Goal: Complete application form: Complete application form

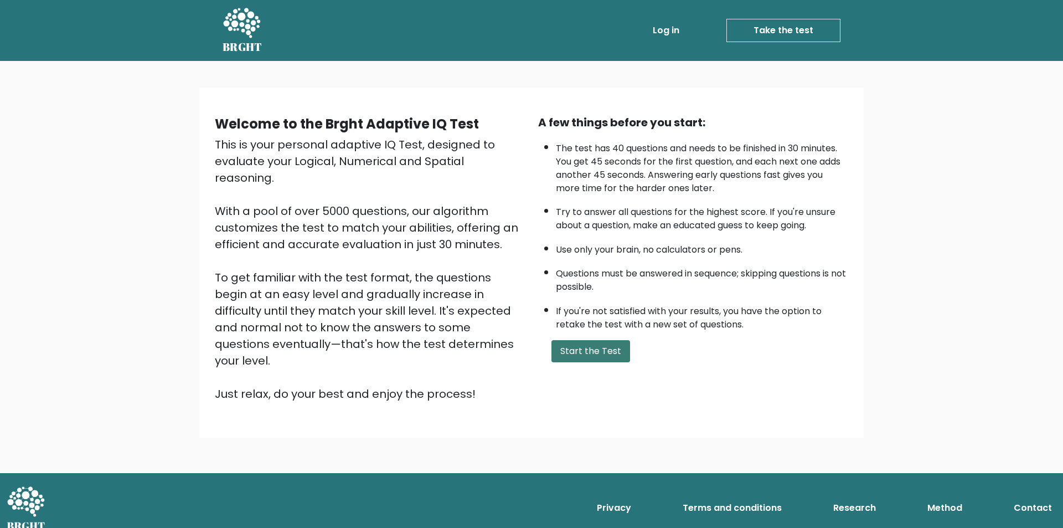
click at [586, 351] on button "Start the Test" at bounding box center [591, 351] width 79 height 22
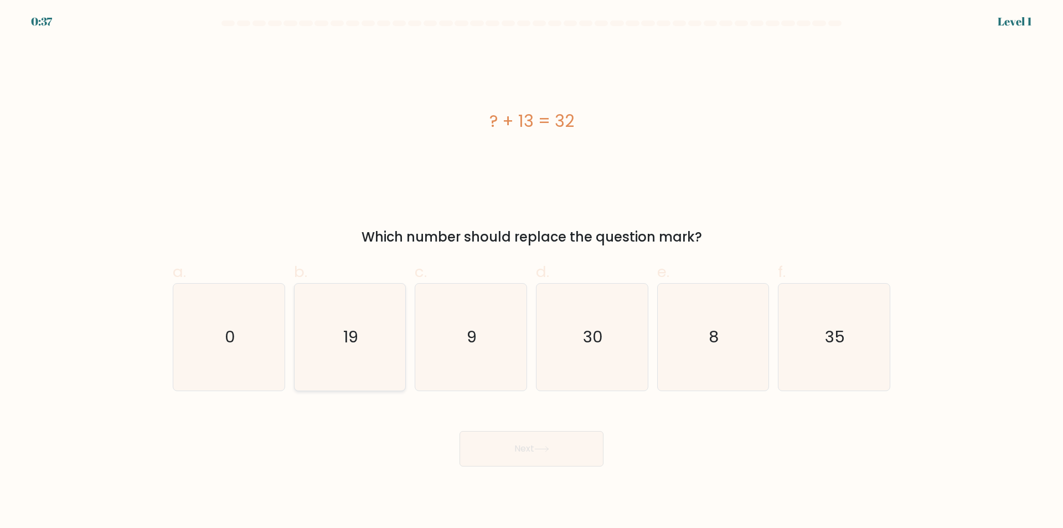
click at [332, 336] on icon "19" at bounding box center [349, 337] width 107 height 107
click at [532, 271] on input "b. 19" at bounding box center [532, 267] width 1 height 7
radio input "true"
click at [538, 447] on icon at bounding box center [541, 449] width 15 height 6
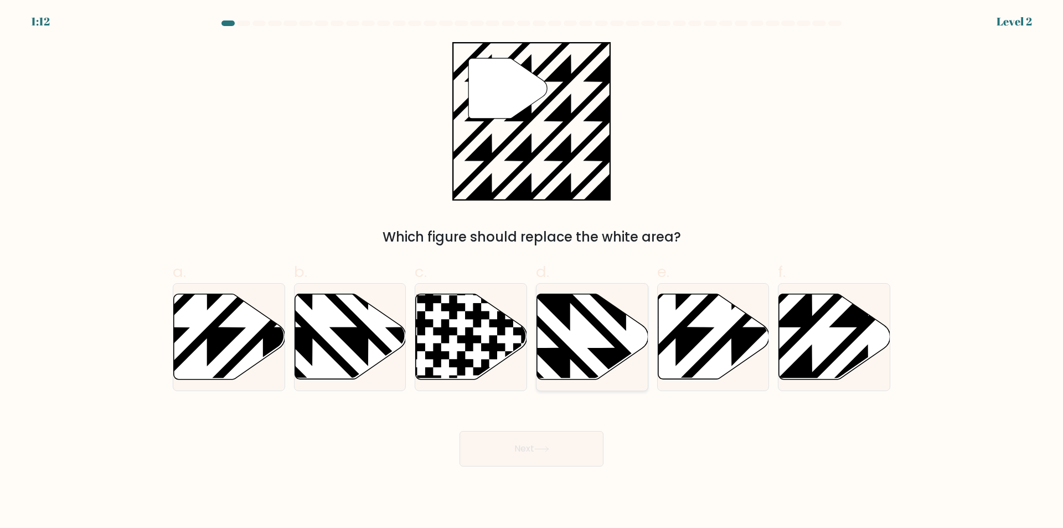
click at [598, 341] on icon at bounding box center [592, 336] width 111 height 85
click at [532, 271] on input "d." at bounding box center [532, 267] width 1 height 7
radio input "true"
click at [549, 450] on icon at bounding box center [541, 449] width 15 height 6
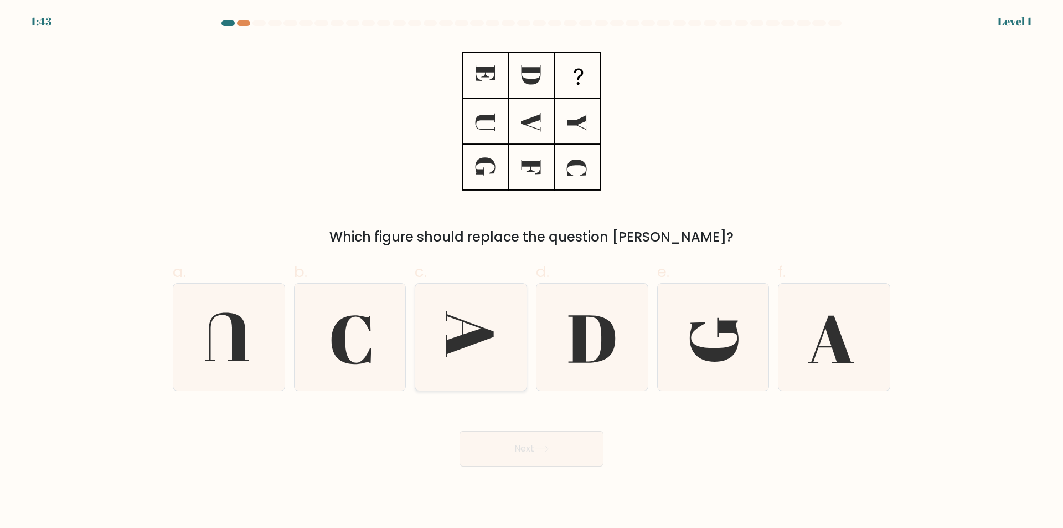
click at [490, 351] on icon at bounding box center [471, 337] width 107 height 107
click at [532, 271] on input "c." at bounding box center [532, 267] width 1 height 7
radio input "true"
click at [543, 451] on icon at bounding box center [541, 449] width 15 height 6
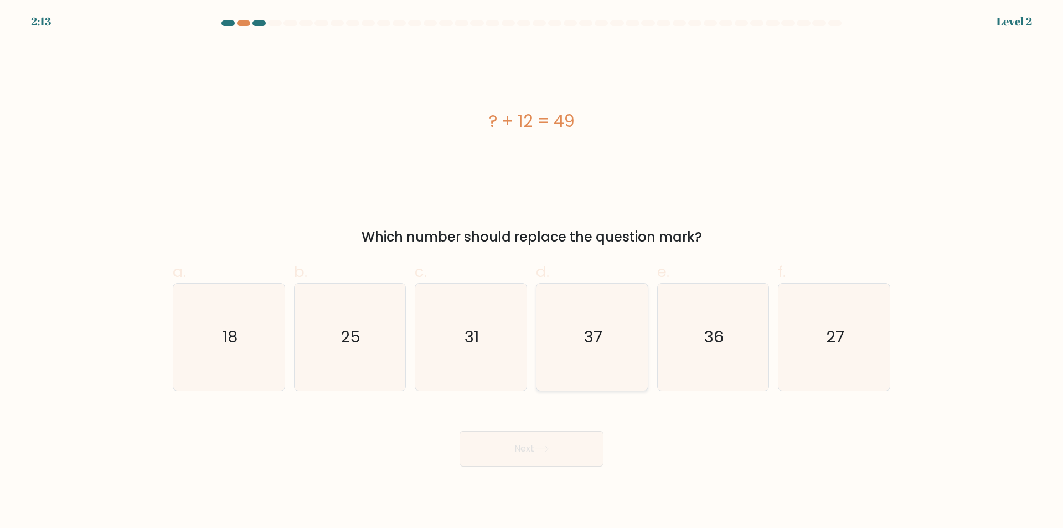
click at [621, 333] on icon "37" at bounding box center [592, 337] width 107 height 107
click at [532, 271] on input "d. 37" at bounding box center [532, 267] width 1 height 7
radio input "true"
click at [557, 449] on button "Next" at bounding box center [532, 448] width 144 height 35
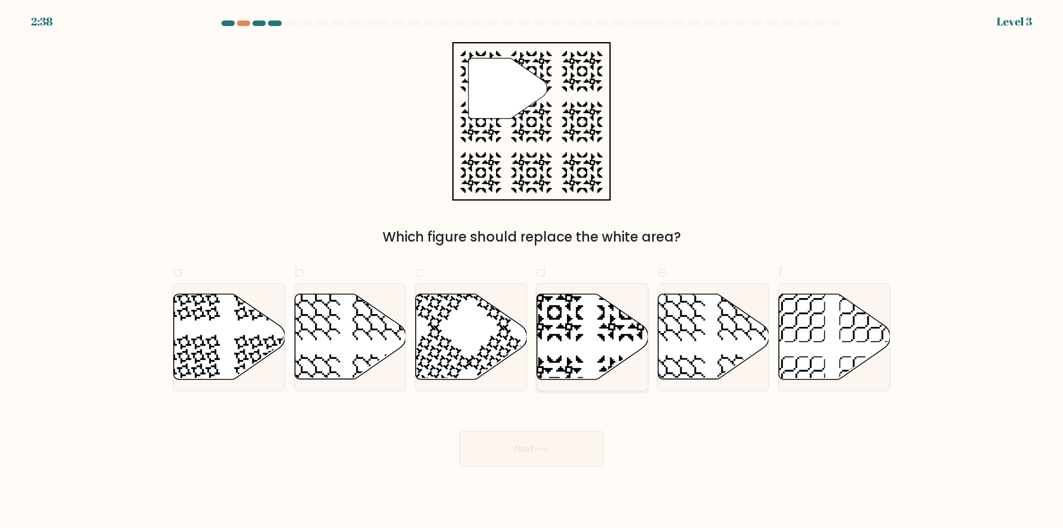
click at [591, 347] on icon at bounding box center [592, 336] width 111 height 85
click at [532, 271] on input "d." at bounding box center [532, 267] width 1 height 7
radio input "true"
click at [544, 449] on icon at bounding box center [541, 449] width 15 height 6
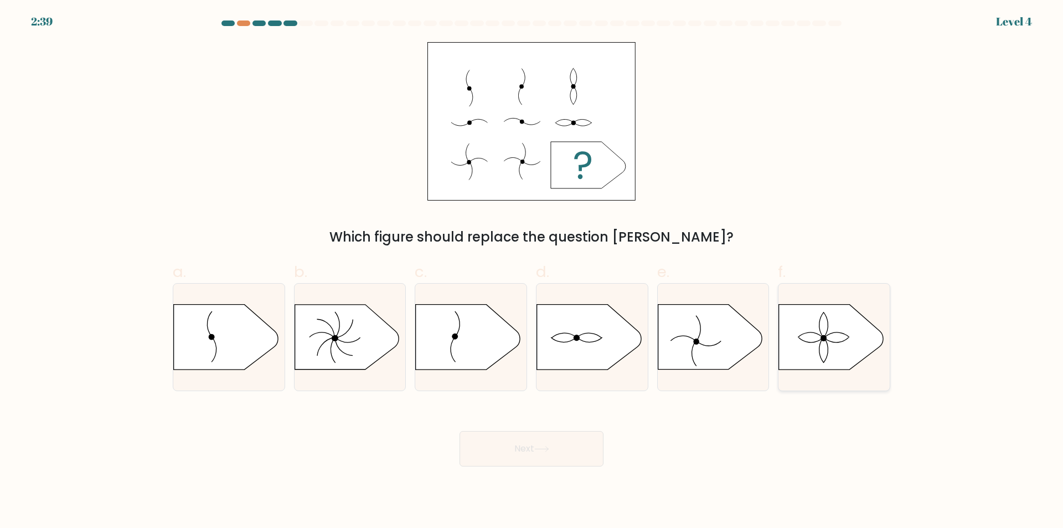
click at [839, 333] on icon at bounding box center [831, 337] width 104 height 65
click at [532, 271] on input "f." at bounding box center [532, 267] width 1 height 7
radio input "true"
click at [532, 452] on button "Next" at bounding box center [532, 448] width 144 height 35
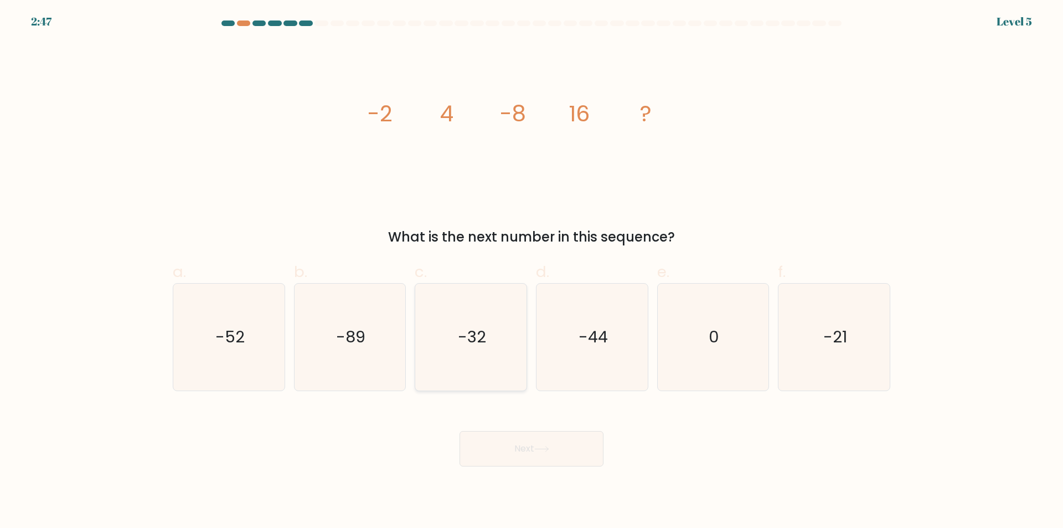
click at [488, 340] on icon "-32" at bounding box center [471, 337] width 107 height 107
click at [532, 271] on input "c. -32" at bounding box center [532, 267] width 1 height 7
radio input "true"
click at [564, 447] on button "Next" at bounding box center [532, 448] width 144 height 35
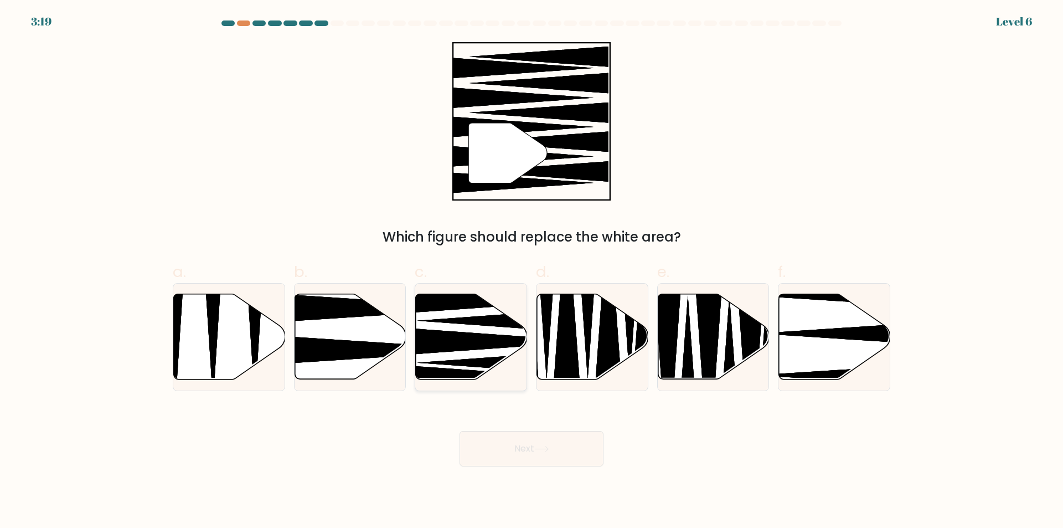
click at [444, 336] on icon at bounding box center [493, 341] width 200 height 29
click at [532, 271] on input "c." at bounding box center [532, 267] width 1 height 7
radio input "true"
click at [518, 456] on button "Next" at bounding box center [532, 448] width 144 height 35
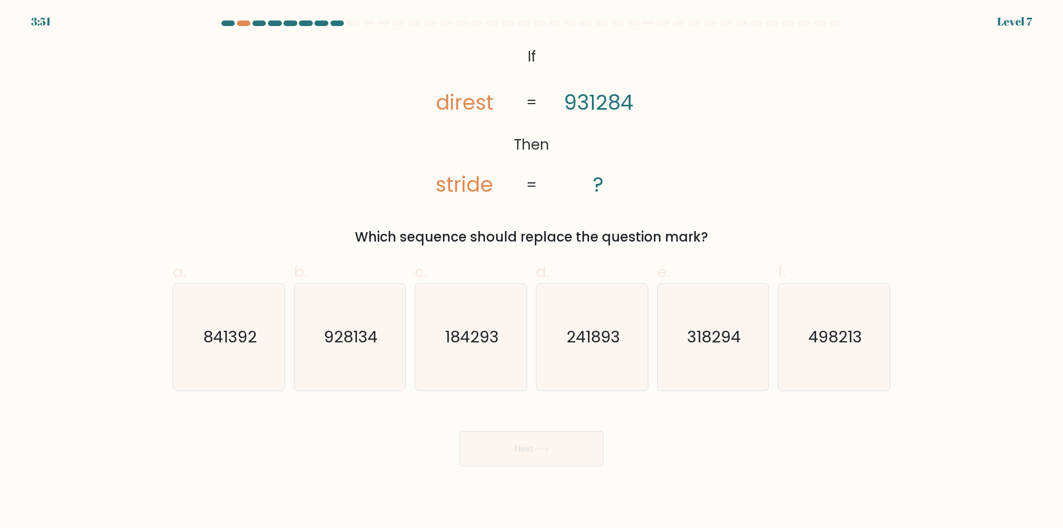
drag, startPoint x: 601, startPoint y: 341, endPoint x: 552, endPoint y: 396, distance: 74.5
click at [601, 341] on text "241893" at bounding box center [594, 337] width 54 height 22
click at [532, 271] on input "d. 241893" at bounding box center [532, 267] width 1 height 7
radio input "true"
click at [529, 447] on button "Next" at bounding box center [532, 448] width 144 height 35
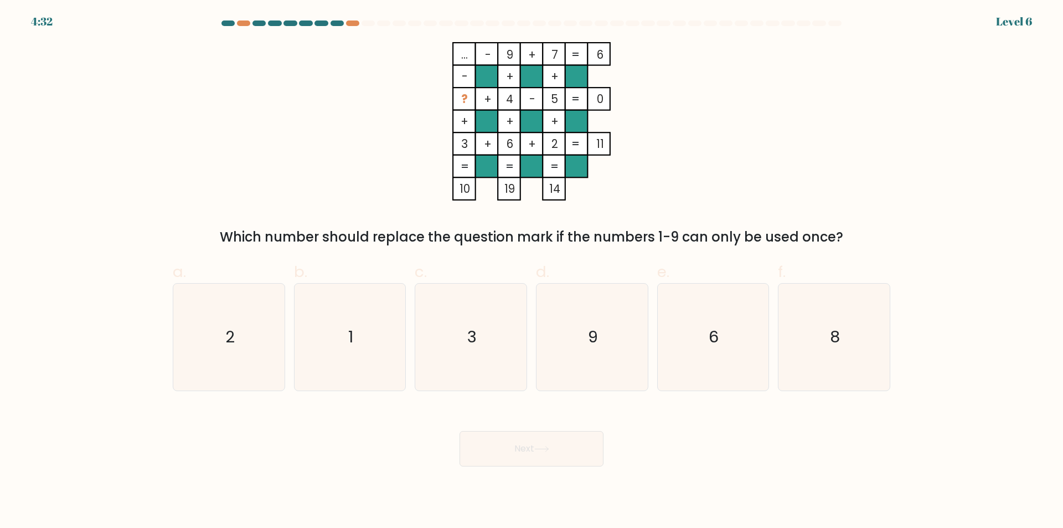
click at [348, 20] on div "4:32 Level 6" at bounding box center [531, 15] width 1063 height 30
click at [355, 334] on icon "1" at bounding box center [349, 337] width 107 height 107
click at [532, 271] on input "b. 1" at bounding box center [532, 267] width 1 height 7
radio input "true"
click at [524, 443] on button "Next" at bounding box center [532, 448] width 144 height 35
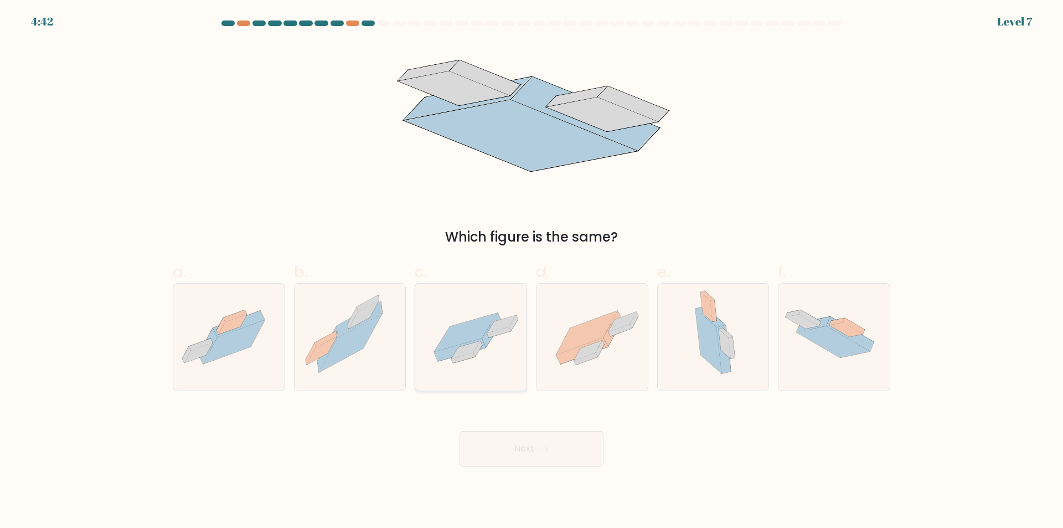
click at [465, 354] on icon at bounding box center [465, 350] width 29 height 18
click at [532, 271] on input "c." at bounding box center [532, 267] width 1 height 7
radio input "true"
click at [563, 447] on button "Next" at bounding box center [532, 448] width 144 height 35
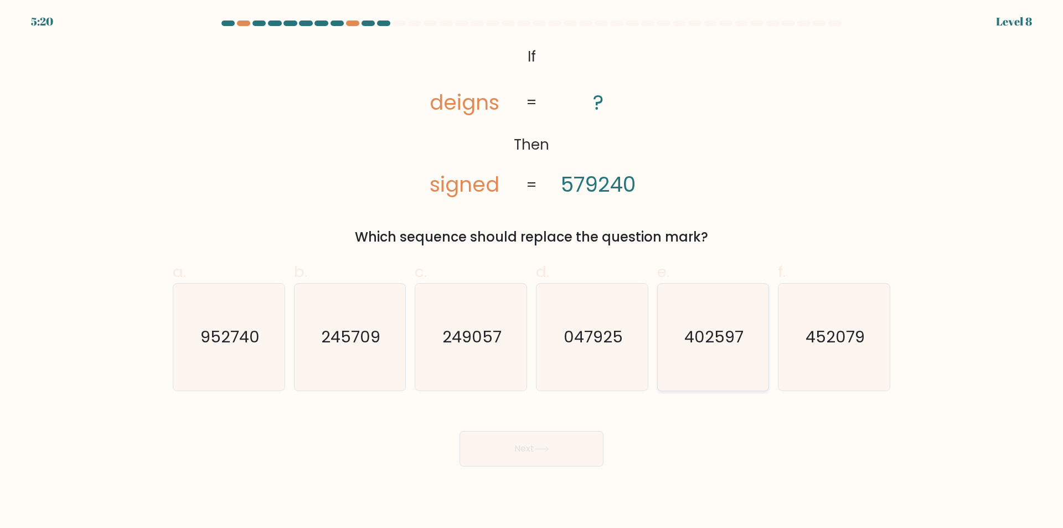
click at [735, 354] on icon "402597" at bounding box center [713, 337] width 107 height 107
click at [532, 271] on input "e. 402597" at bounding box center [532, 267] width 1 height 7
radio input "true"
click at [533, 445] on button "Next" at bounding box center [532, 448] width 144 height 35
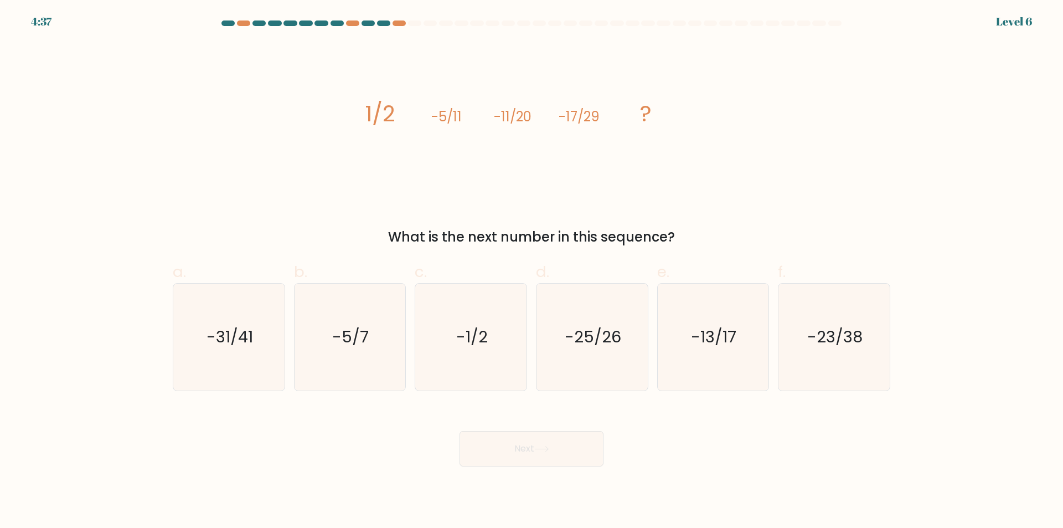
drag, startPoint x: 439, startPoint y: 330, endPoint x: 550, endPoint y: 436, distance: 153.9
click at [440, 330] on icon "-1/2" at bounding box center [471, 337] width 107 height 107
click at [532, 271] on input "c. -1/2" at bounding box center [532, 267] width 1 height 7
radio input "true"
click at [538, 459] on button "Next" at bounding box center [532, 448] width 144 height 35
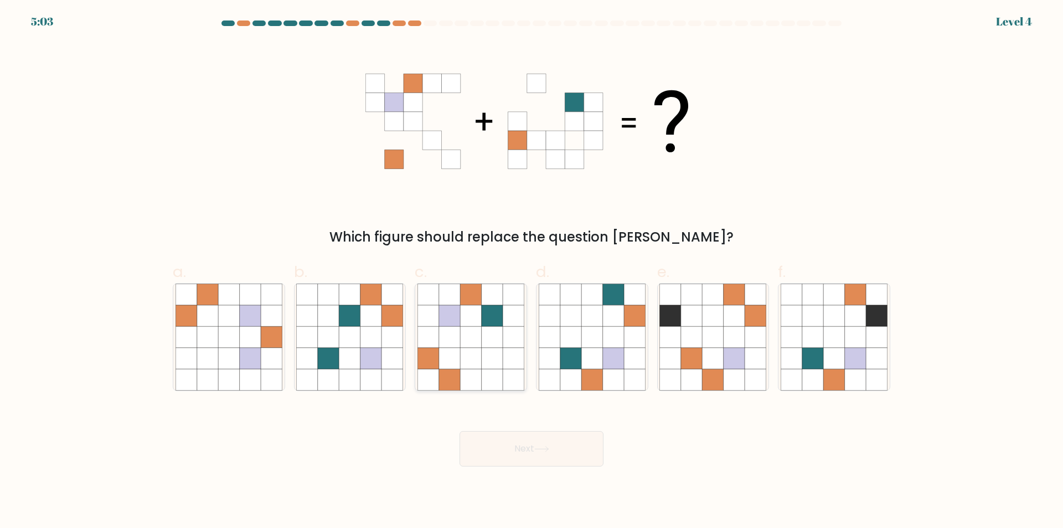
click at [485, 312] on icon at bounding box center [492, 315] width 21 height 21
click at [532, 271] on input "c." at bounding box center [532, 267] width 1 height 7
radio input "true"
click at [522, 447] on button "Next" at bounding box center [532, 448] width 144 height 35
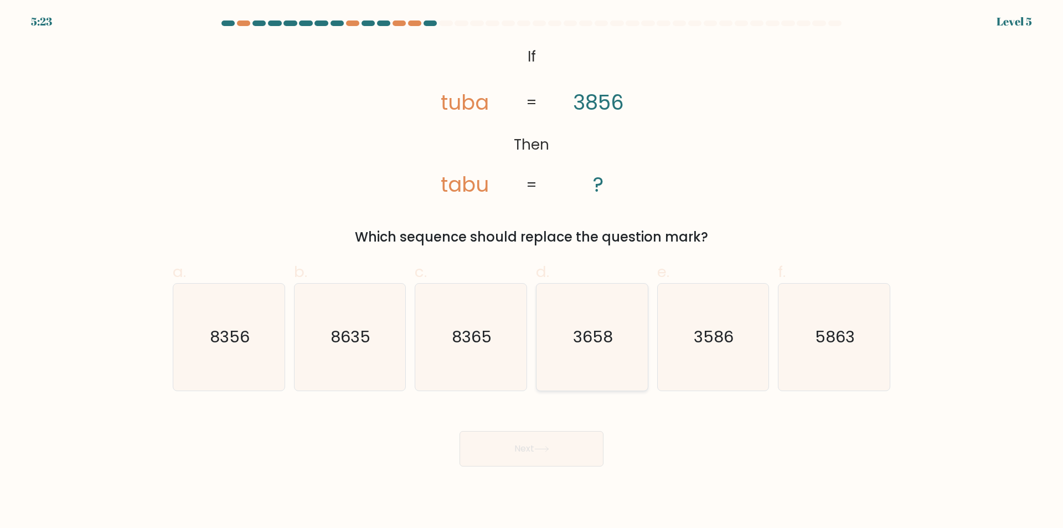
click at [571, 348] on icon "3658" at bounding box center [592, 337] width 107 height 107
click at [532, 271] on input "d. 3658" at bounding box center [532, 267] width 1 height 7
radio input "true"
click at [535, 459] on button "Next" at bounding box center [532, 448] width 144 height 35
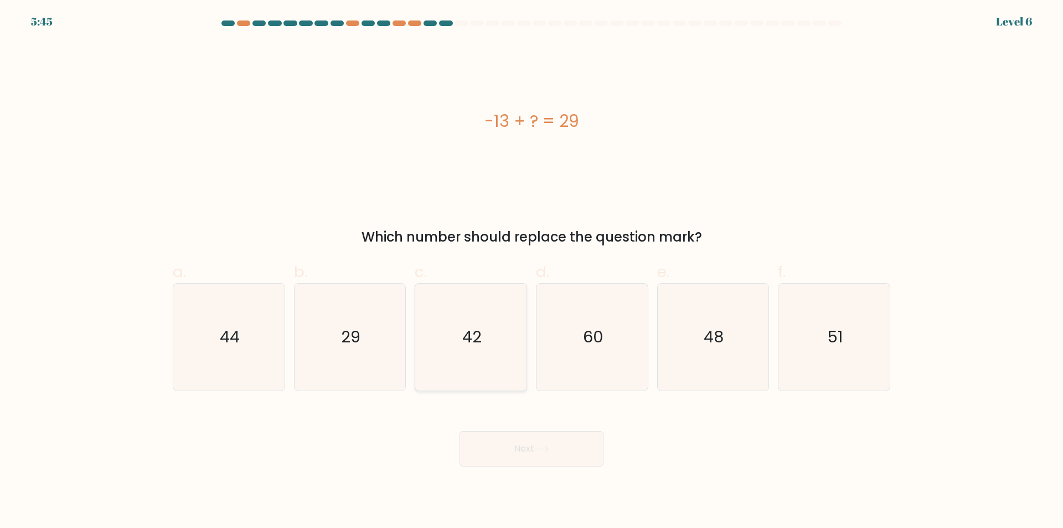
click at [493, 316] on icon "42" at bounding box center [471, 337] width 107 height 107
click at [532, 271] on input "c. 42" at bounding box center [532, 267] width 1 height 7
radio input "true"
click at [491, 439] on button "Next" at bounding box center [532, 448] width 144 height 35
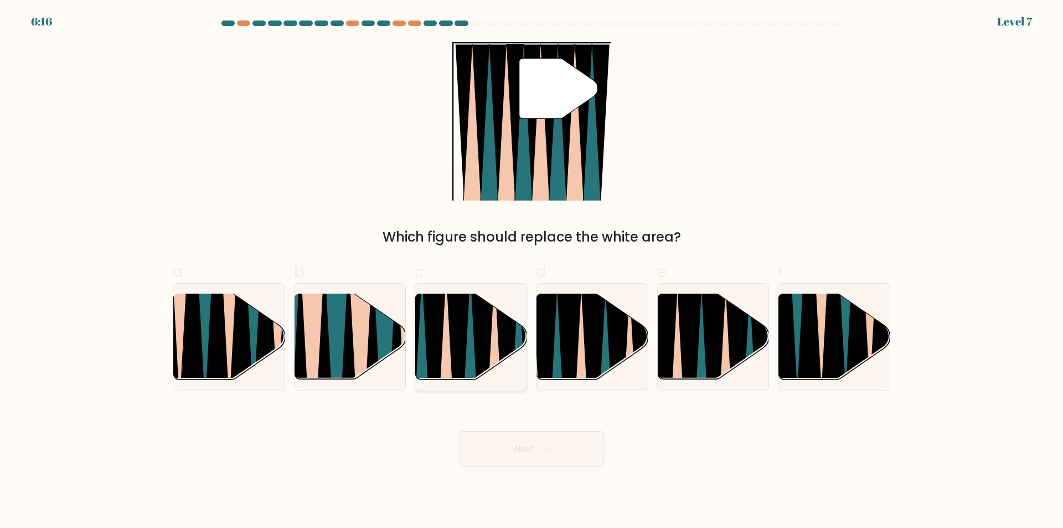
click at [457, 343] on icon at bounding box center [459, 386] width 24 height 222
click at [532, 271] on input "c." at bounding box center [532, 267] width 1 height 7
radio input "true"
click at [552, 452] on button "Next" at bounding box center [532, 448] width 144 height 35
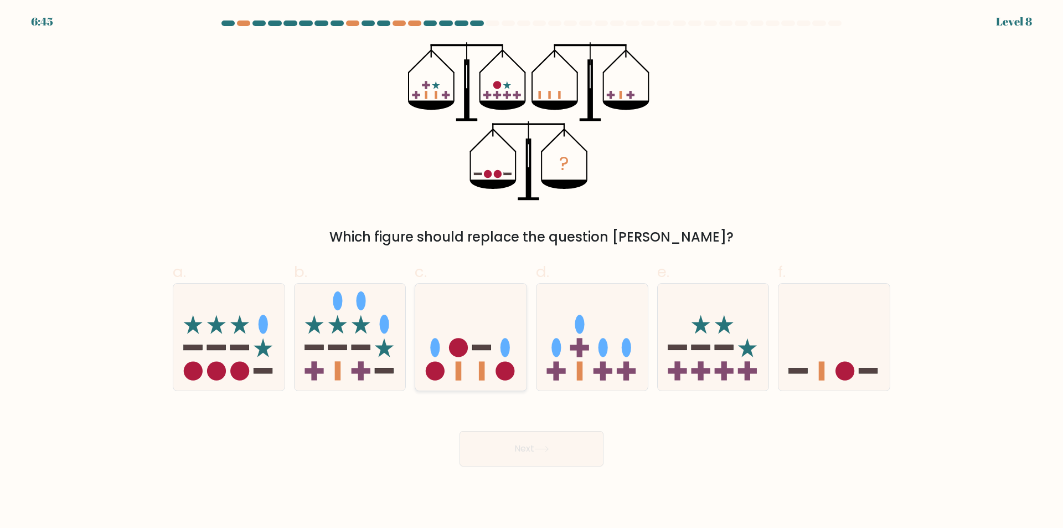
click at [460, 343] on circle at bounding box center [458, 347] width 19 height 19
click at [532, 271] on input "c." at bounding box center [532, 267] width 1 height 7
radio input "true"
click at [882, 366] on icon at bounding box center [834, 337] width 111 height 92
click at [532, 271] on input "f." at bounding box center [532, 267] width 1 height 7
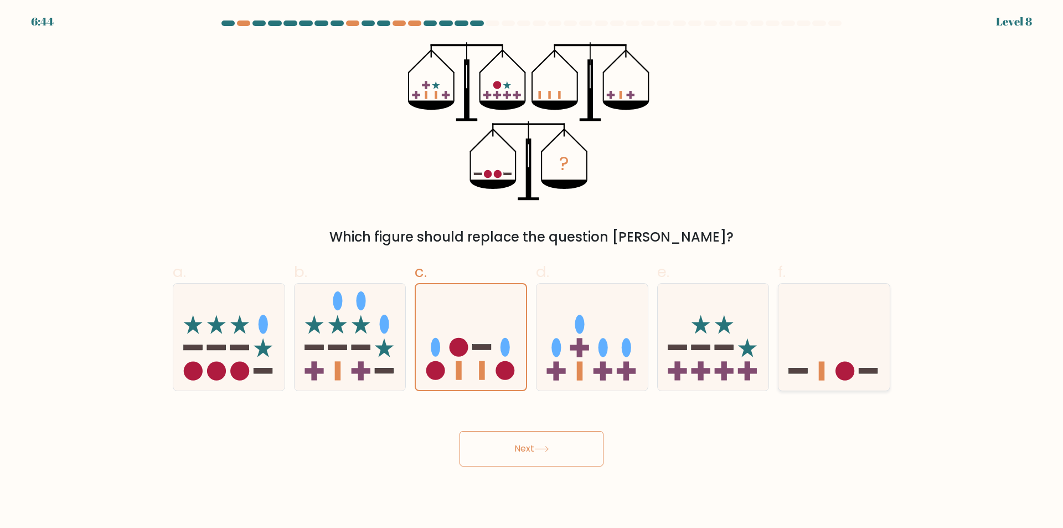
radio input "true"
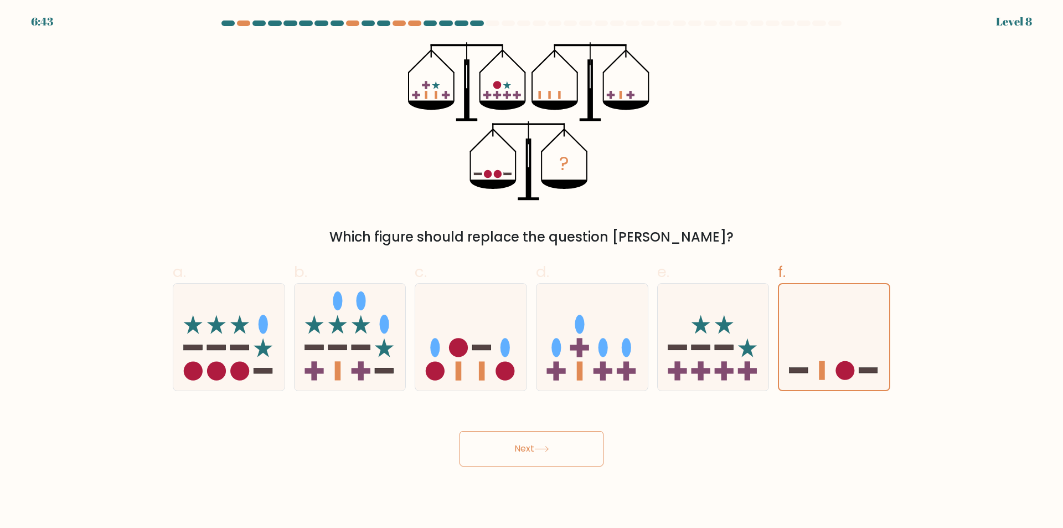
click at [554, 449] on button "Next" at bounding box center [532, 448] width 144 height 35
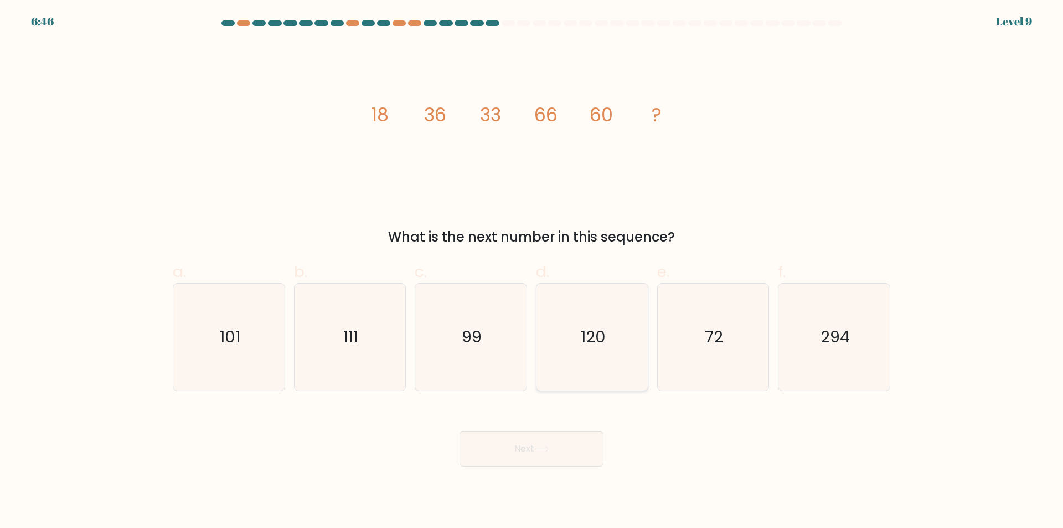
click at [613, 351] on icon "120" at bounding box center [592, 337] width 107 height 107
click at [532, 271] on input "d. 120" at bounding box center [532, 267] width 1 height 7
radio input "true"
click at [553, 455] on button "Next" at bounding box center [532, 448] width 144 height 35
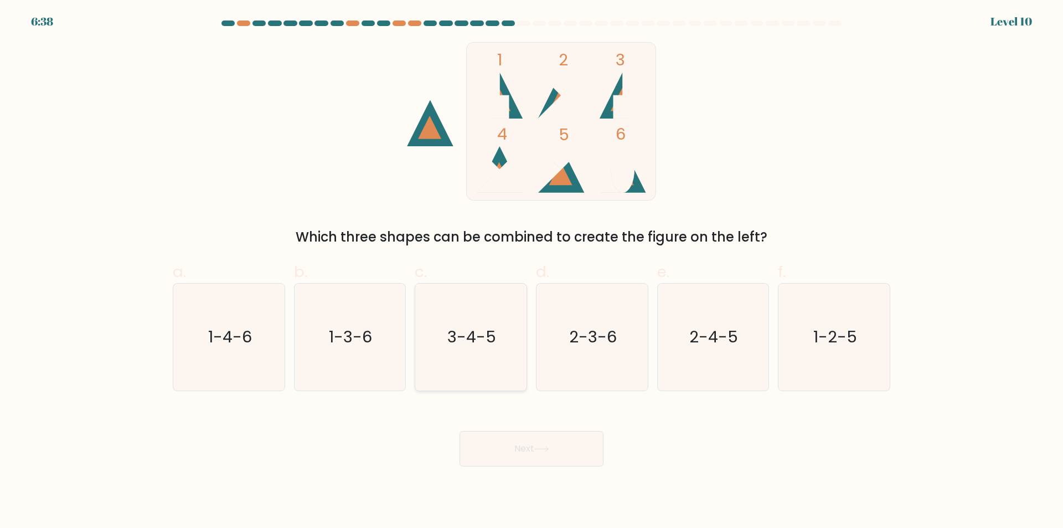
click at [477, 339] on text "3-4-5" at bounding box center [472, 337] width 49 height 22
click at [532, 271] on input "c. 3-4-5" at bounding box center [532, 267] width 1 height 7
radio input "true"
click at [538, 455] on button "Next" at bounding box center [532, 448] width 144 height 35
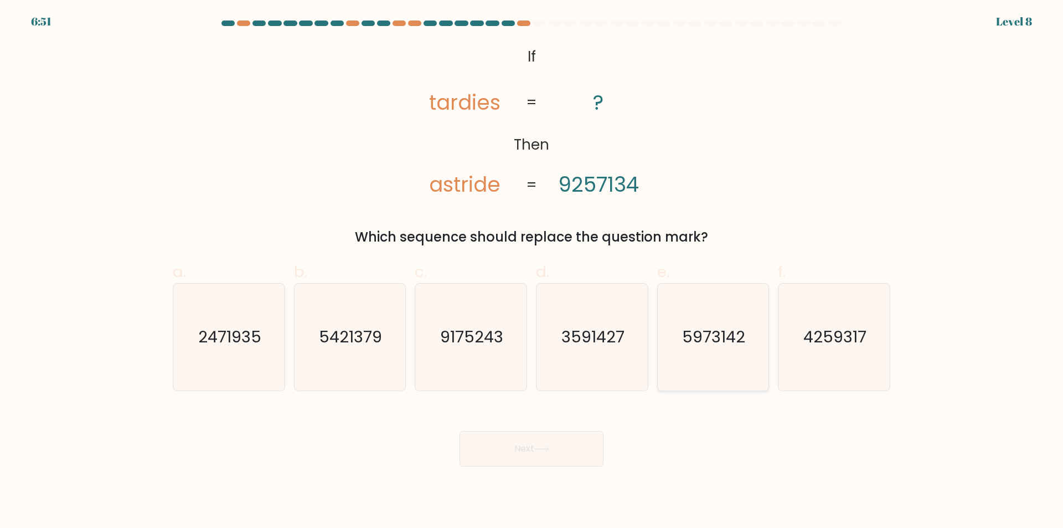
click at [680, 321] on icon "5973142" at bounding box center [713, 337] width 107 height 107
click at [532, 271] on input "e. 5973142" at bounding box center [532, 267] width 1 height 7
radio input "true"
click at [548, 448] on icon at bounding box center [541, 449] width 15 height 6
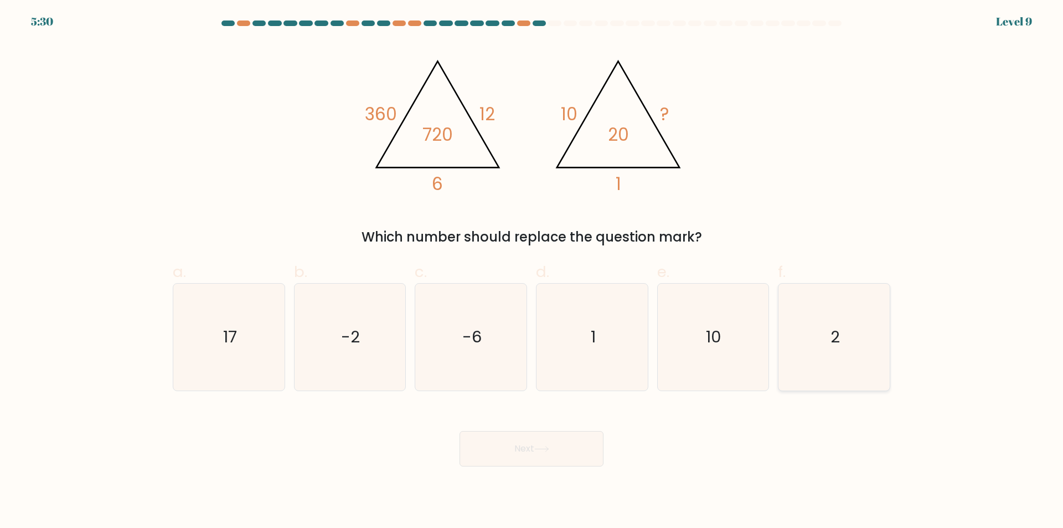
drag, startPoint x: 853, startPoint y: 341, endPoint x: 598, endPoint y: 429, distance: 270.6
click at [852, 342] on icon "2" at bounding box center [834, 337] width 107 height 107
click at [532, 271] on input "f. 2" at bounding box center [532, 267] width 1 height 7
radio input "true"
click at [512, 451] on button "Next" at bounding box center [532, 448] width 144 height 35
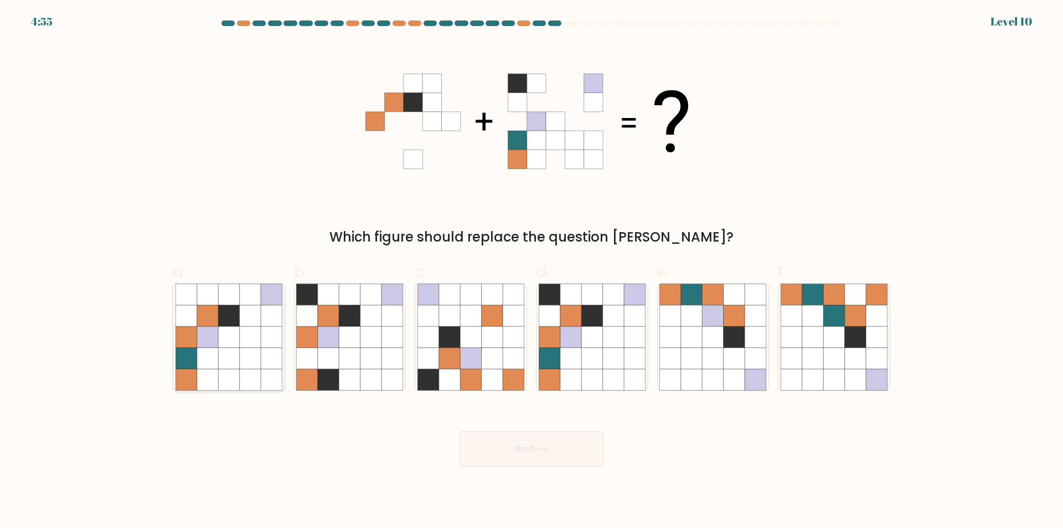
click at [233, 336] on icon at bounding box center [228, 336] width 21 height 21
click at [532, 271] on input "a." at bounding box center [532, 267] width 1 height 7
radio input "true"
click at [548, 451] on icon at bounding box center [541, 449] width 15 height 6
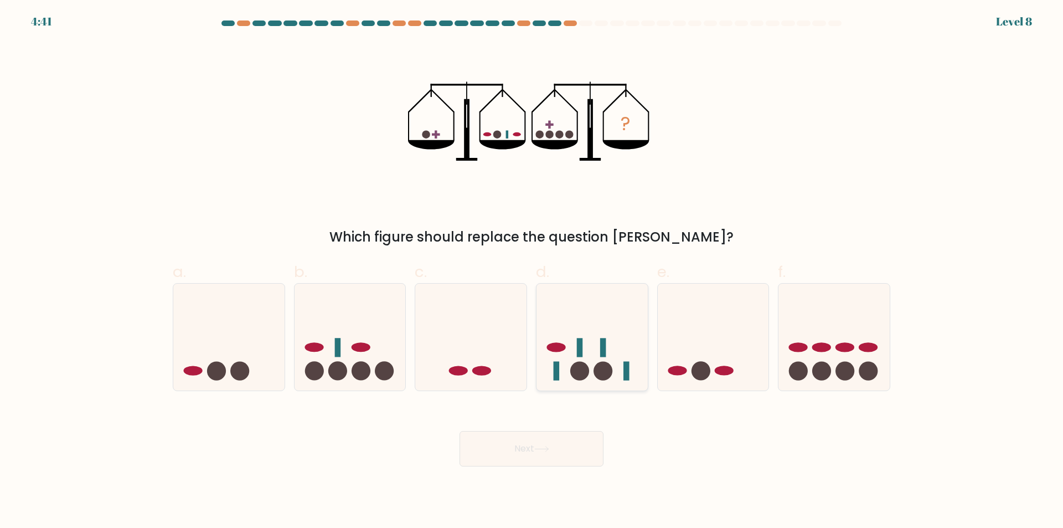
click at [631, 348] on icon at bounding box center [592, 337] width 111 height 92
click at [532, 271] on input "d." at bounding box center [532, 267] width 1 height 7
radio input "true"
click at [542, 462] on button "Next" at bounding box center [532, 448] width 144 height 35
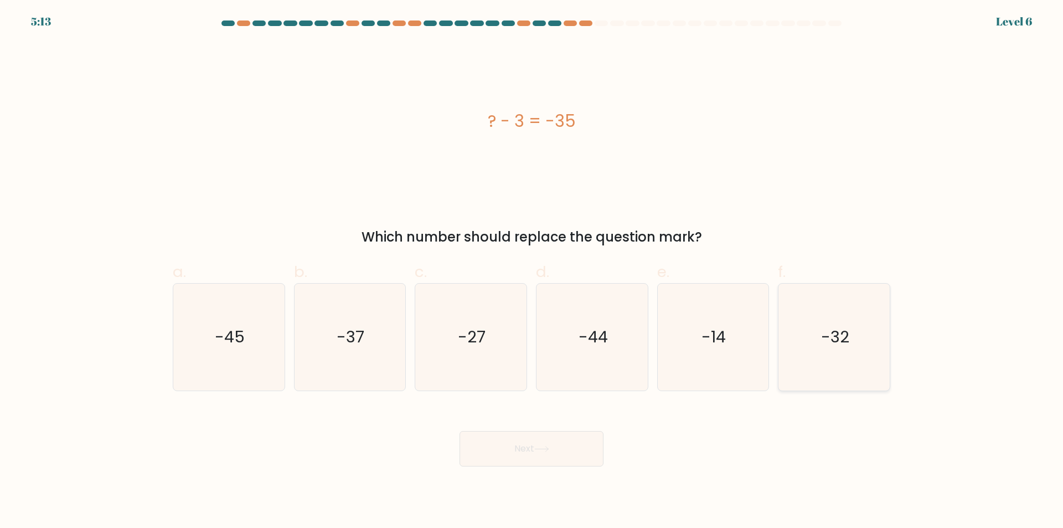
click at [825, 348] on icon "-32" at bounding box center [834, 337] width 107 height 107
click at [563, 454] on button "Next" at bounding box center [532, 448] width 144 height 35
click at [533, 459] on button "Next" at bounding box center [532, 448] width 144 height 35
click at [889, 215] on div "? - 3 = -35 Which number should replace the question mark?" at bounding box center [531, 144] width 731 height 205
click at [820, 353] on icon "-32" at bounding box center [834, 337] width 107 height 107
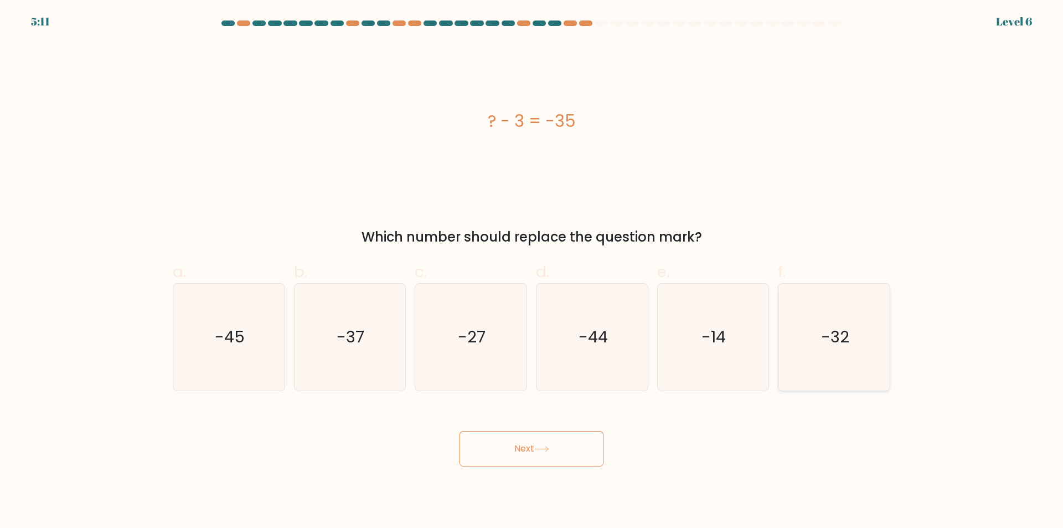
click at [532, 271] on input "f. -32" at bounding box center [532, 267] width 1 height 7
radio input "true"
click at [509, 451] on button "Next" at bounding box center [532, 448] width 144 height 35
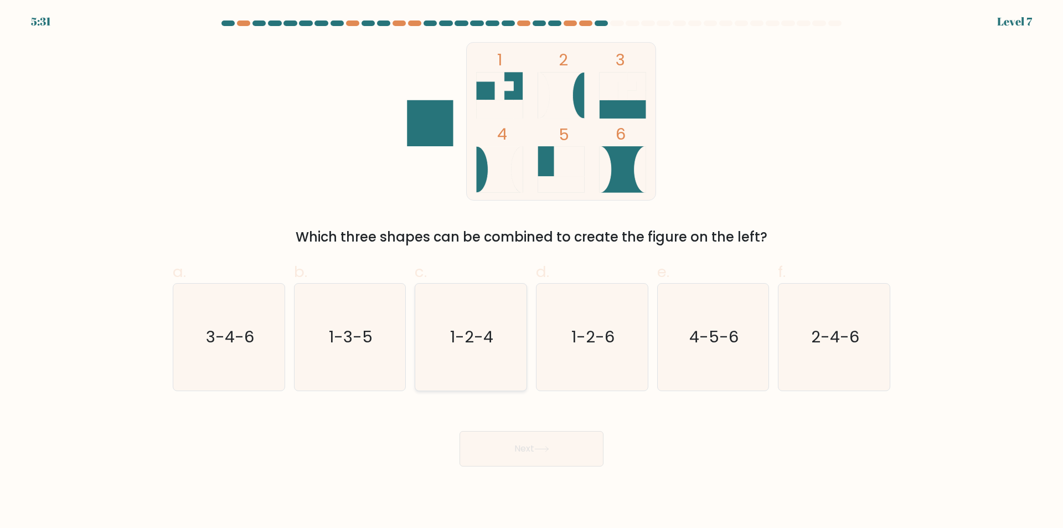
click at [436, 354] on icon "1-2-4" at bounding box center [471, 337] width 107 height 107
click at [532, 271] on input "c. 1-2-4" at bounding box center [532, 267] width 1 height 7
radio input "true"
click at [527, 451] on button "Next" at bounding box center [532, 448] width 144 height 35
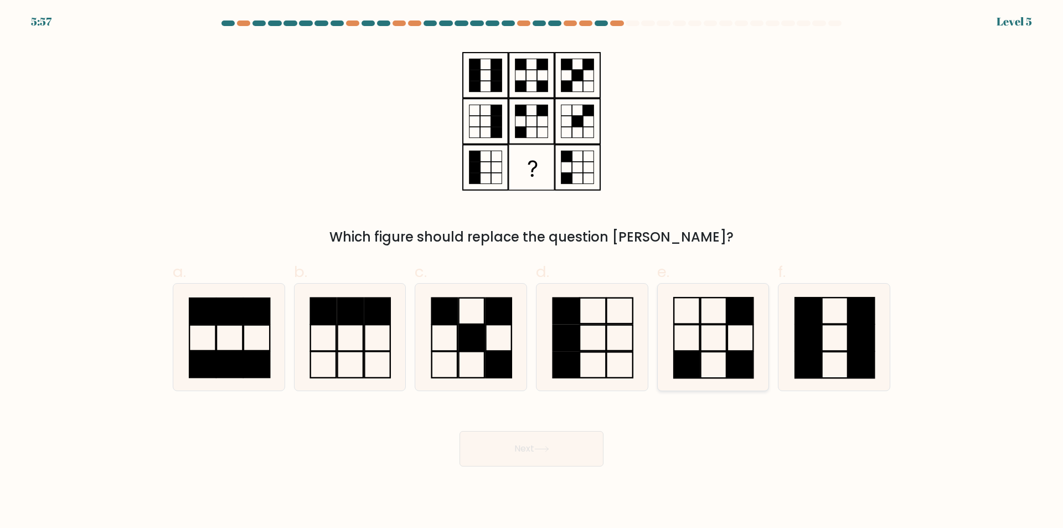
click at [700, 327] on rect at bounding box center [687, 338] width 25 height 26
click at [532, 271] on input "e." at bounding box center [532, 267] width 1 height 7
radio input "true"
click at [520, 447] on button "Next" at bounding box center [532, 448] width 144 height 35
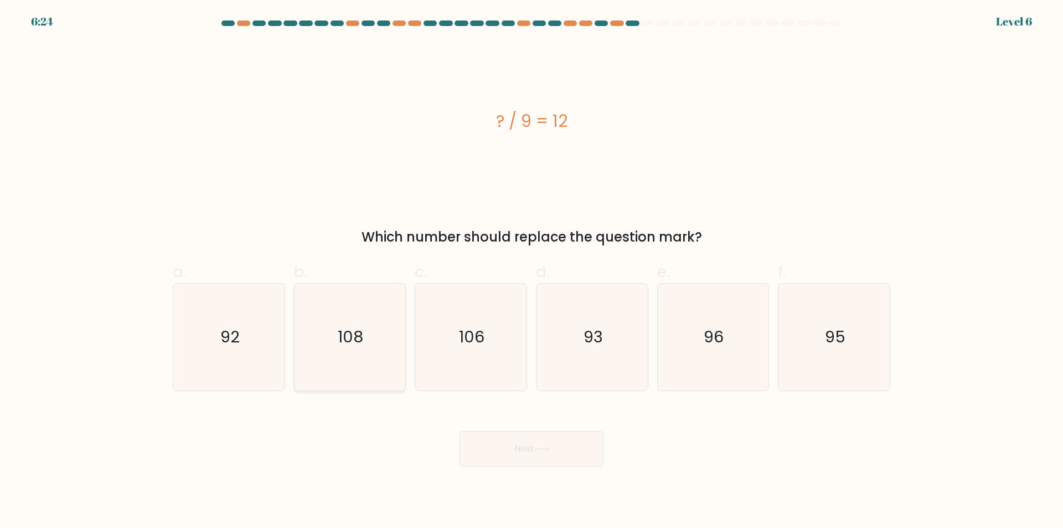
click at [380, 331] on icon "108" at bounding box center [349, 337] width 107 height 107
click at [532, 271] on input "b. 108" at bounding box center [532, 267] width 1 height 7
radio input "true"
click at [530, 446] on button "Next" at bounding box center [532, 448] width 144 height 35
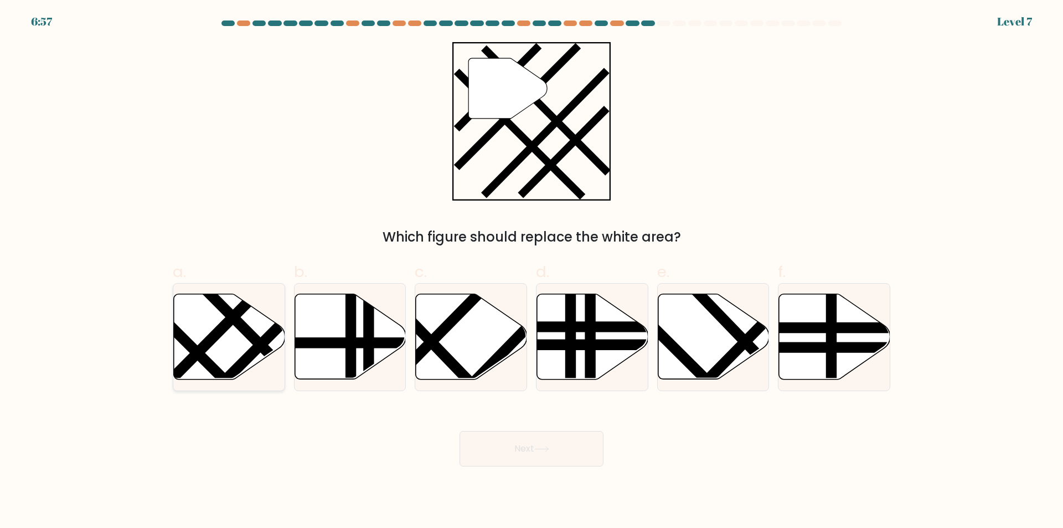
click at [238, 342] on icon at bounding box center [229, 336] width 111 height 85
click at [532, 271] on input "a." at bounding box center [532, 267] width 1 height 7
radio input "true"
click at [526, 450] on button "Next" at bounding box center [532, 448] width 144 height 35
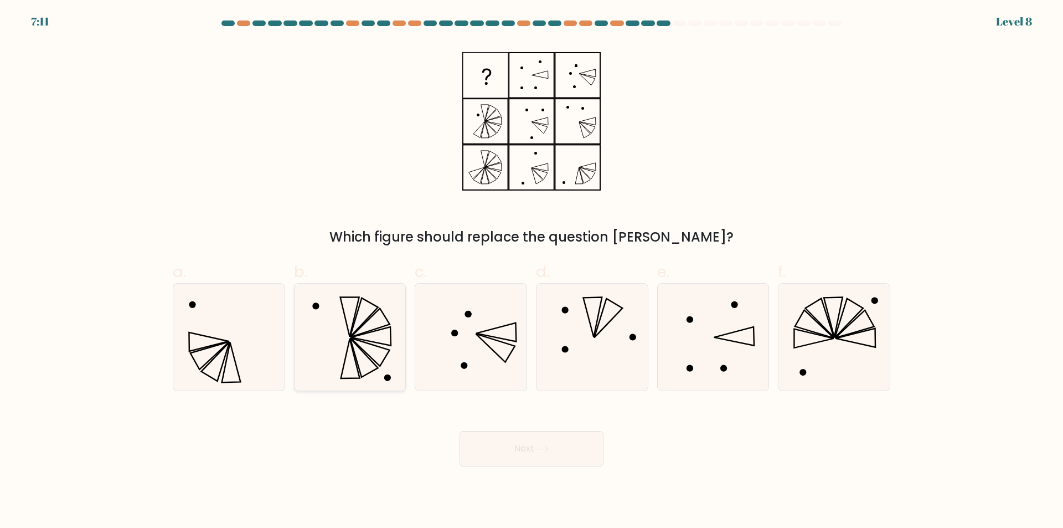
click at [329, 344] on icon at bounding box center [349, 337] width 107 height 107
click at [532, 271] on input "b." at bounding box center [532, 267] width 1 height 7
radio input "true"
click at [521, 454] on button "Next" at bounding box center [532, 448] width 144 height 35
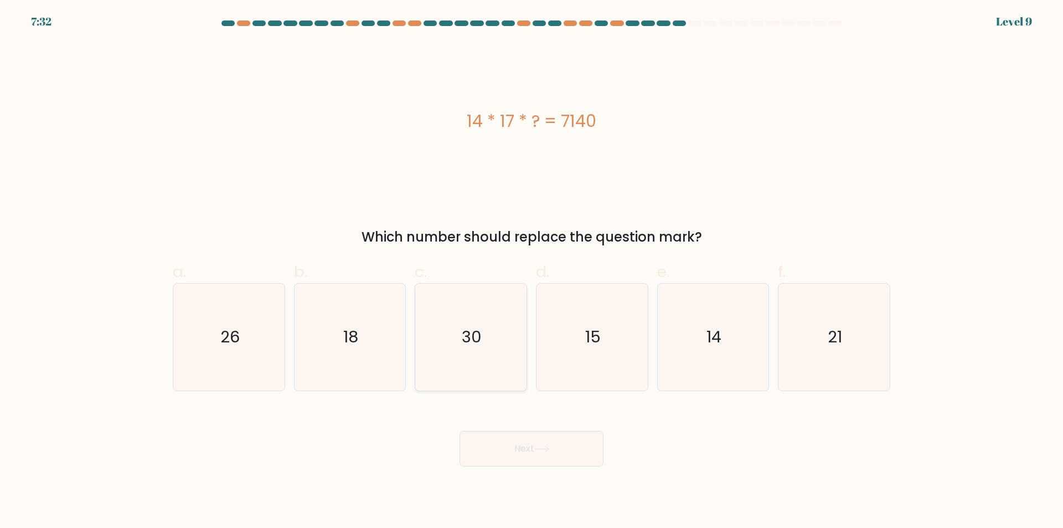
click at [483, 321] on icon "30" at bounding box center [471, 337] width 107 height 107
click at [532, 271] on input "c. 30" at bounding box center [532, 267] width 1 height 7
radio input "true"
click at [544, 442] on button "Next" at bounding box center [532, 448] width 144 height 35
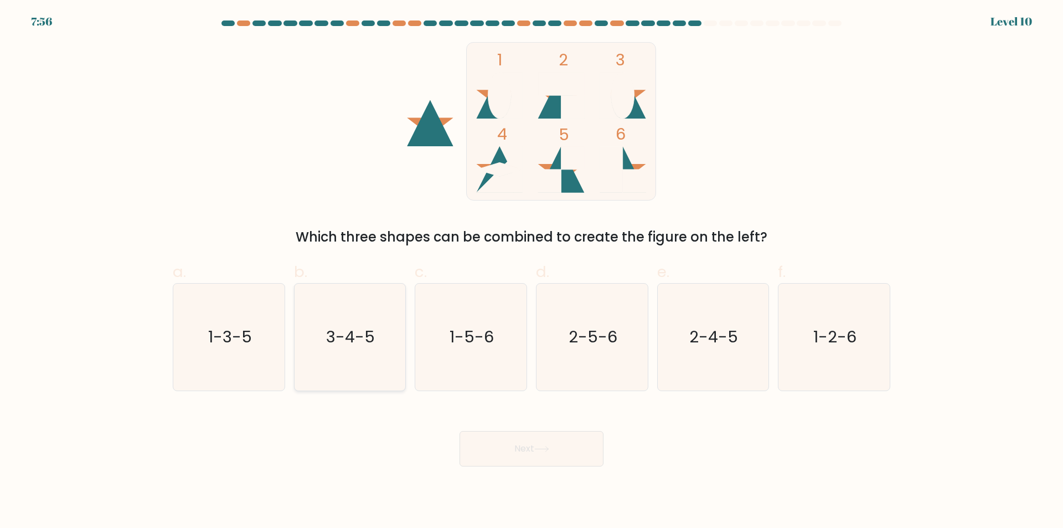
click at [309, 374] on icon "3-4-5" at bounding box center [349, 337] width 107 height 107
click at [532, 271] on input "b. 3-4-5" at bounding box center [532, 267] width 1 height 7
radio input "true"
click at [511, 447] on button "Next" at bounding box center [532, 448] width 144 height 35
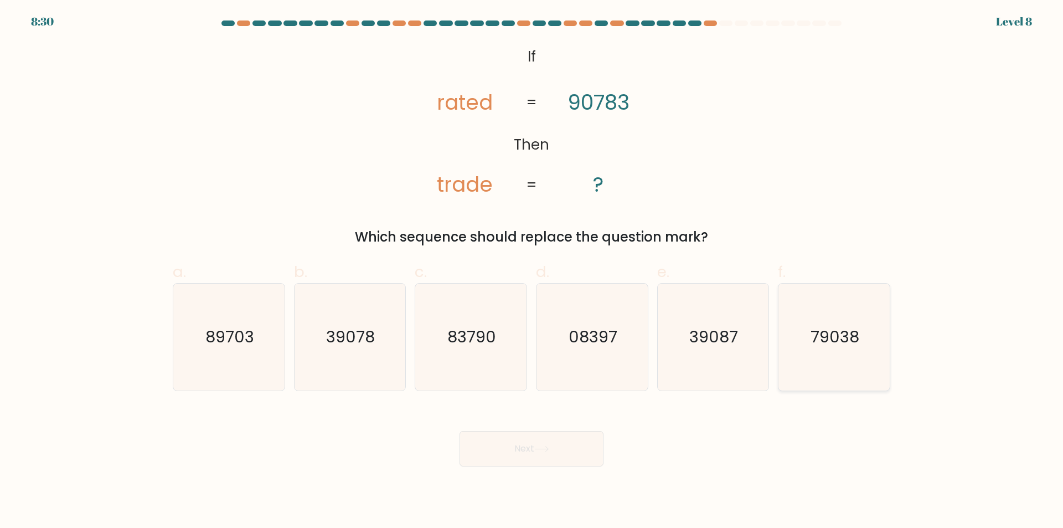
click at [809, 311] on icon "79038" at bounding box center [834, 337] width 107 height 107
click at [532, 271] on input "f. 79038" at bounding box center [532, 267] width 1 height 7
radio input "true"
click at [536, 454] on button "Next" at bounding box center [532, 448] width 144 height 35
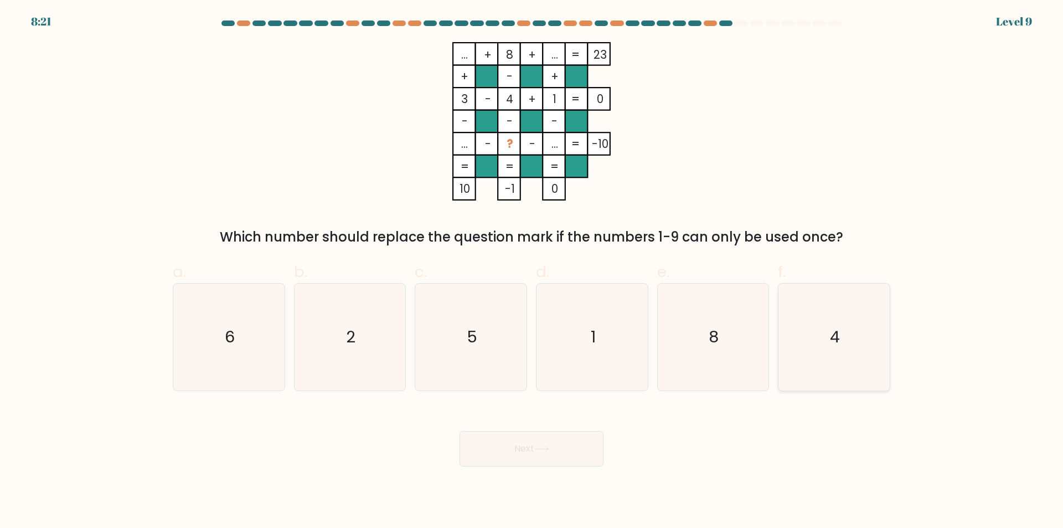
click at [799, 322] on icon "4" at bounding box center [834, 337] width 107 height 107
click at [532, 271] on input "f. 4" at bounding box center [532, 267] width 1 height 7
radio input "true"
click at [563, 446] on button "Next" at bounding box center [532, 448] width 144 height 35
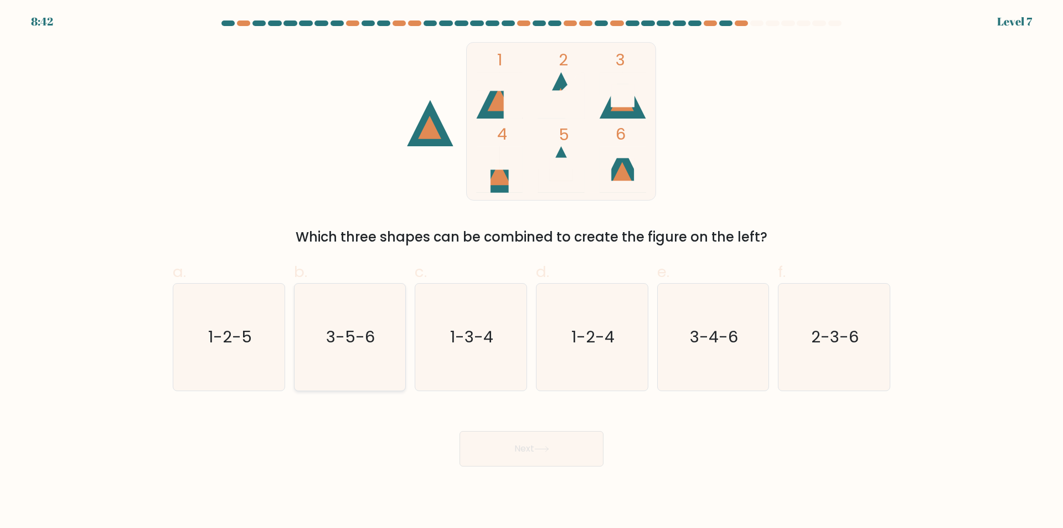
click at [348, 352] on icon "3-5-6" at bounding box center [349, 337] width 107 height 107
click at [532, 271] on input "b. 3-5-6" at bounding box center [532, 267] width 1 height 7
radio input "true"
click at [517, 442] on button "Next" at bounding box center [532, 448] width 144 height 35
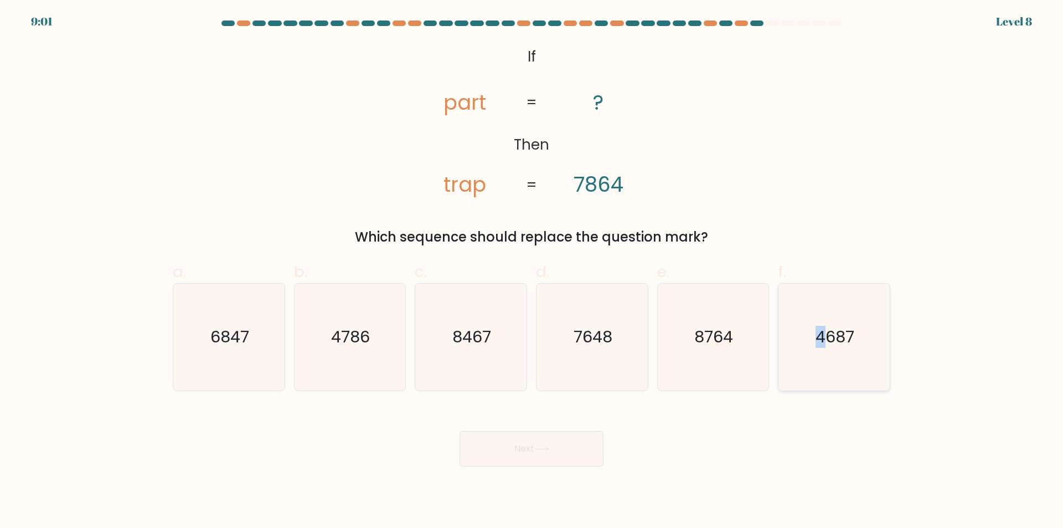
click at [822, 352] on icon "4687" at bounding box center [834, 337] width 107 height 107
click at [553, 451] on button "Next" at bounding box center [532, 448] width 144 height 35
click at [866, 444] on div "Next" at bounding box center [531, 435] width 731 height 62
click at [818, 344] on text "4687" at bounding box center [835, 337] width 39 height 22
click at [532, 271] on input "f. 4687" at bounding box center [532, 267] width 1 height 7
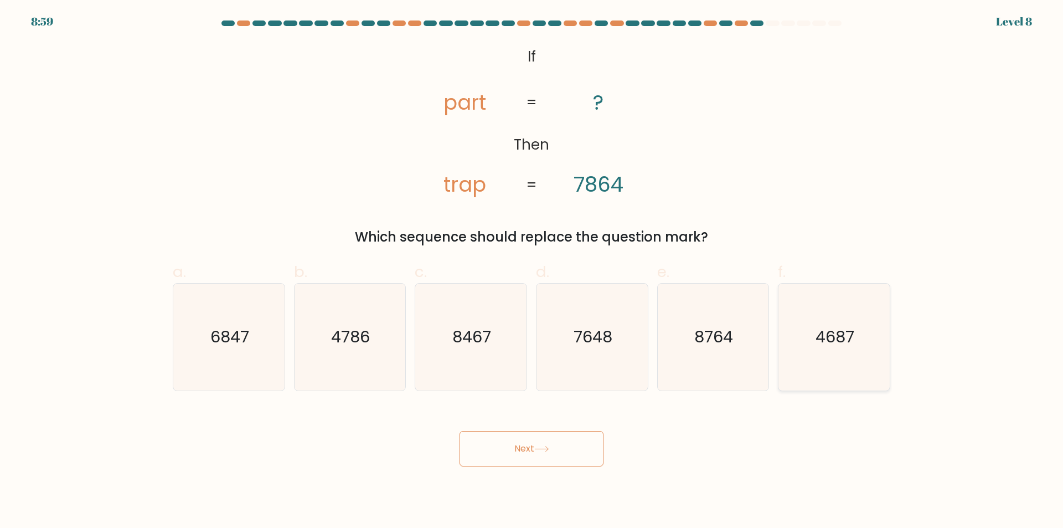
radio input "true"
click at [566, 447] on button "Next" at bounding box center [532, 448] width 144 height 35
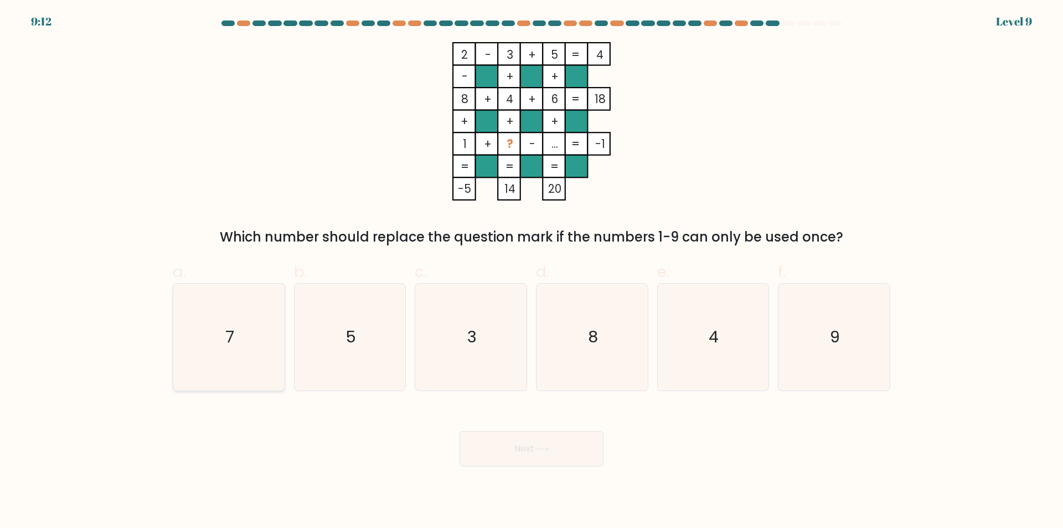
click at [251, 334] on icon "7" at bounding box center [229, 337] width 107 height 107
click at [532, 271] on input "a. 7" at bounding box center [532, 267] width 1 height 7
radio input "true"
click at [538, 441] on button "Next" at bounding box center [532, 448] width 144 height 35
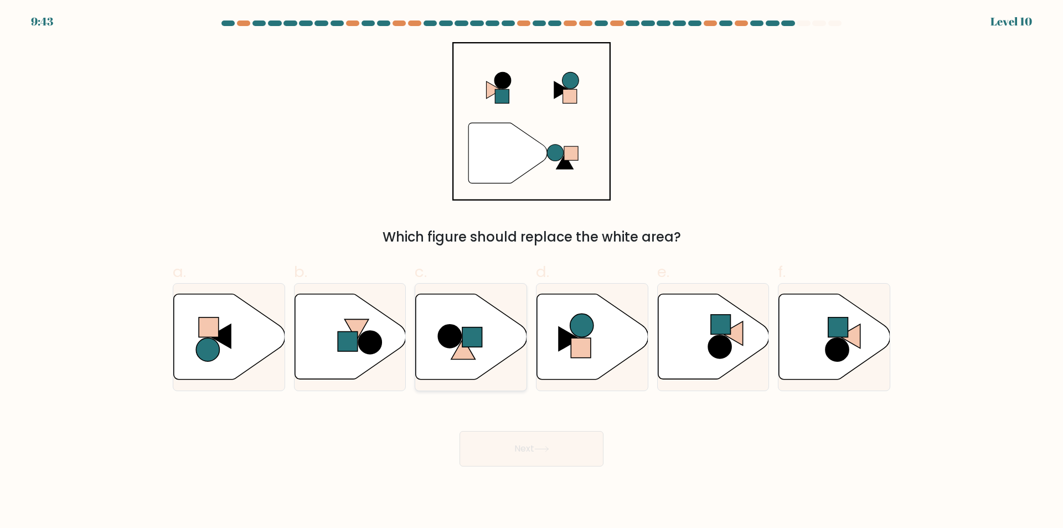
click at [461, 368] on icon at bounding box center [471, 336] width 111 height 85
click at [532, 271] on input "c." at bounding box center [532, 267] width 1 height 7
radio input "true"
click at [523, 459] on button "Next" at bounding box center [532, 448] width 144 height 35
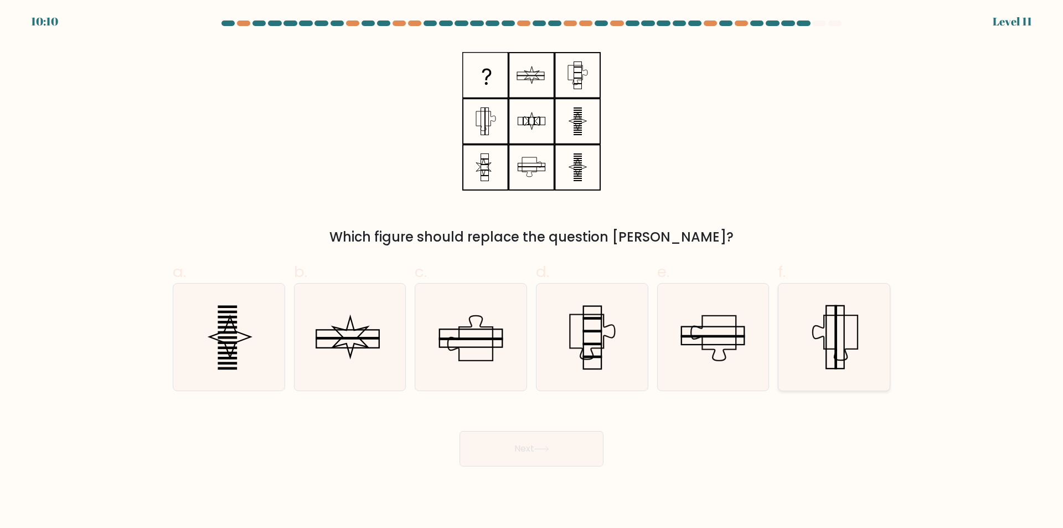
click at [859, 313] on icon at bounding box center [834, 337] width 107 height 107
click at [532, 271] on input "f." at bounding box center [532, 267] width 1 height 7
radio input "true"
click at [516, 457] on button "Next" at bounding box center [532, 448] width 144 height 35
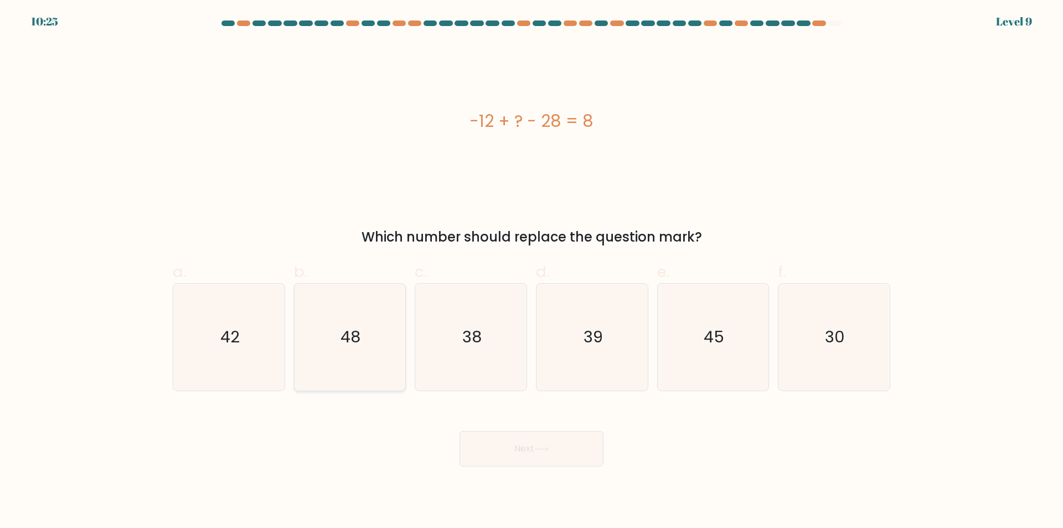
click at [352, 331] on text "48" at bounding box center [351, 337] width 20 height 22
click at [532, 271] on input "b. 48" at bounding box center [532, 267] width 1 height 7
radio input "true"
click at [498, 448] on button "Next" at bounding box center [532, 448] width 144 height 35
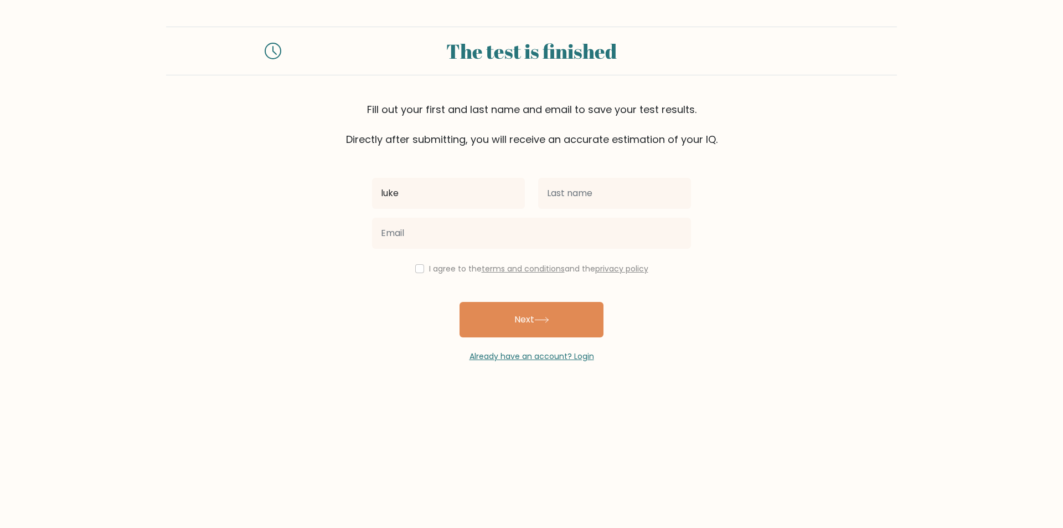
type input "luke"
click at [552, 193] on input "text" at bounding box center [614, 193] width 153 height 31
type input "jhb"
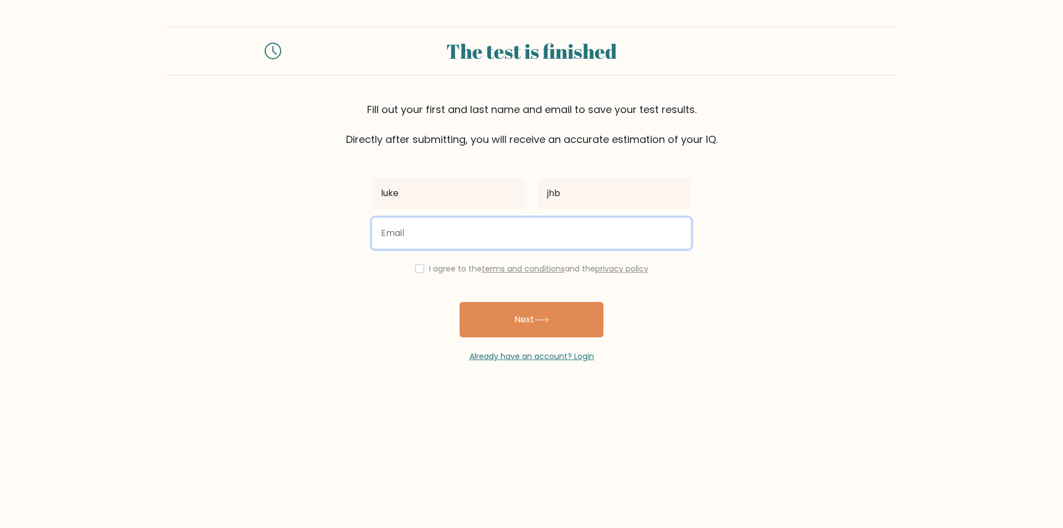
click at [482, 225] on input "email" at bounding box center [531, 233] width 319 height 31
type input "giornog512@gmail.com"
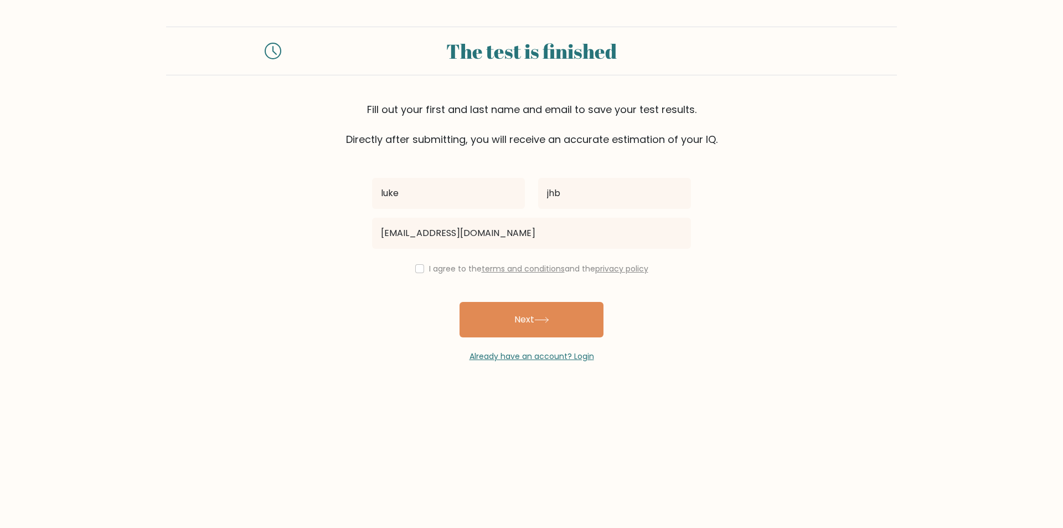
click at [421, 269] on div "I agree to the terms and conditions and the privacy policy" at bounding box center [532, 268] width 332 height 13
click at [417, 265] on input "checkbox" at bounding box center [419, 268] width 9 height 9
checkbox input "true"
click at [492, 315] on button "Next" at bounding box center [532, 319] width 144 height 35
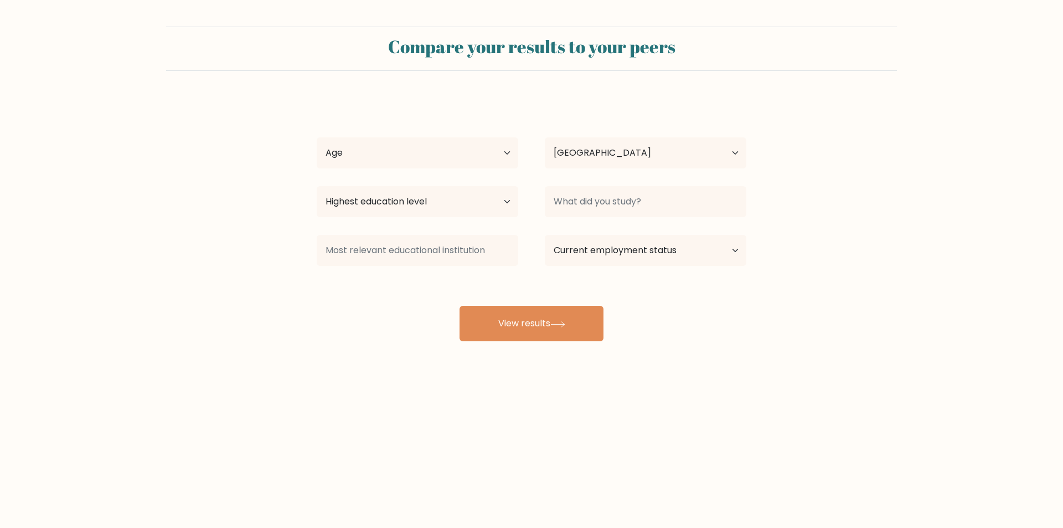
select select "HR"
click at [435, 156] on select "Age Under 18 years old 18-24 years old 25-34 years old 35-44 years old 45-54 ye…" at bounding box center [418, 152] width 202 height 31
select select "18_24"
click at [317, 137] on select "Age Under 18 years old 18-24 years old 25-34 years old 35-44 years old 45-54 ye…" at bounding box center [418, 152] width 202 height 31
click at [430, 207] on select "Highest education level No schooling Primary Lower Secondary Upper Secondary Oc…" at bounding box center [418, 201] width 202 height 31
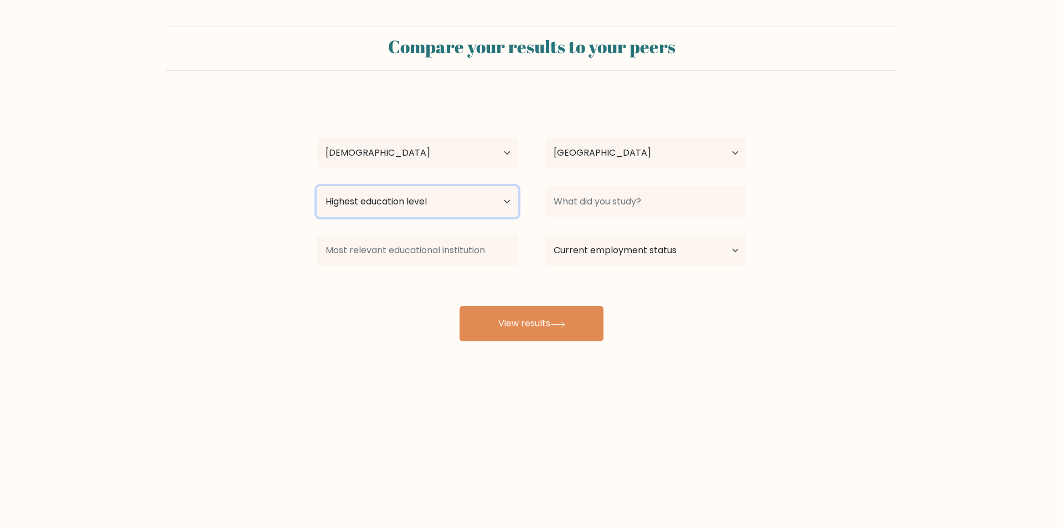
select select "bachelors_degree"
click at [317, 186] on select "Highest education level No schooling Primary Lower Secondary Upper Secondary Oc…" at bounding box center [418, 201] width 202 height 31
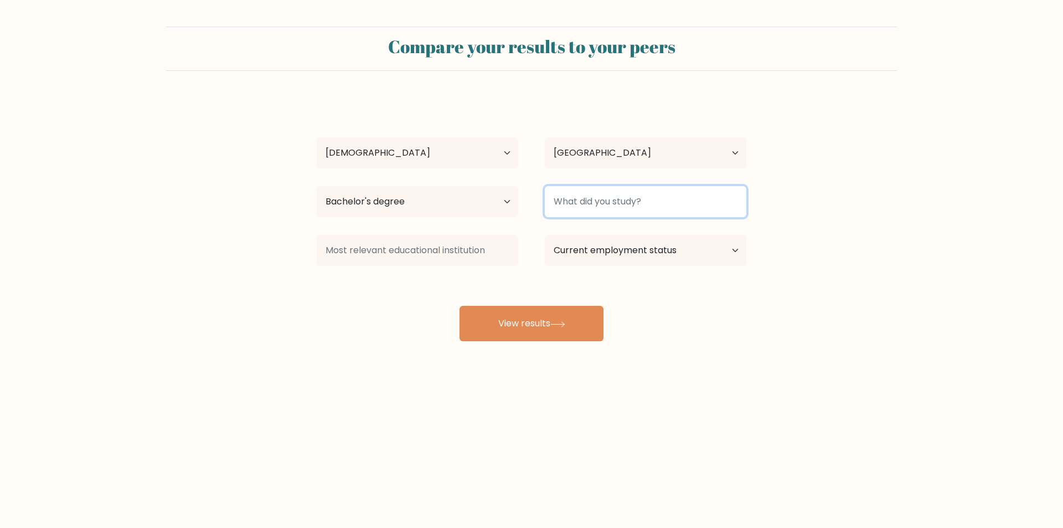
click at [588, 191] on input at bounding box center [646, 201] width 202 height 31
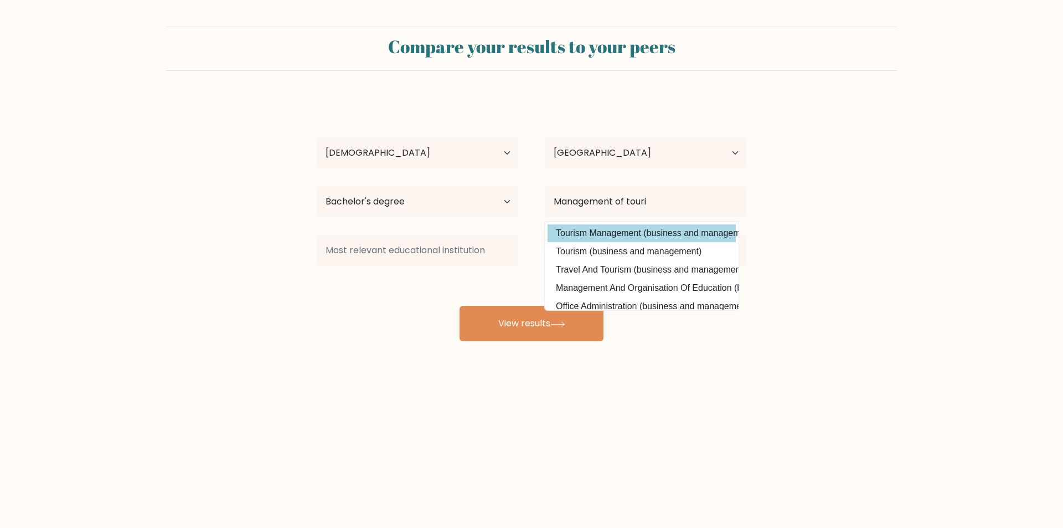
click at [613, 228] on option "Tourism Management (business and management)" at bounding box center [642, 233] width 188 height 18
type input "Tourism Management"
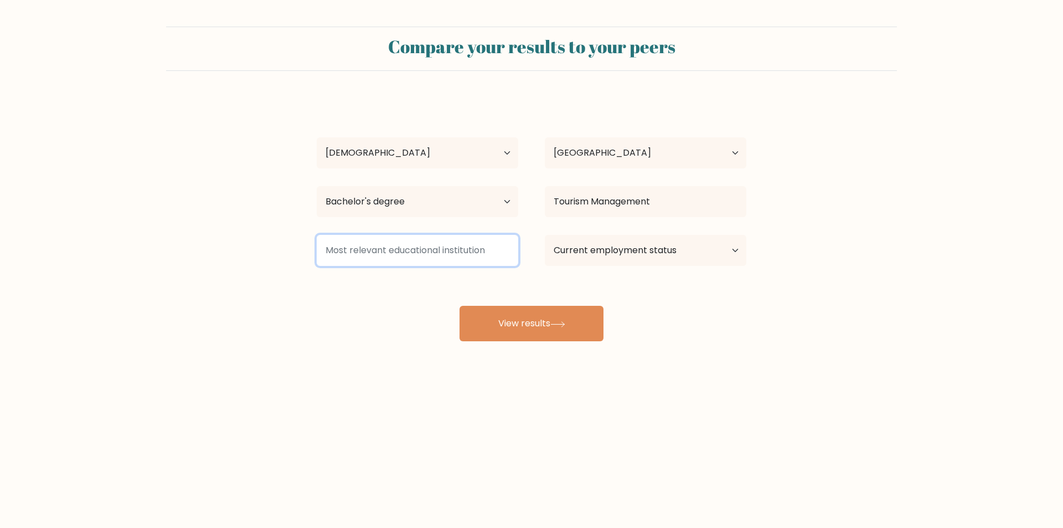
click at [419, 248] on input at bounding box center [418, 250] width 202 height 31
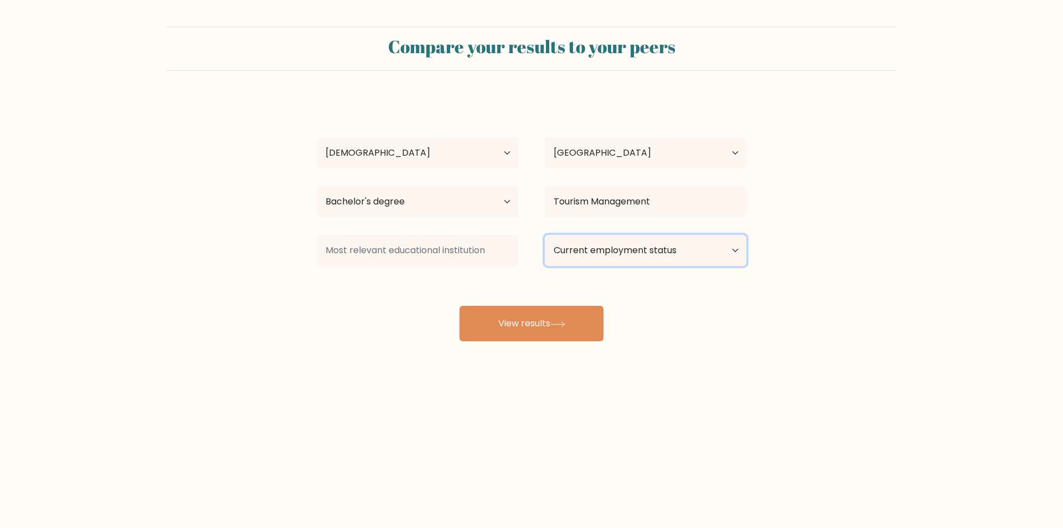
click at [625, 248] on select "Current employment status Employed Student Retired Other / prefer not to answer" at bounding box center [646, 250] width 202 height 31
select select "student"
click at [545, 235] on select "Current employment status Employed Student Retired Other / prefer not to answer" at bounding box center [646, 250] width 202 height 31
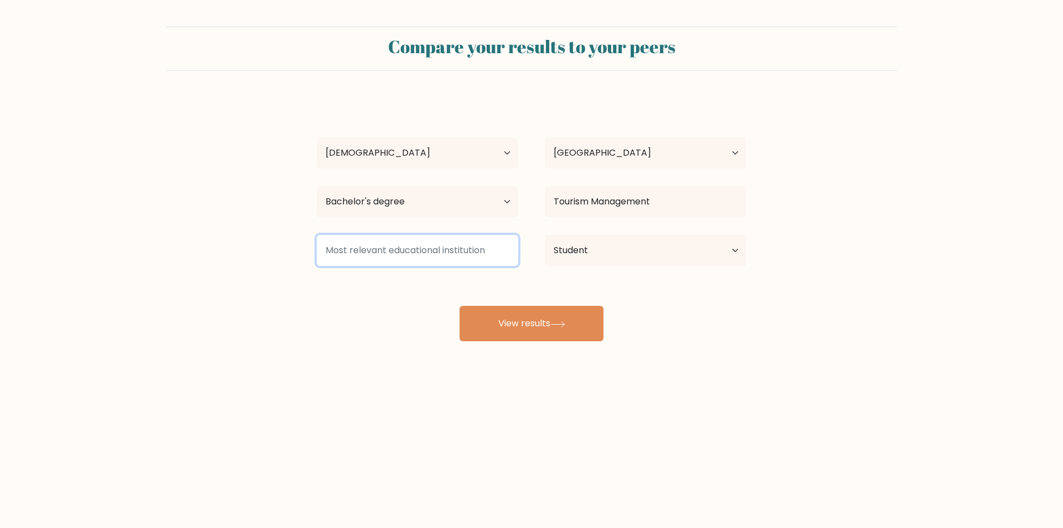
click at [415, 250] on input at bounding box center [418, 250] width 202 height 31
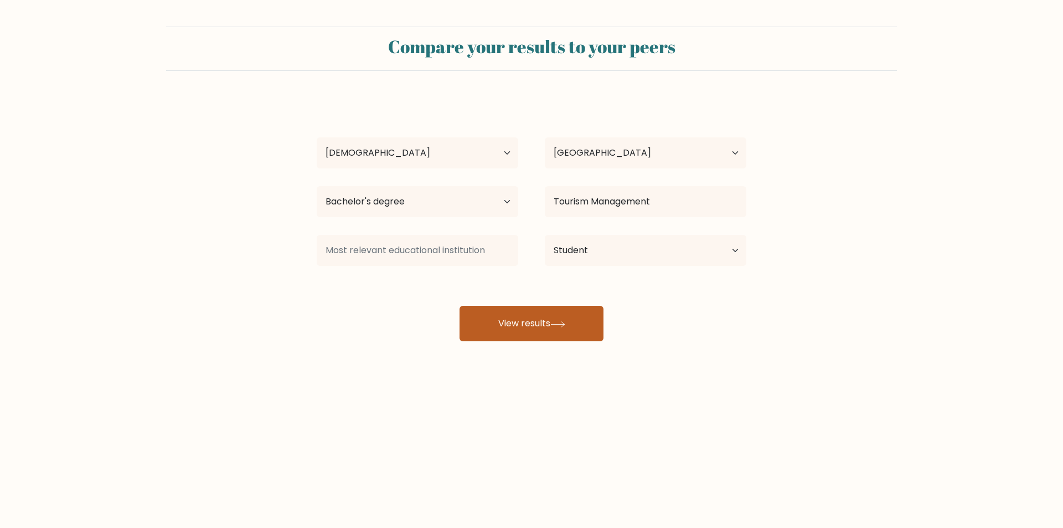
click at [538, 314] on button "View results" at bounding box center [532, 323] width 144 height 35
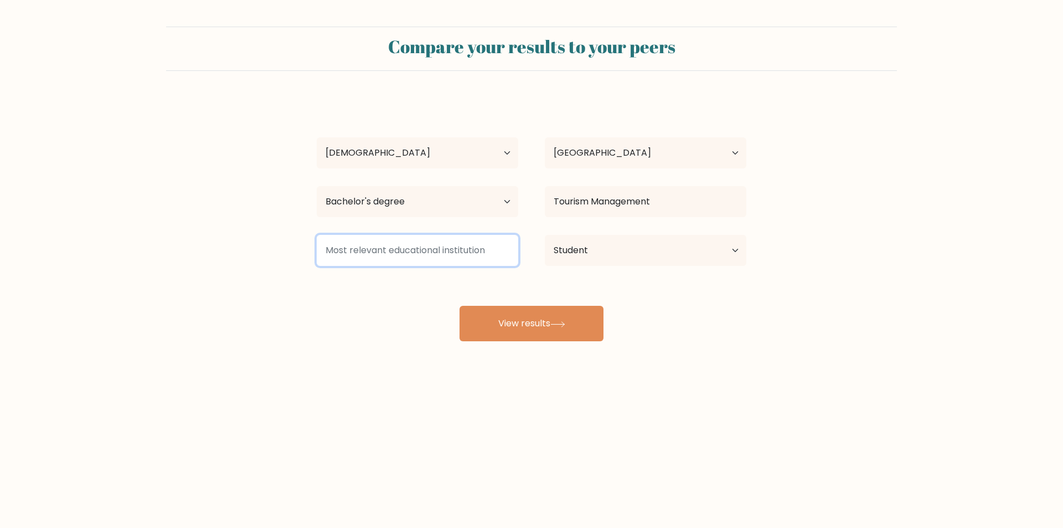
click at [420, 258] on input at bounding box center [418, 250] width 202 height 31
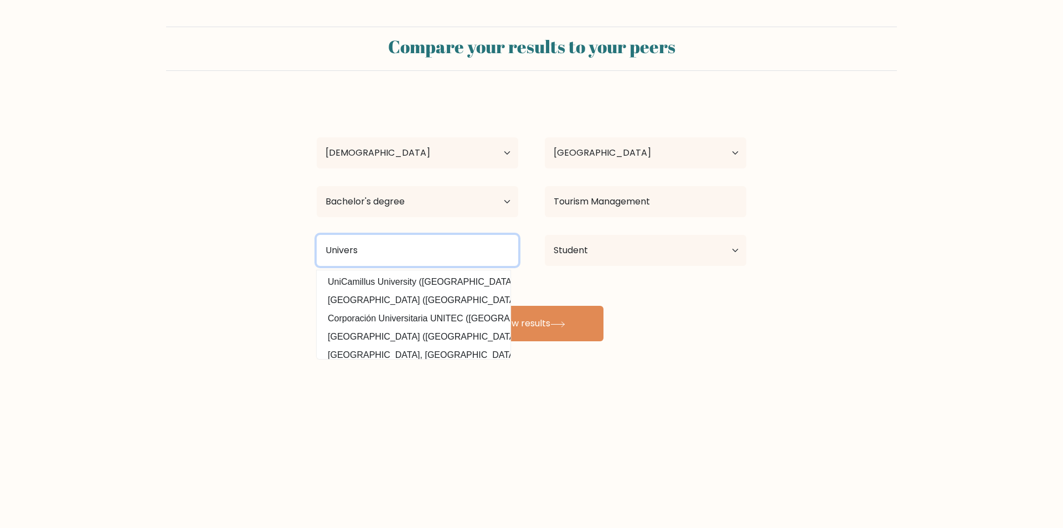
type input "Universi"
drag, startPoint x: 420, startPoint y: 251, endPoint x: 265, endPoint y: 240, distance: 154.9
click at [265, 240] on form "Compare your results to your peers luke jhb Age Under 18 years old 18-24 years …" at bounding box center [531, 184] width 1063 height 315
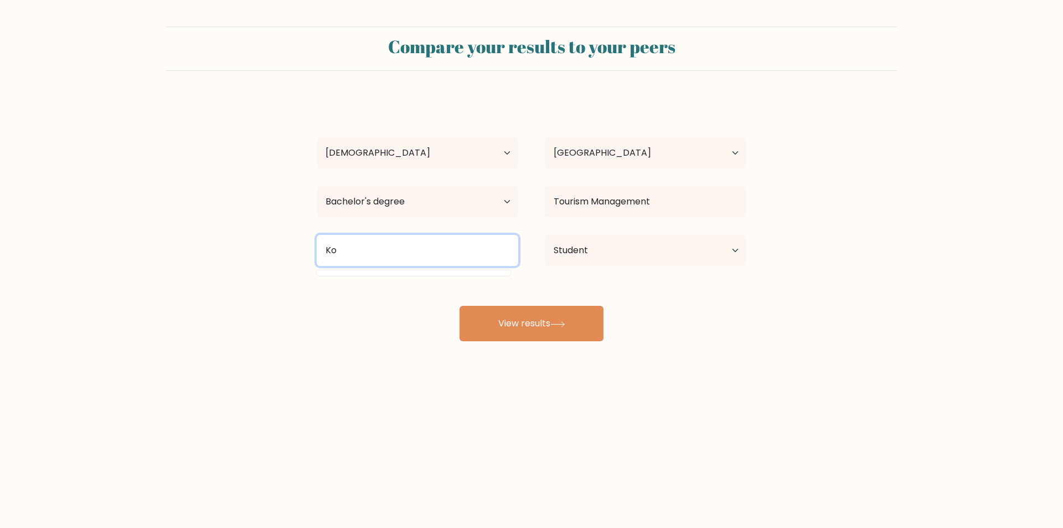
type input "K"
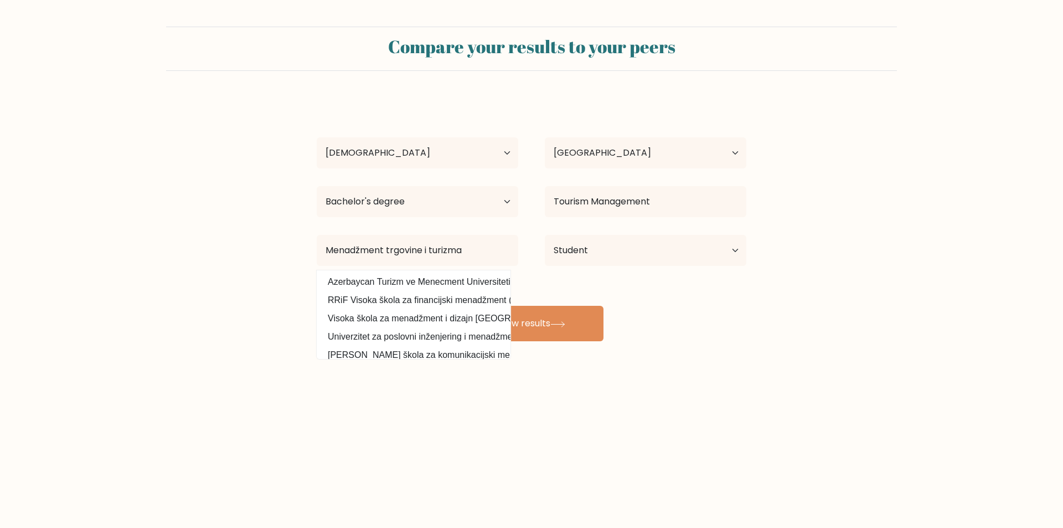
click at [392, 316] on option "Visoka škola za menadžment i dizajn Aspira (Croatia)" at bounding box center [414, 319] width 188 height 18
type input "Visoka škola za menadžment i dizajn Aspira"
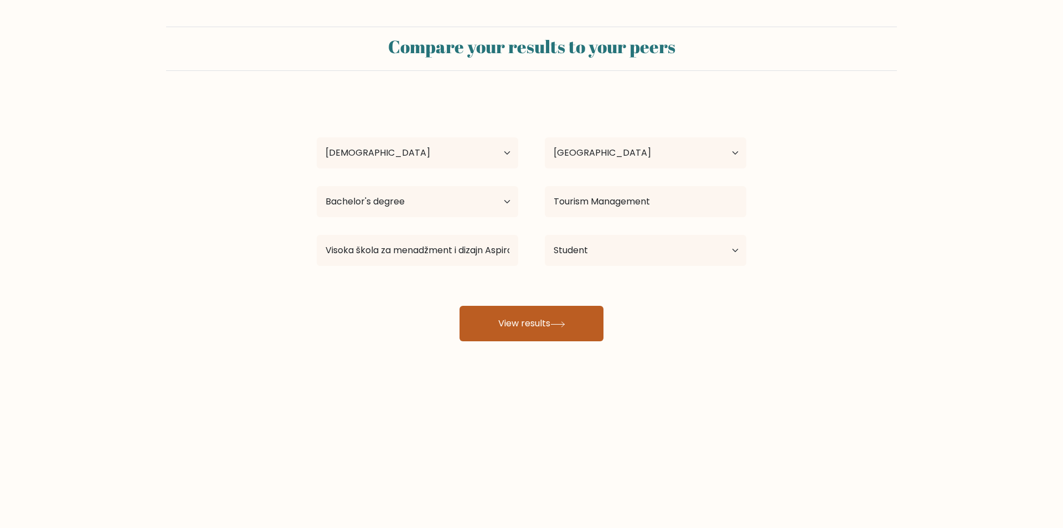
click at [562, 326] on icon at bounding box center [557, 324] width 15 height 6
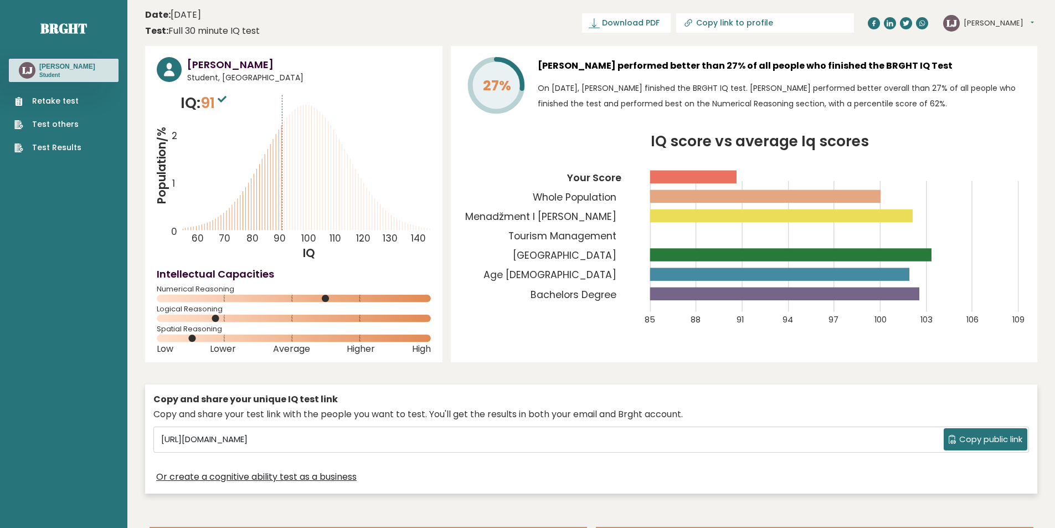
click at [42, 99] on link "Retake test" at bounding box center [47, 101] width 67 height 12
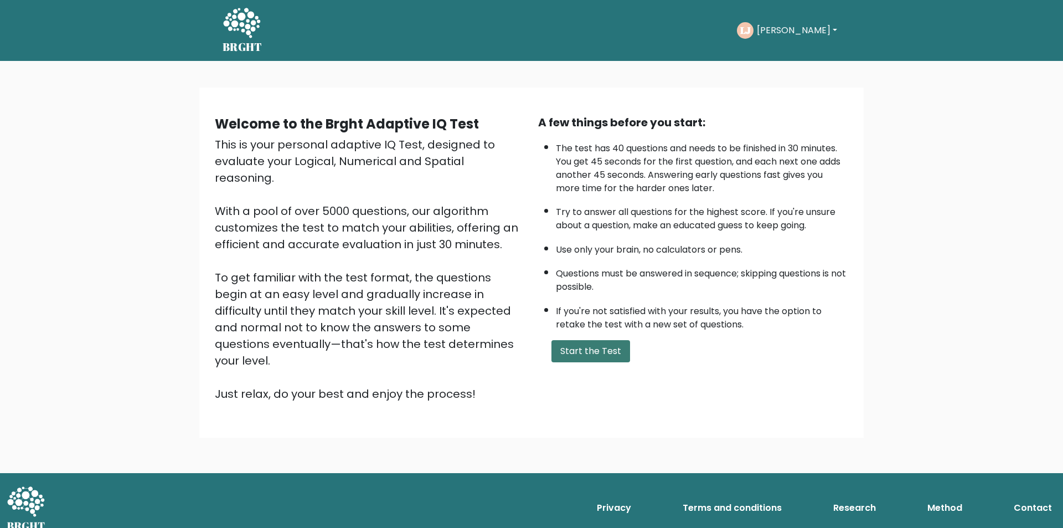
click at [601, 354] on button "Start the Test" at bounding box center [591, 351] width 79 height 22
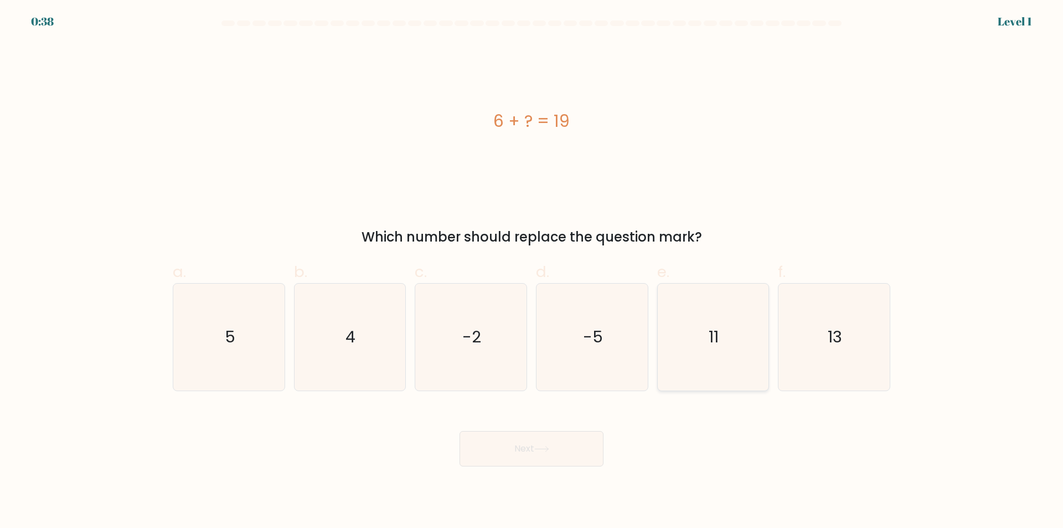
drag, startPoint x: 841, startPoint y: 351, endPoint x: 748, endPoint y: 383, distance: 98.2
click at [841, 351] on icon "13" at bounding box center [834, 337] width 107 height 107
click at [532, 271] on input "f. 13" at bounding box center [532, 267] width 1 height 7
radio input "true"
click at [523, 450] on button "Next" at bounding box center [532, 448] width 144 height 35
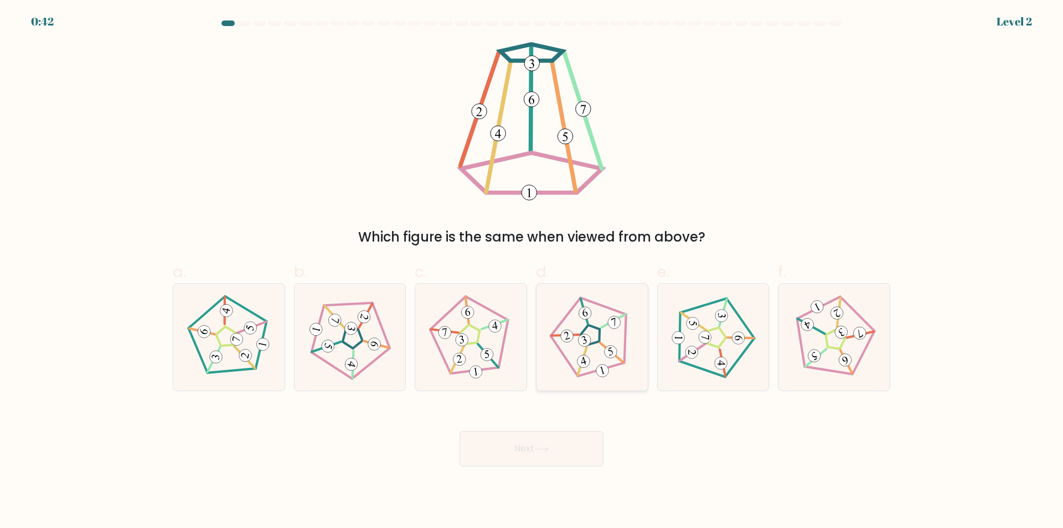
click at [569, 338] on 777 at bounding box center [567, 336] width 16 height 16
click at [532, 271] on input "d." at bounding box center [532, 267] width 1 height 7
radio input "true"
click at [510, 451] on button "Next" at bounding box center [532, 448] width 144 height 35
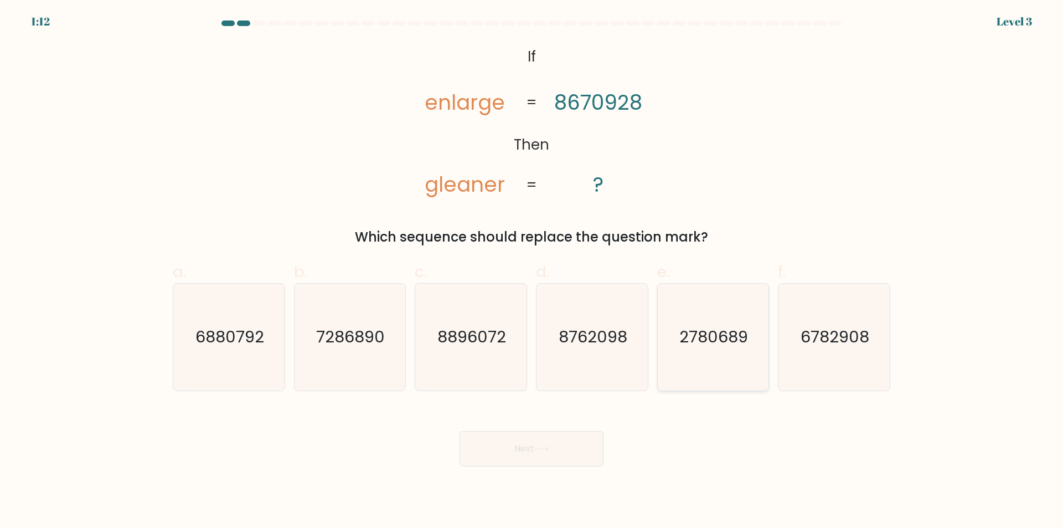
click at [713, 341] on text "2780689" at bounding box center [714, 337] width 69 height 22
click at [532, 271] on input "e. 2780689" at bounding box center [532, 267] width 1 height 7
radio input "true"
click at [522, 456] on button "Next" at bounding box center [532, 448] width 144 height 35
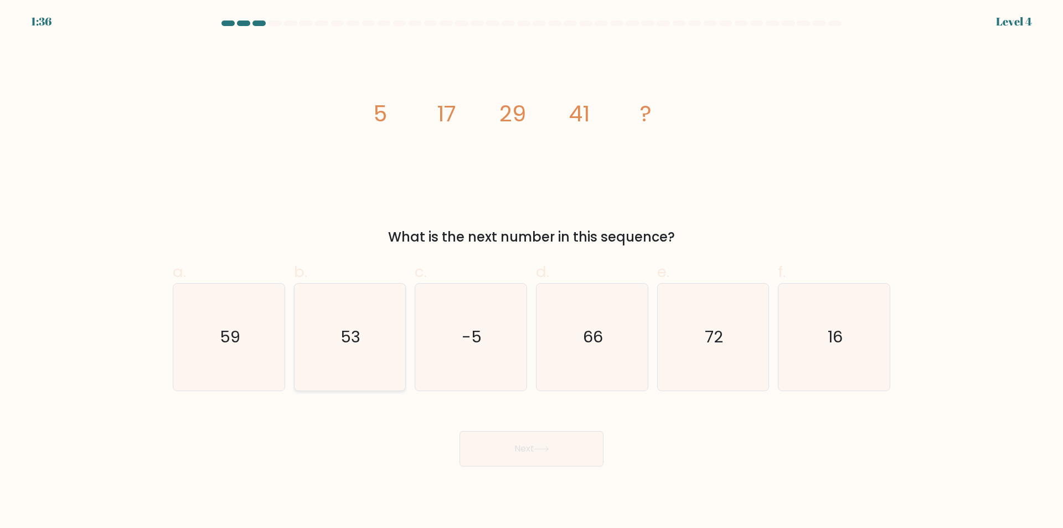
click at [372, 348] on icon "53" at bounding box center [349, 337] width 107 height 107
click at [532, 271] on input "b. 53" at bounding box center [532, 267] width 1 height 7
radio input "true"
click at [513, 449] on button "Next" at bounding box center [532, 448] width 144 height 35
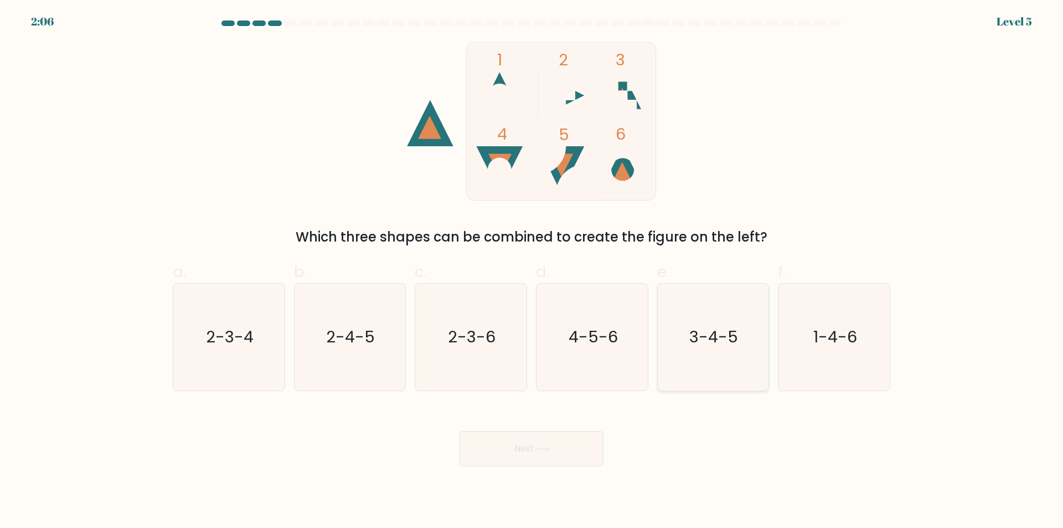
drag, startPoint x: 697, startPoint y: 330, endPoint x: 656, endPoint y: 381, distance: 65.0
click at [696, 330] on text "3-4-5" at bounding box center [714, 337] width 49 height 22
click at [532, 271] on input "e. 3-4-5" at bounding box center [532, 267] width 1 height 7
radio input "true"
click at [528, 454] on button "Next" at bounding box center [532, 448] width 144 height 35
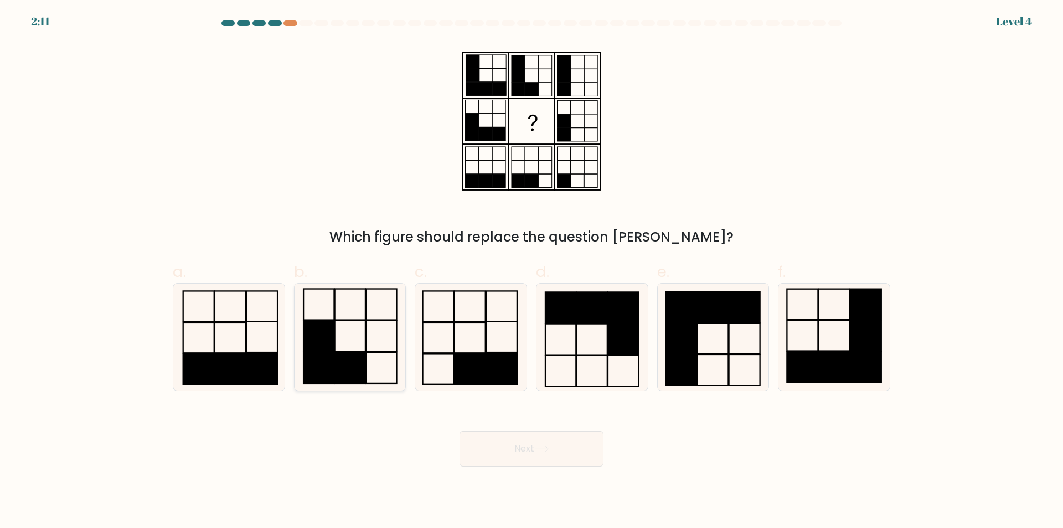
drag, startPoint x: 349, startPoint y: 356, endPoint x: 367, endPoint y: 365, distance: 19.8
click at [348, 357] on rect at bounding box center [350, 367] width 30 height 31
click at [532, 271] on input "b." at bounding box center [532, 267] width 1 height 7
radio input "true"
click at [511, 447] on button "Next" at bounding box center [532, 448] width 144 height 35
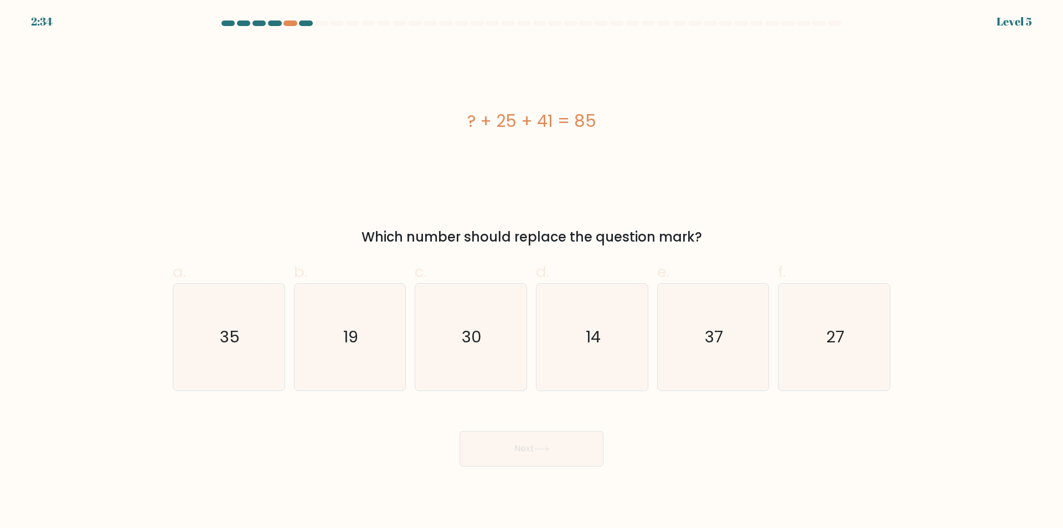
drag, startPoint x: 334, startPoint y: 354, endPoint x: 527, endPoint y: 409, distance: 200.9
click at [333, 354] on icon "19" at bounding box center [349, 337] width 107 height 107
click at [532, 271] on input "b. 19" at bounding box center [532, 267] width 1 height 7
radio input "true"
click at [545, 448] on icon at bounding box center [541, 449] width 15 height 6
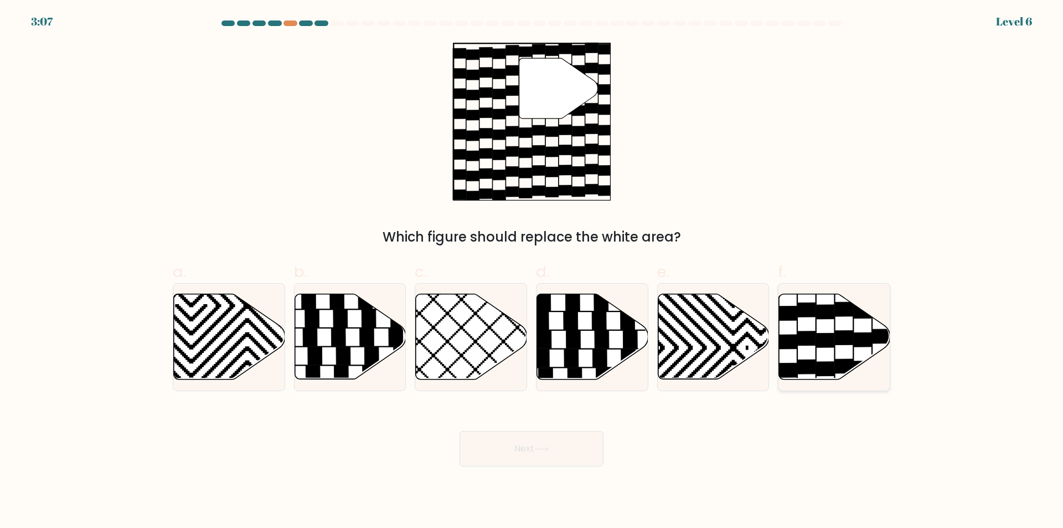
click at [812, 366] on icon at bounding box center [807, 366] width 18 height 14
click at [532, 271] on input "f." at bounding box center [532, 267] width 1 height 7
radio input "true"
click at [535, 450] on button "Next" at bounding box center [532, 448] width 144 height 35
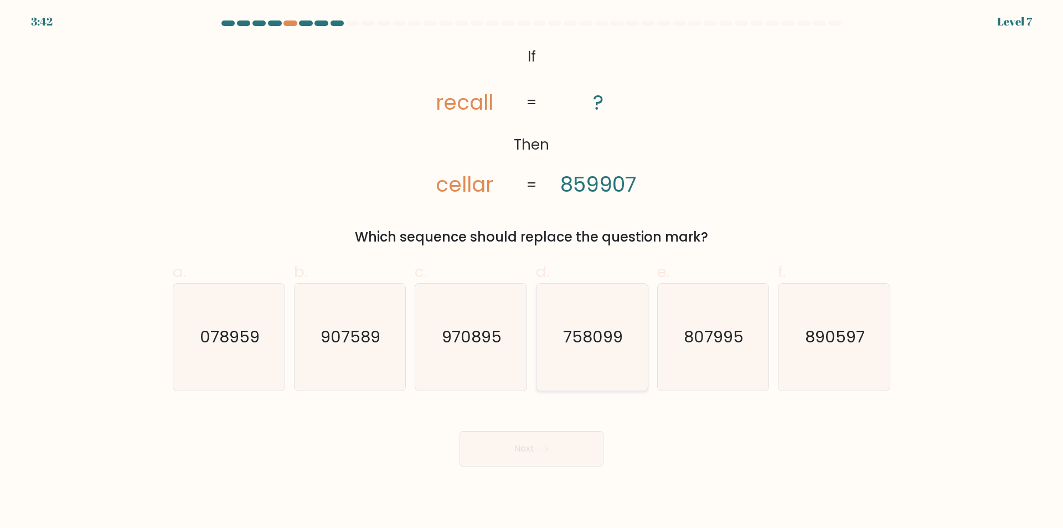
click at [614, 329] on text "758099" at bounding box center [593, 337] width 60 height 22
click at [532, 271] on input "d. 758099" at bounding box center [532, 267] width 1 height 7
radio input "true"
click at [504, 454] on button "Next" at bounding box center [532, 448] width 144 height 35
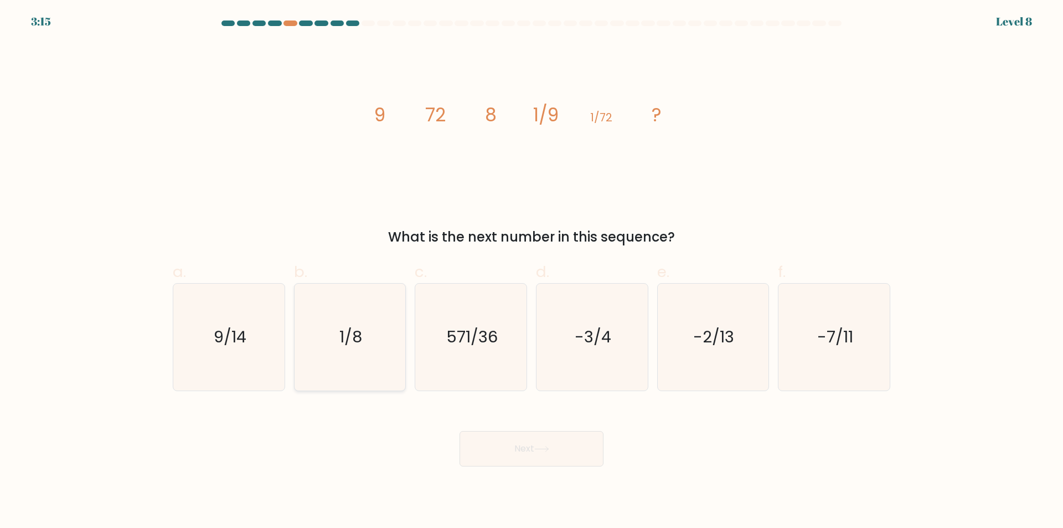
click at [321, 335] on icon "1/8" at bounding box center [349, 337] width 107 height 107
click at [532, 271] on input "b. 1/8" at bounding box center [532, 267] width 1 height 7
radio input "true"
click at [547, 455] on button "Next" at bounding box center [532, 448] width 144 height 35
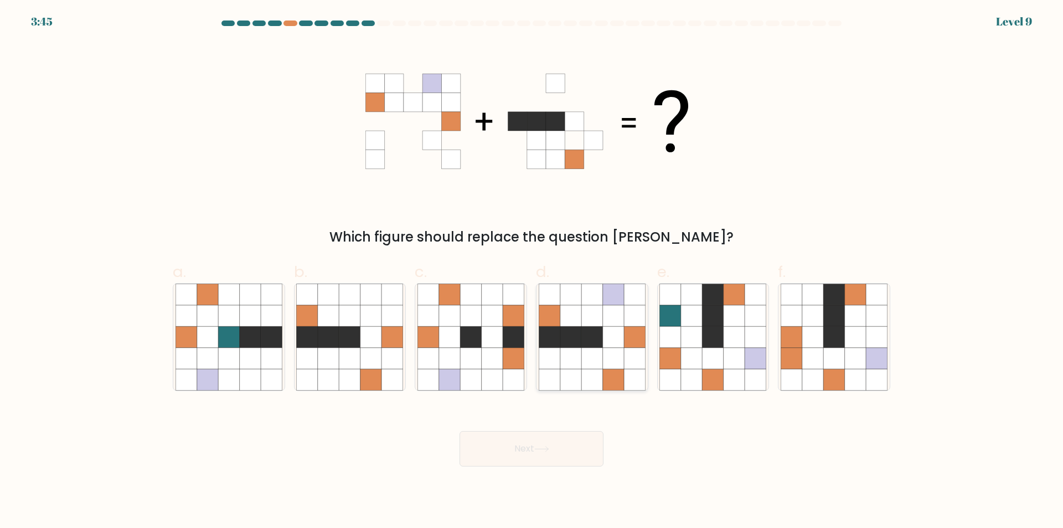
click at [579, 336] on icon at bounding box center [570, 336] width 21 height 21
click at [532, 271] on input "d." at bounding box center [532, 267] width 1 height 7
radio input "true"
click at [504, 454] on button "Next" at bounding box center [532, 448] width 144 height 35
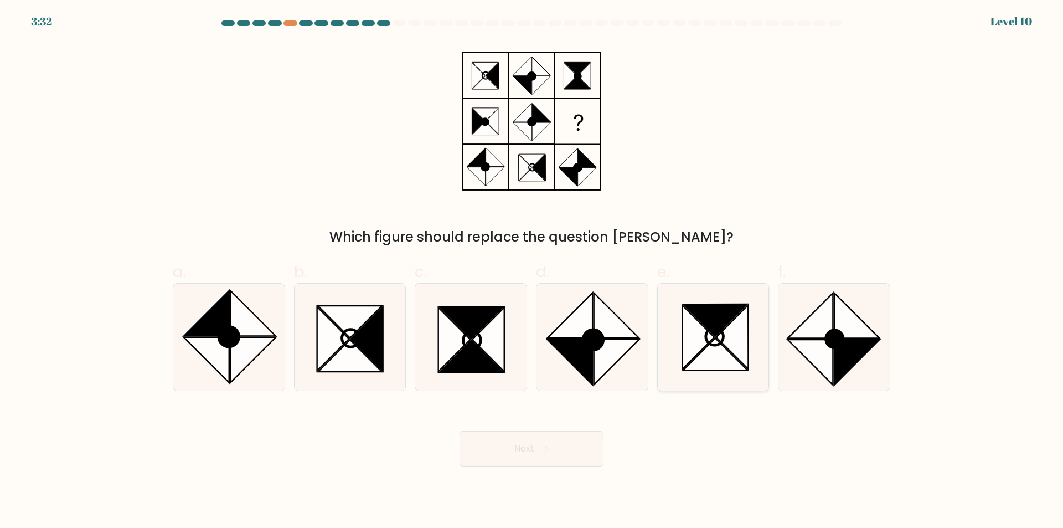
drag, startPoint x: 712, startPoint y: 364, endPoint x: 653, endPoint y: 399, distance: 68.3
click at [710, 367] on icon at bounding box center [716, 354] width 64 height 32
click at [532, 271] on input "e." at bounding box center [532, 267] width 1 height 7
radio input "true"
click at [542, 444] on button "Next" at bounding box center [532, 448] width 144 height 35
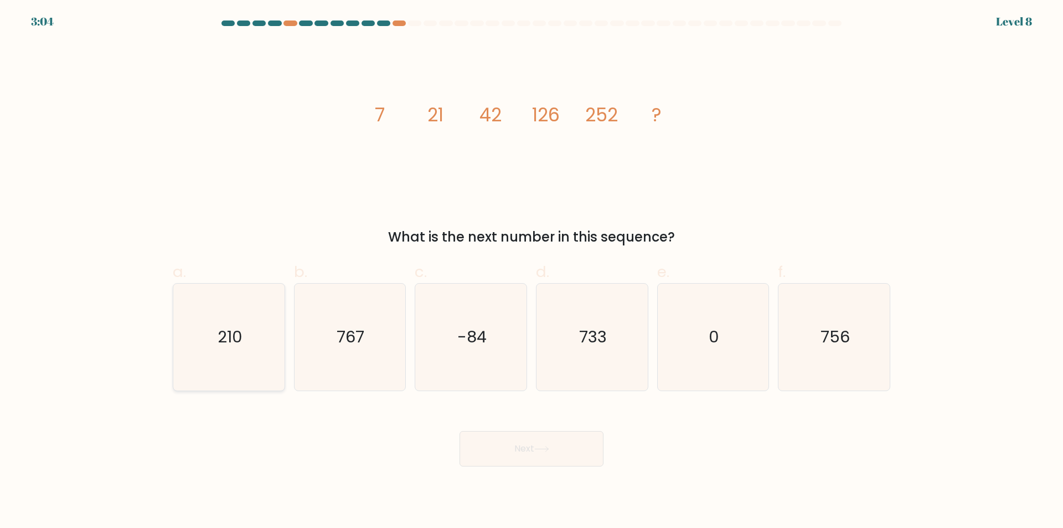
click at [235, 297] on icon "210" at bounding box center [229, 337] width 107 height 107
click at [532, 271] on input "a. 210" at bounding box center [532, 267] width 1 height 7
radio input "true"
click at [555, 456] on button "Next" at bounding box center [532, 448] width 144 height 35
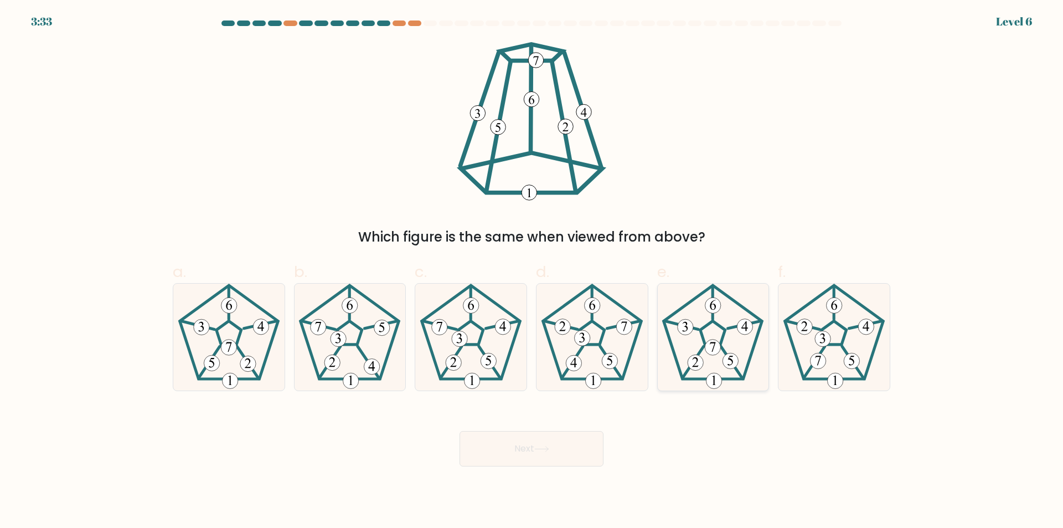
click at [697, 356] on 174 at bounding box center [696, 363] width 16 height 16
click at [532, 271] on input "e." at bounding box center [532, 267] width 1 height 7
radio input "true"
click at [547, 451] on icon at bounding box center [541, 449] width 15 height 6
click at [693, 346] on icon at bounding box center [713, 337] width 106 height 106
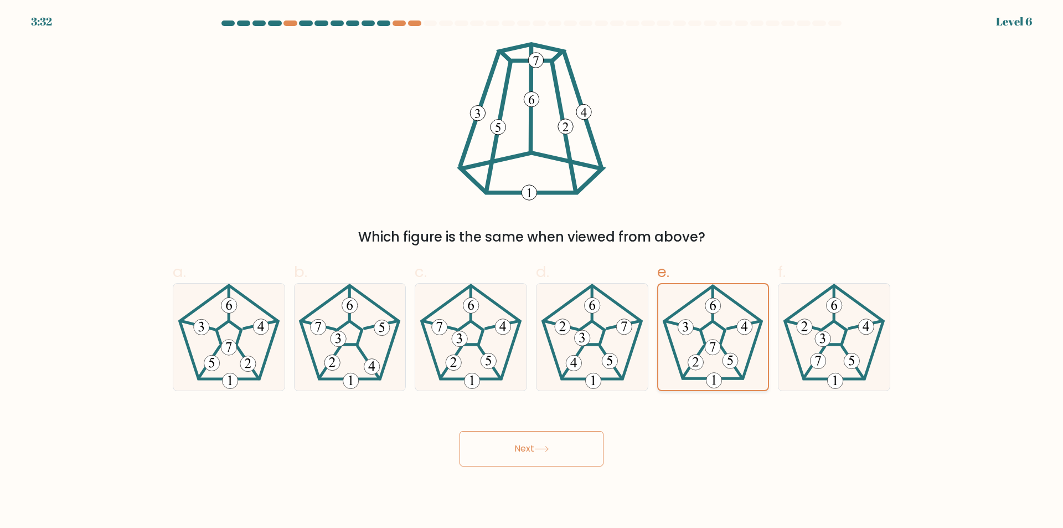
click at [532, 271] on input "e." at bounding box center [532, 267] width 1 height 7
click at [542, 450] on icon at bounding box center [541, 449] width 15 height 6
click at [526, 451] on button "Next" at bounding box center [532, 448] width 144 height 35
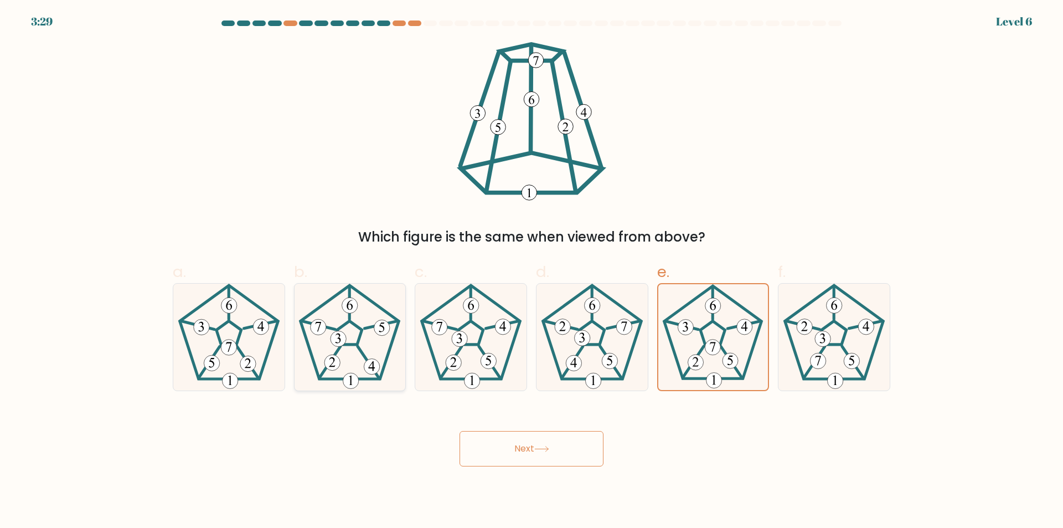
click at [377, 339] on icon at bounding box center [349, 337] width 107 height 107
click at [532, 271] on input "b." at bounding box center [532, 267] width 1 height 7
radio input "true"
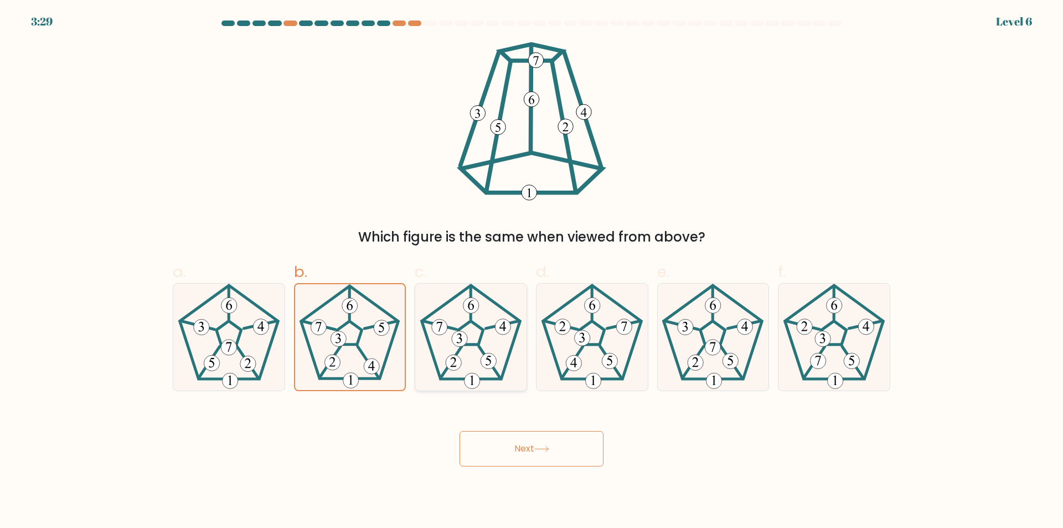
click at [476, 337] on icon at bounding box center [471, 337] width 107 height 107
click at [532, 271] on input "c." at bounding box center [532, 267] width 1 height 7
radio input "true"
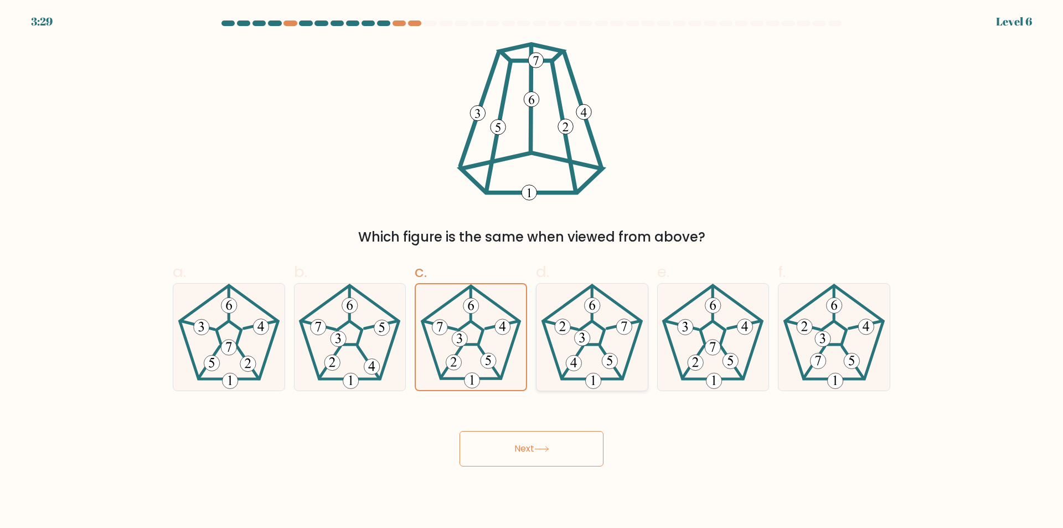
click at [634, 338] on icon at bounding box center [592, 337] width 107 height 107
click at [532, 271] on input "d." at bounding box center [532, 267] width 1 height 7
radio input "true"
click at [697, 332] on icon at bounding box center [713, 337] width 107 height 107
click at [532, 271] on input "e." at bounding box center [532, 267] width 1 height 7
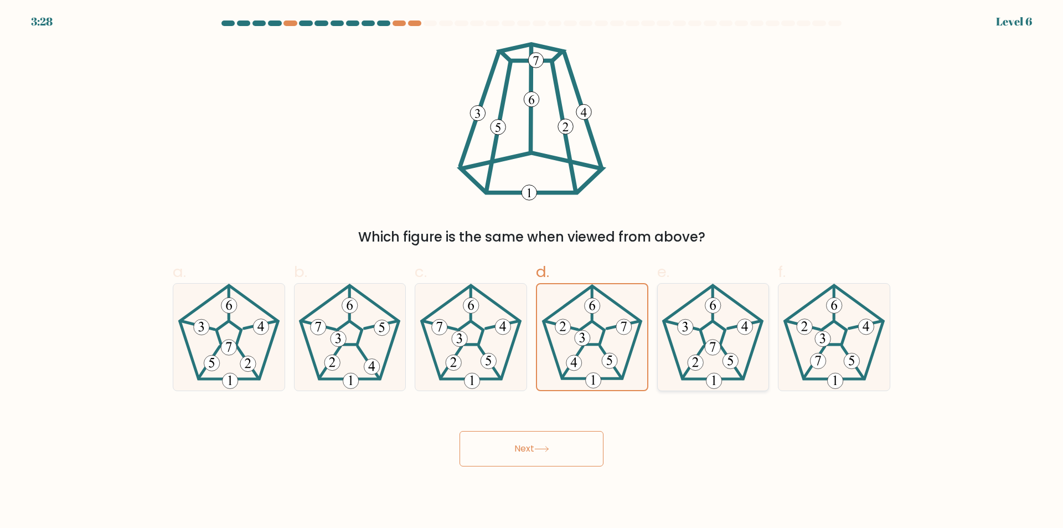
radio input "true"
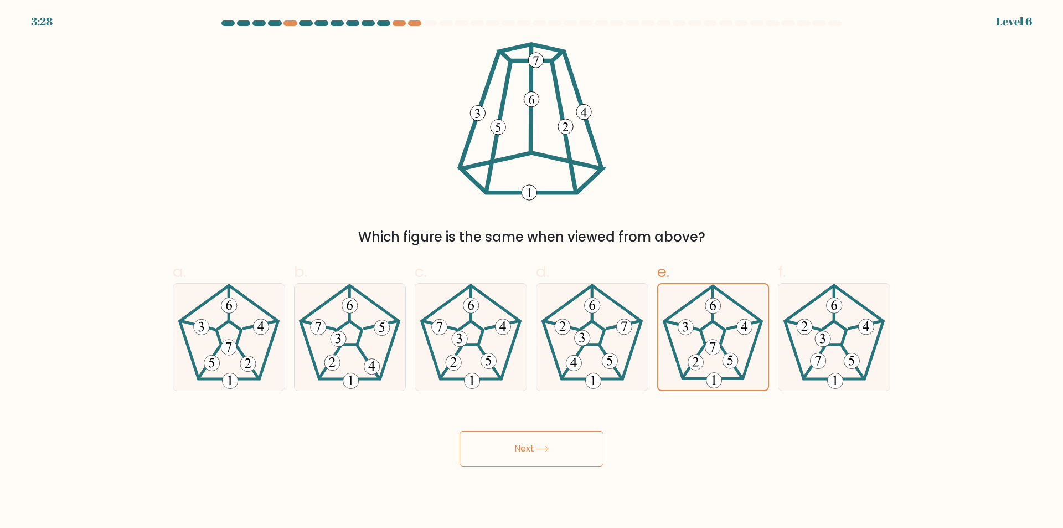
click at [547, 447] on icon at bounding box center [541, 449] width 15 height 6
click at [515, 359] on icon at bounding box center [471, 337] width 107 height 107
click at [532, 271] on input "c." at bounding box center [532, 267] width 1 height 7
radio input "true"
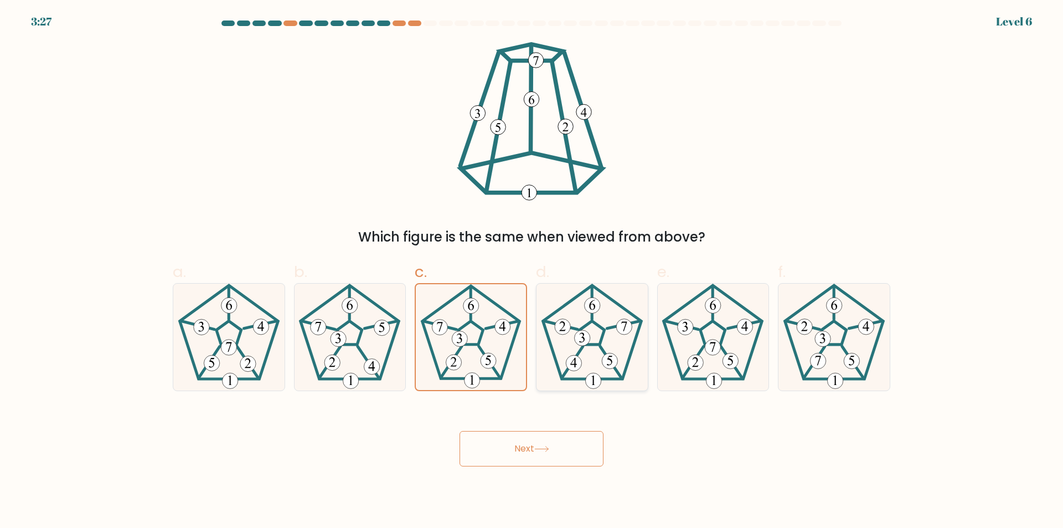
click at [614, 348] on icon at bounding box center [592, 337] width 107 height 107
click at [532, 271] on input "d." at bounding box center [532, 267] width 1 height 7
radio input "true"
click at [701, 333] on 171 at bounding box center [713, 333] width 25 height 24
click at [532, 271] on input "e." at bounding box center [532, 267] width 1 height 7
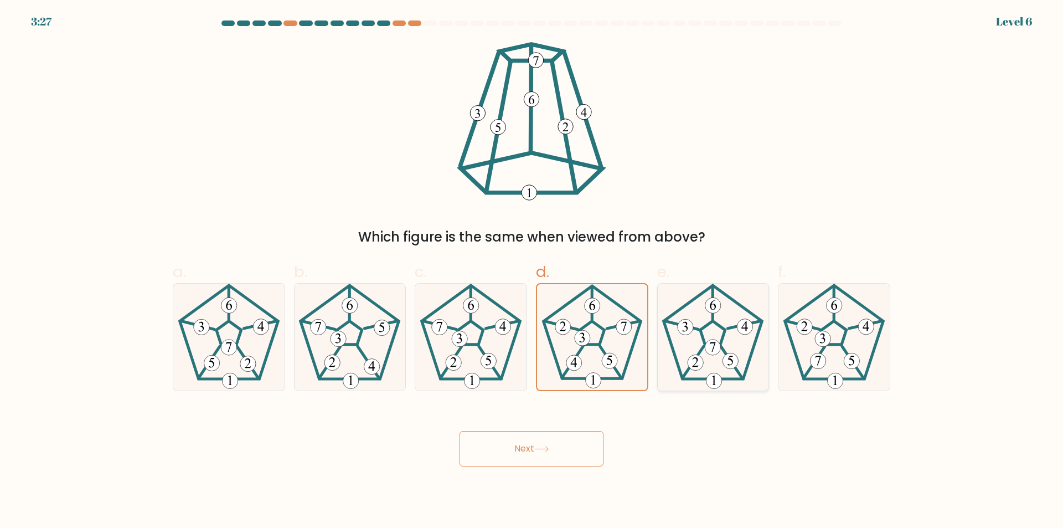
radio input "true"
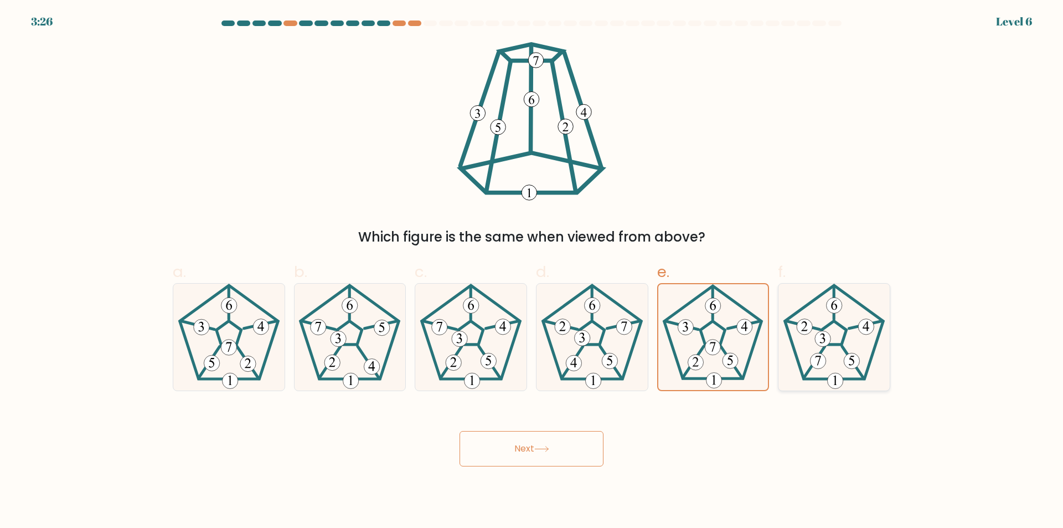
click at [785, 329] on icon at bounding box center [834, 337] width 107 height 107
click at [532, 271] on input "f." at bounding box center [532, 267] width 1 height 7
radio input "true"
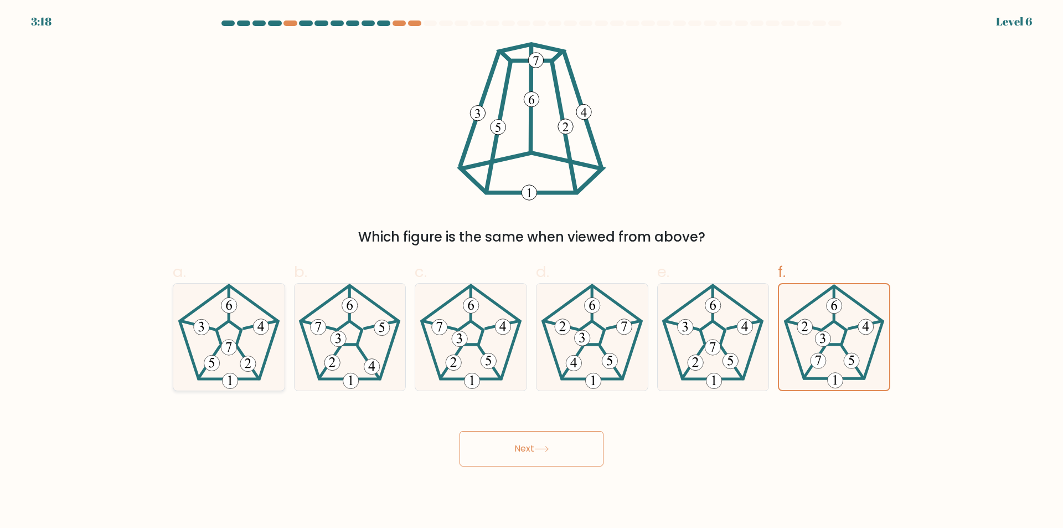
click at [236, 333] on icon at bounding box center [229, 337] width 107 height 107
click at [532, 271] on input "a." at bounding box center [532, 267] width 1 height 7
radio input "true"
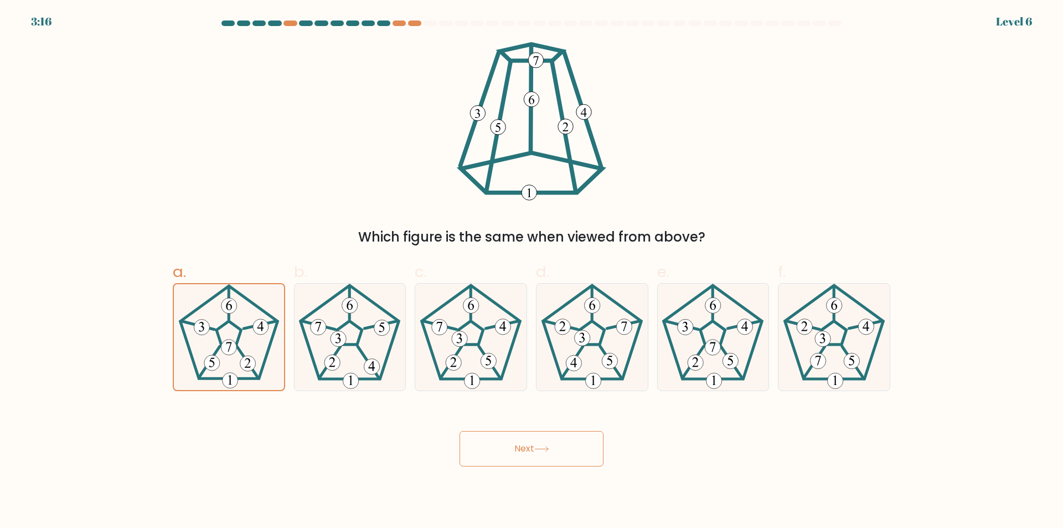
click at [546, 450] on icon at bounding box center [541, 449] width 15 height 6
click at [546, 449] on icon at bounding box center [541, 448] width 13 height 5
click at [546, 449] on icon at bounding box center [541, 449] width 15 height 6
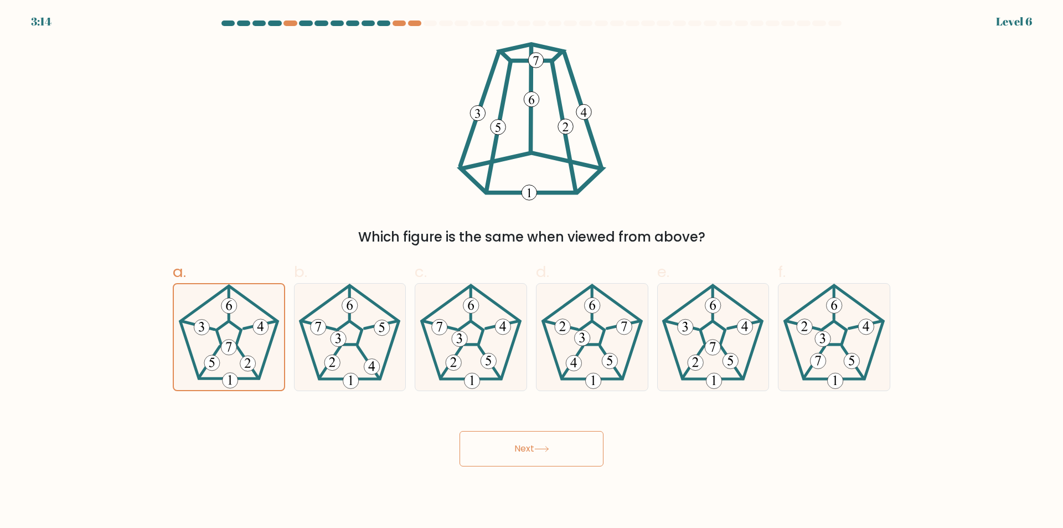
click at [546, 449] on icon at bounding box center [541, 449] width 15 height 6
click at [546, 447] on icon at bounding box center [541, 449] width 15 height 6
click at [546, 446] on icon at bounding box center [541, 449] width 15 height 6
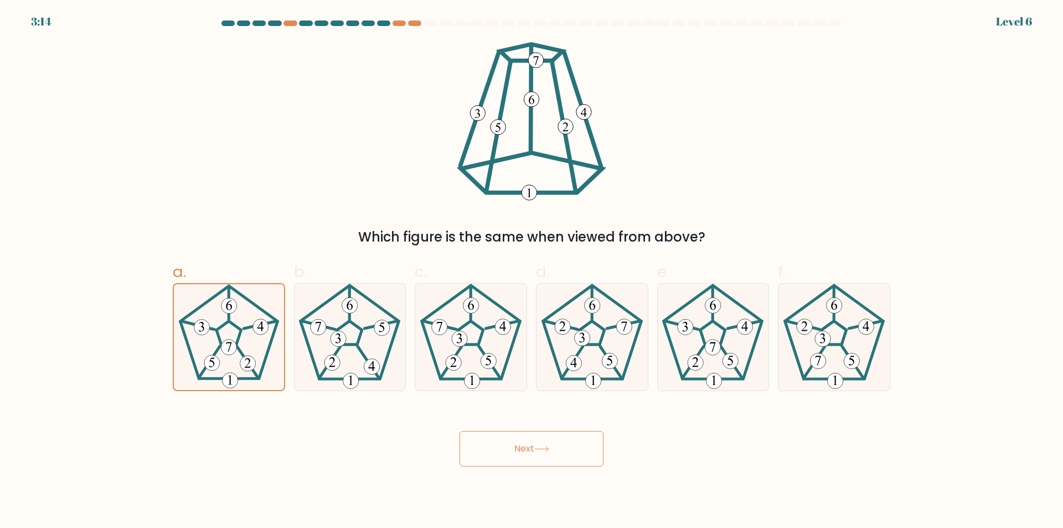
click at [546, 446] on icon at bounding box center [541, 449] width 15 height 6
drag, startPoint x: 546, startPoint y: 446, endPoint x: 419, endPoint y: 407, distance: 133.1
click at [545, 445] on button "Next" at bounding box center [532, 448] width 144 height 35
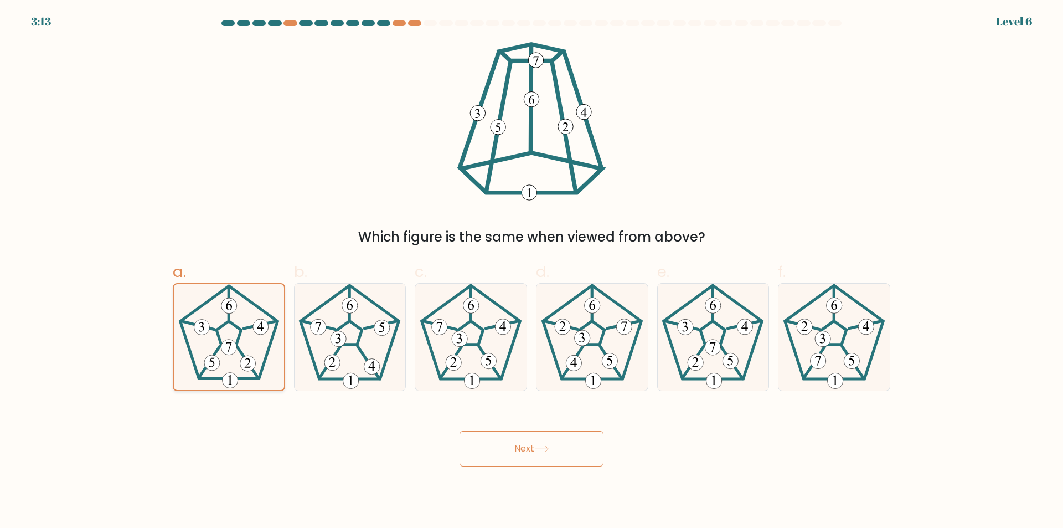
click at [240, 349] on 361 at bounding box center [248, 362] width 22 height 32
click at [532, 271] on input "a." at bounding box center [532, 267] width 1 height 7
drag, startPoint x: 381, startPoint y: 332, endPoint x: 451, endPoint y: 350, distance: 72.5
click at [383, 332] on 540 at bounding box center [382, 328] width 16 height 16
click at [532, 271] on input "b." at bounding box center [532, 267] width 1 height 7
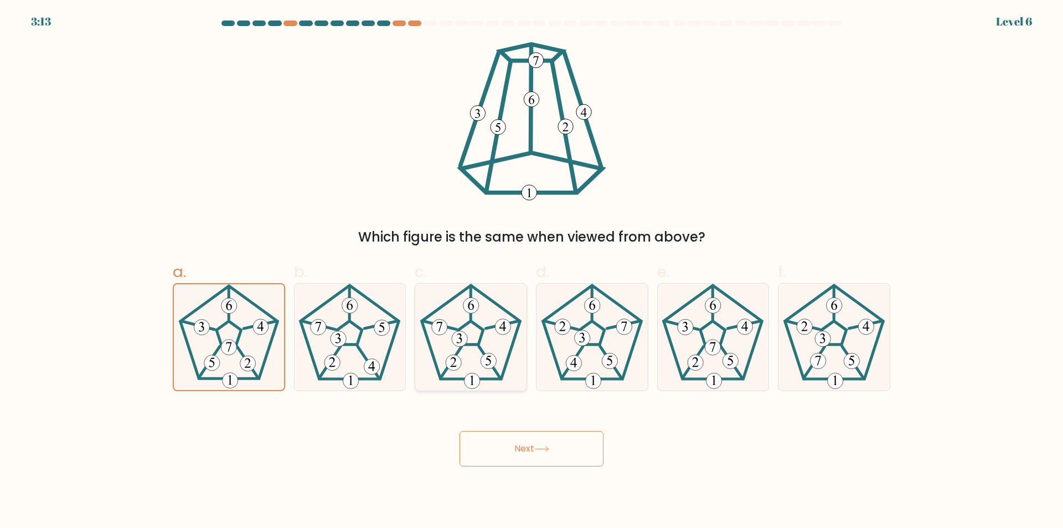
radio input "true"
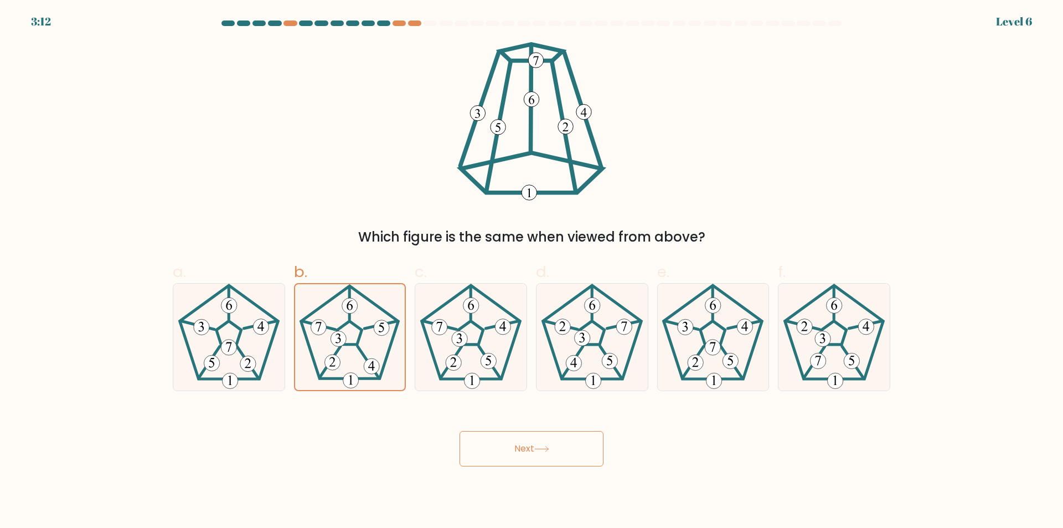
click at [560, 436] on button "Next" at bounding box center [532, 448] width 144 height 35
drag, startPoint x: 523, startPoint y: 452, endPoint x: 474, endPoint y: 363, distance: 102.4
click at [523, 452] on button "Next" at bounding box center [532, 448] width 144 height 35
drag, startPoint x: 466, startPoint y: 348, endPoint x: 306, endPoint y: 344, distance: 160.1
click at [462, 348] on icon at bounding box center [471, 337] width 107 height 107
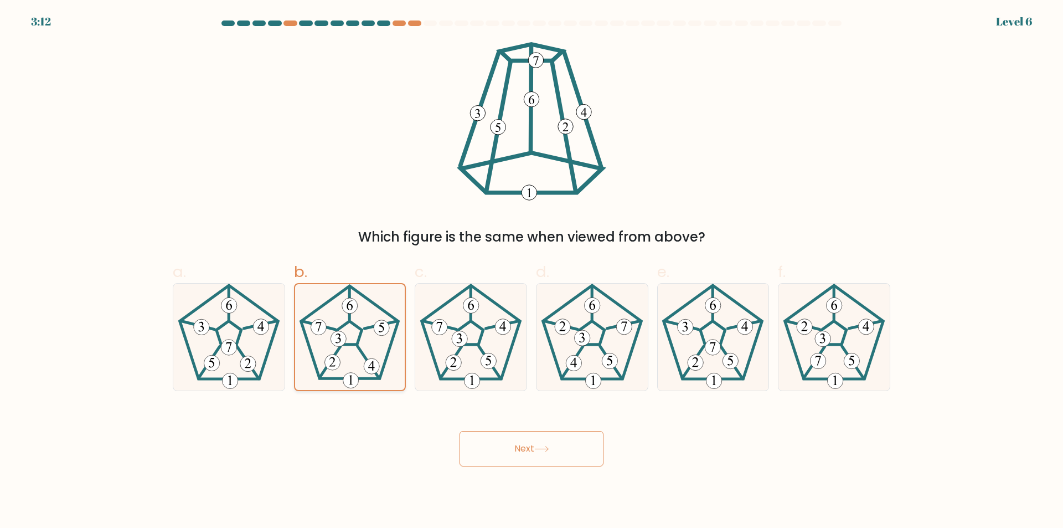
click at [532, 271] on input "c." at bounding box center [532, 267] width 1 height 7
radio input "true"
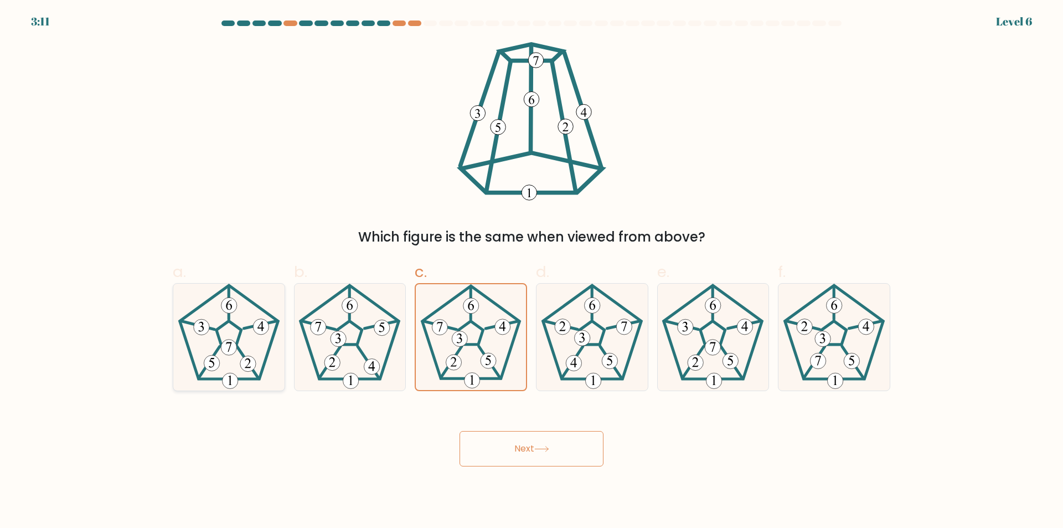
drag, startPoint x: 306, startPoint y: 344, endPoint x: 202, endPoint y: 336, distance: 104.4
click at [298, 344] on icon at bounding box center [349, 337] width 107 height 107
click at [532, 271] on input "b." at bounding box center [532, 267] width 1 height 7
radio input "true"
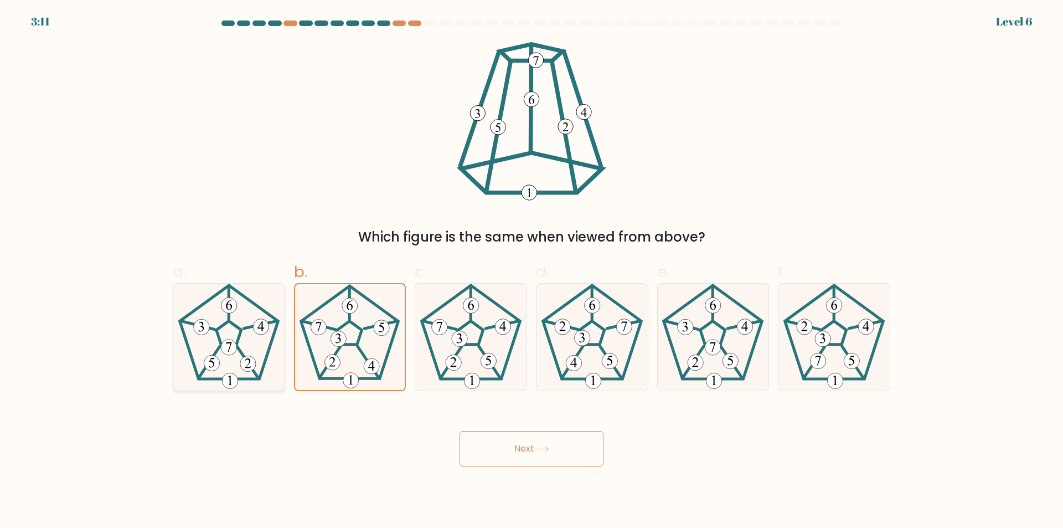
drag, startPoint x: 202, startPoint y: 336, endPoint x: 564, endPoint y: 446, distance: 378.6
click at [205, 338] on icon at bounding box center [229, 337] width 107 height 107
click at [532, 271] on input "a." at bounding box center [532, 267] width 1 height 7
radio input "true"
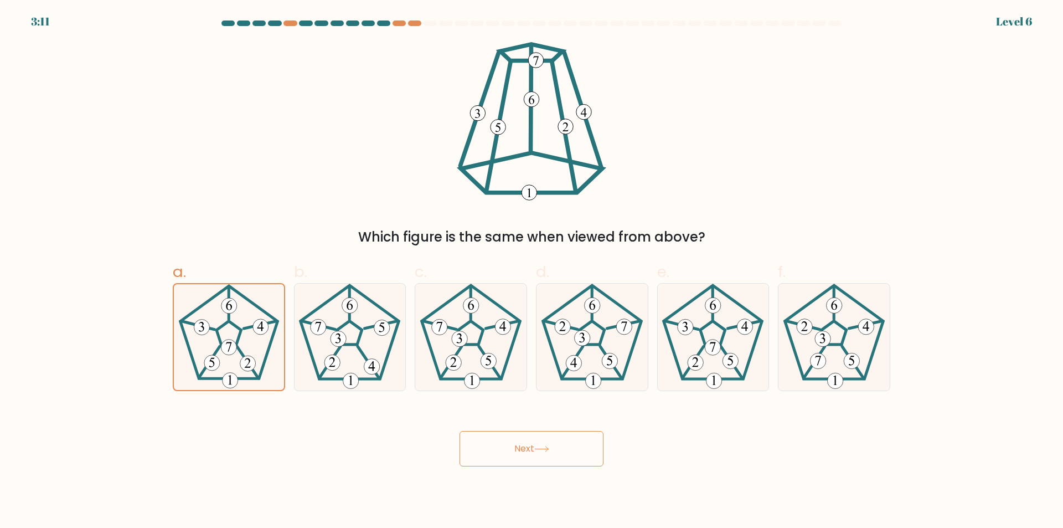
click at [563, 446] on button "Next" at bounding box center [532, 448] width 144 height 35
drag, startPoint x: 563, startPoint y: 446, endPoint x: 231, endPoint y: 2, distance: 554.7
click at [549, 434] on button "Next" at bounding box center [532, 448] width 144 height 35
click at [238, 344] on icon at bounding box center [229, 337] width 107 height 107
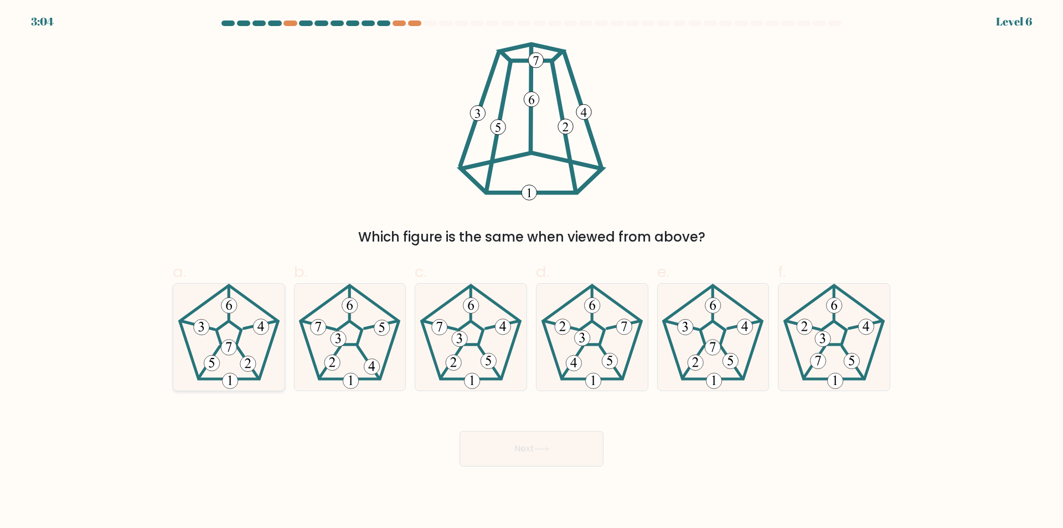
click at [532, 271] on input "a." at bounding box center [532, 267] width 1 height 7
radio input "true"
click at [527, 450] on button "Next" at bounding box center [532, 448] width 144 height 35
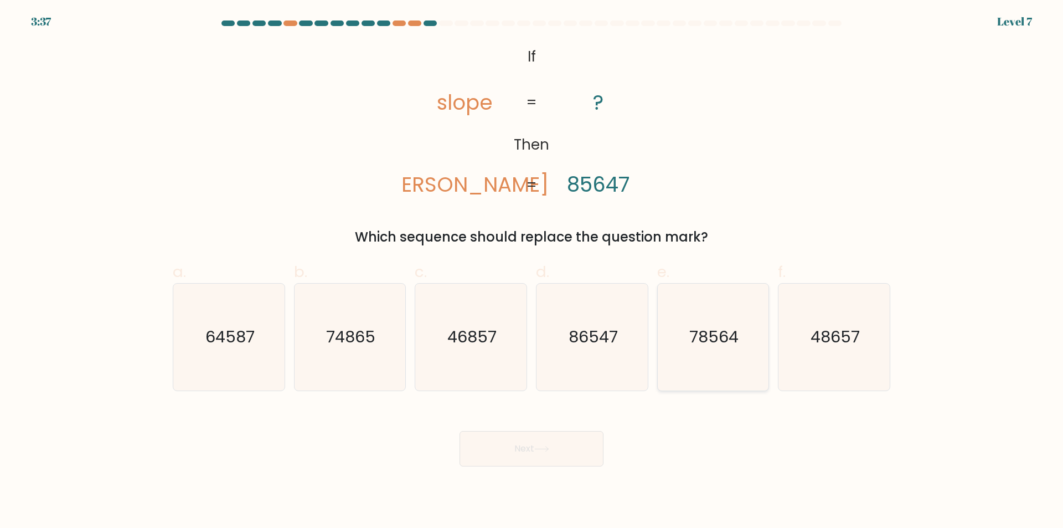
click at [738, 321] on icon "78564" at bounding box center [713, 337] width 107 height 107
click at [532, 271] on input "e. 78564" at bounding box center [532, 267] width 1 height 7
radio input "true"
click at [525, 452] on button "Next" at bounding box center [532, 448] width 144 height 35
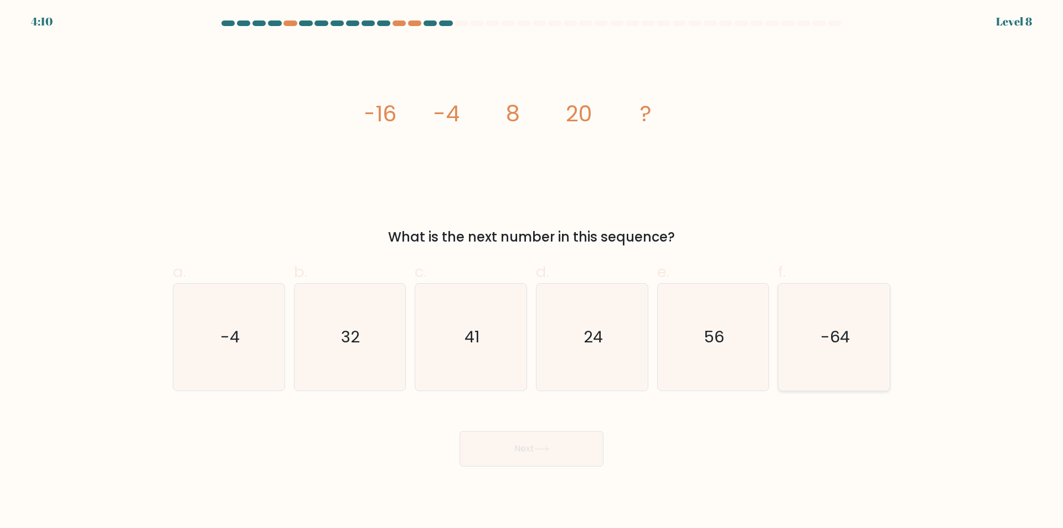
click at [863, 365] on icon "-64" at bounding box center [834, 337] width 107 height 107
click at [532, 271] on input "f. -64" at bounding box center [532, 267] width 1 height 7
radio input "true"
click at [537, 449] on button "Next" at bounding box center [532, 448] width 144 height 35
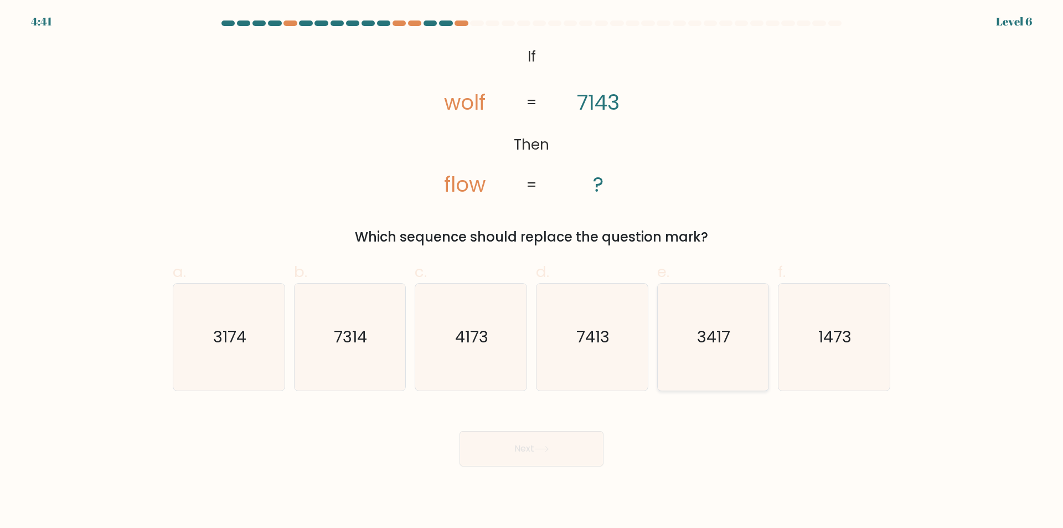
click at [714, 341] on text "3417" at bounding box center [714, 337] width 33 height 22
click at [532, 271] on input "e. 3417" at bounding box center [532, 267] width 1 height 7
radio input "true"
click at [542, 444] on button "Next" at bounding box center [532, 448] width 144 height 35
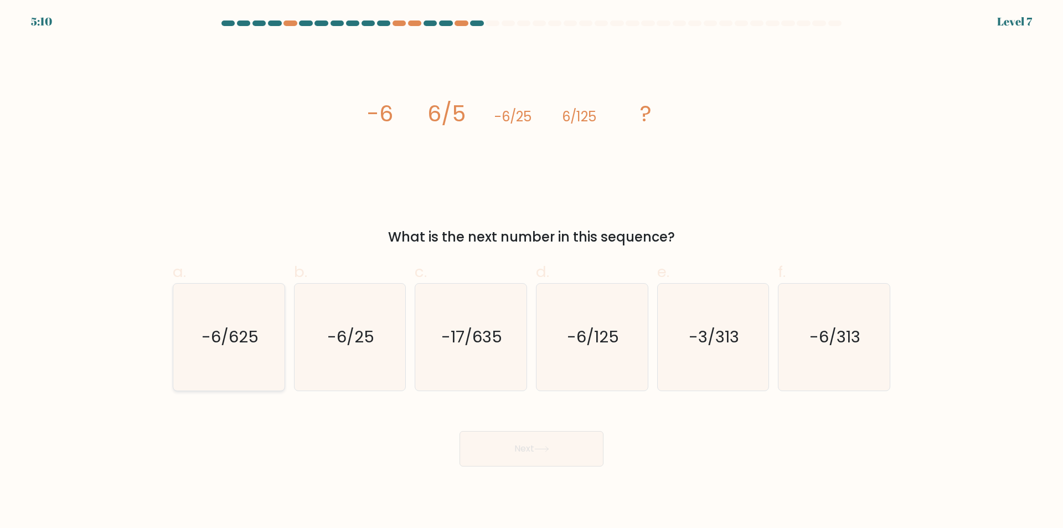
click at [229, 351] on icon "-6/625" at bounding box center [229, 337] width 107 height 107
click at [532, 271] on input "a. -6/625" at bounding box center [532, 267] width 1 height 7
radio input "true"
click at [512, 449] on button "Next" at bounding box center [532, 448] width 144 height 35
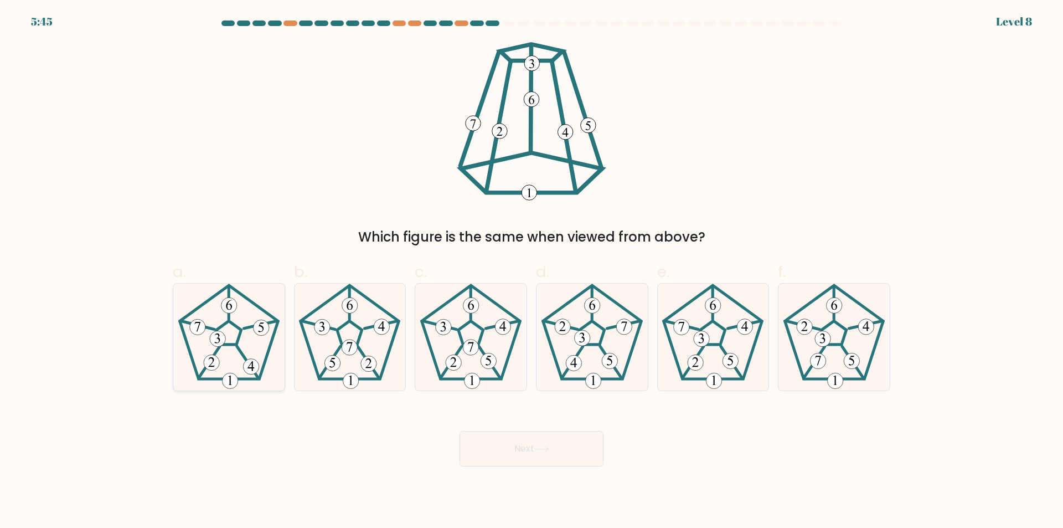
click at [230, 351] on icon at bounding box center [229, 337] width 107 height 107
click at [532, 271] on input "a." at bounding box center [532, 267] width 1 height 7
radio input "true"
click at [230, 351] on icon at bounding box center [229, 337] width 106 height 106
click at [532, 271] on input "a." at bounding box center [532, 267] width 1 height 7
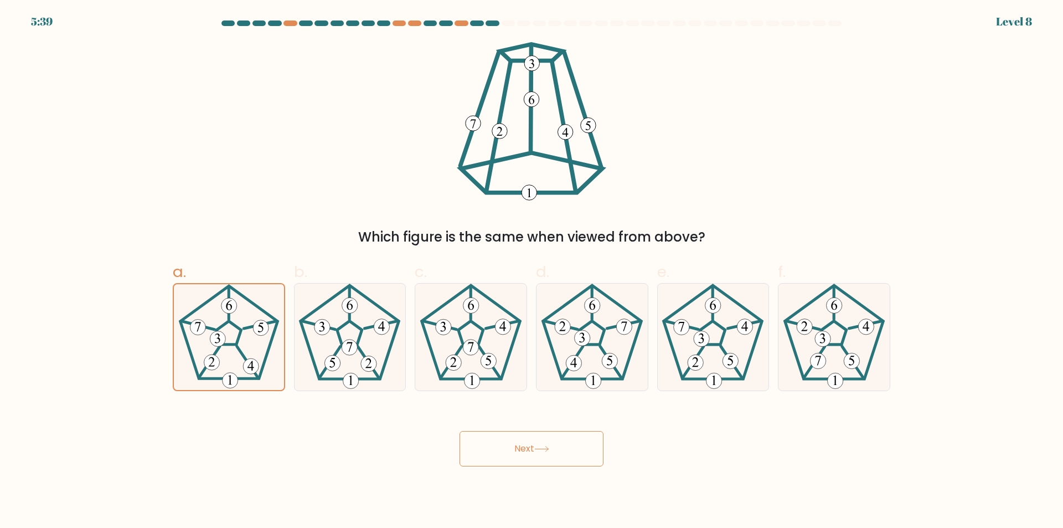
click at [529, 446] on button "Next" at bounding box center [532, 448] width 144 height 35
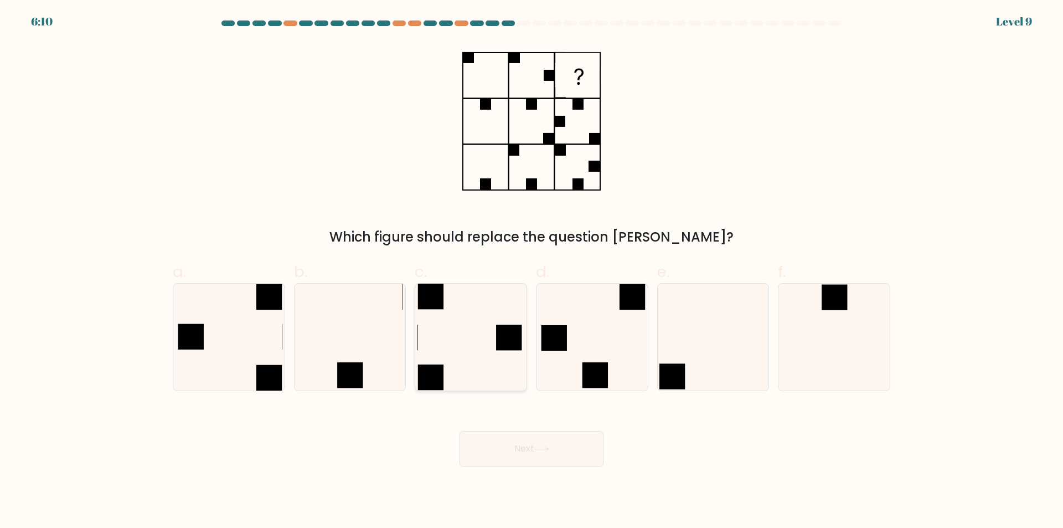
click at [434, 332] on icon at bounding box center [471, 337] width 107 height 107
click at [532, 271] on input "c." at bounding box center [532, 267] width 1 height 7
radio input "true"
click at [502, 449] on button "Next" at bounding box center [532, 448] width 144 height 35
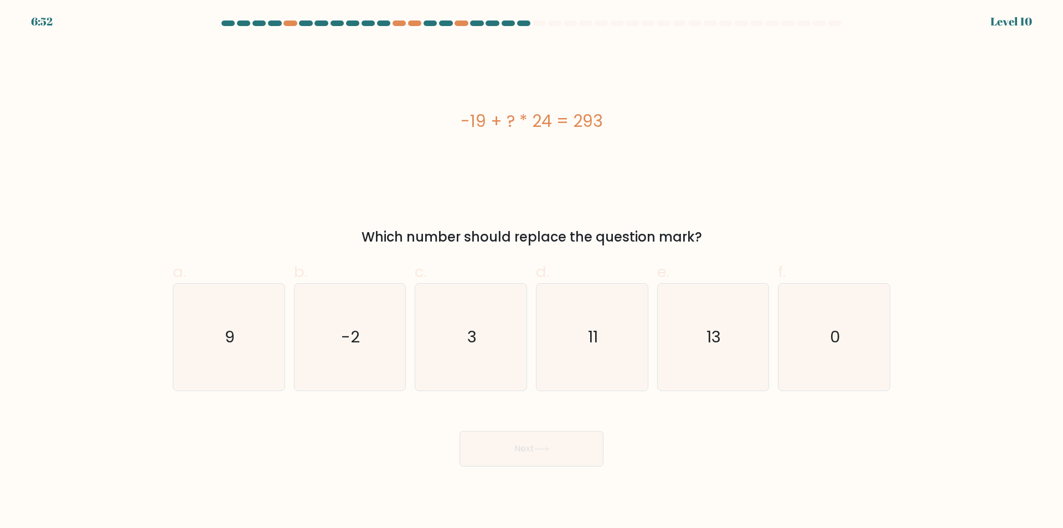
drag, startPoint x: 502, startPoint y: 449, endPoint x: 216, endPoint y: 128, distance: 429.9
click at [216, 128] on div "-19 + ? * 24 = 293" at bounding box center [532, 121] width 718 height 25
click at [715, 321] on icon "13" at bounding box center [713, 337] width 107 height 107
click at [532, 271] on input "e. 13" at bounding box center [532, 267] width 1 height 7
radio input "true"
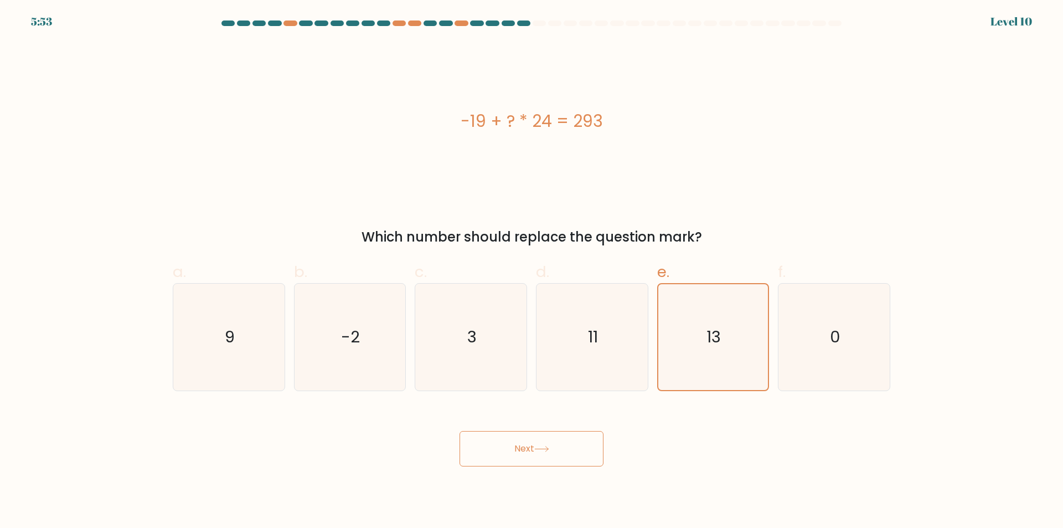
drag, startPoint x: 527, startPoint y: 446, endPoint x: 510, endPoint y: 454, distance: 19.1
click at [510, 454] on button "Next" at bounding box center [532, 448] width 144 height 35
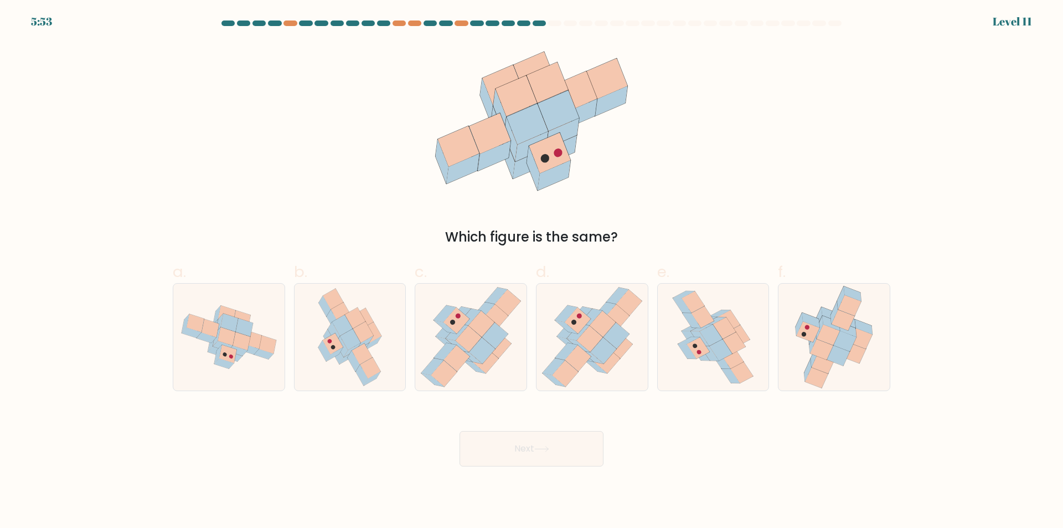
click at [507, 454] on button "Next" at bounding box center [532, 448] width 144 height 35
click at [358, 414] on div "Next" at bounding box center [531, 435] width 731 height 62
click at [723, 338] on icon at bounding box center [724, 328] width 23 height 22
click at [532, 271] on input "e." at bounding box center [532, 267] width 1 height 7
radio input "true"
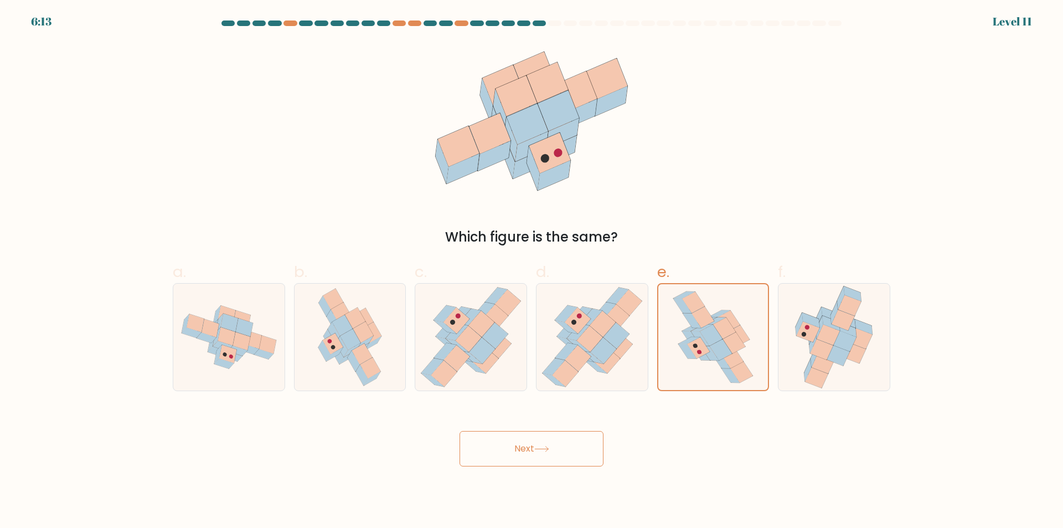
click at [557, 446] on button "Next" at bounding box center [532, 448] width 144 height 35
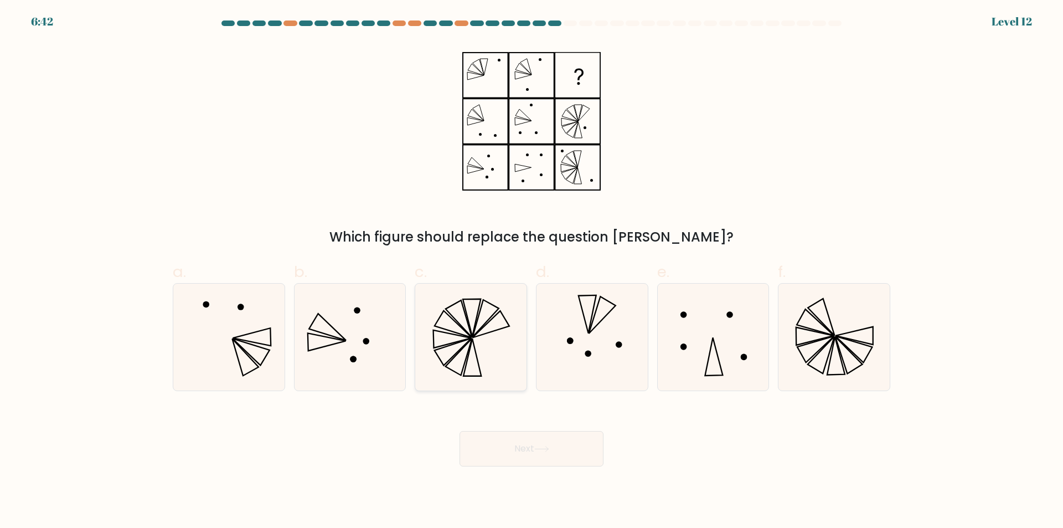
click at [461, 337] on icon at bounding box center [471, 337] width 107 height 107
click at [532, 271] on input "c." at bounding box center [532, 267] width 1 height 7
radio input "true"
click at [518, 444] on button "Next" at bounding box center [532, 448] width 144 height 35
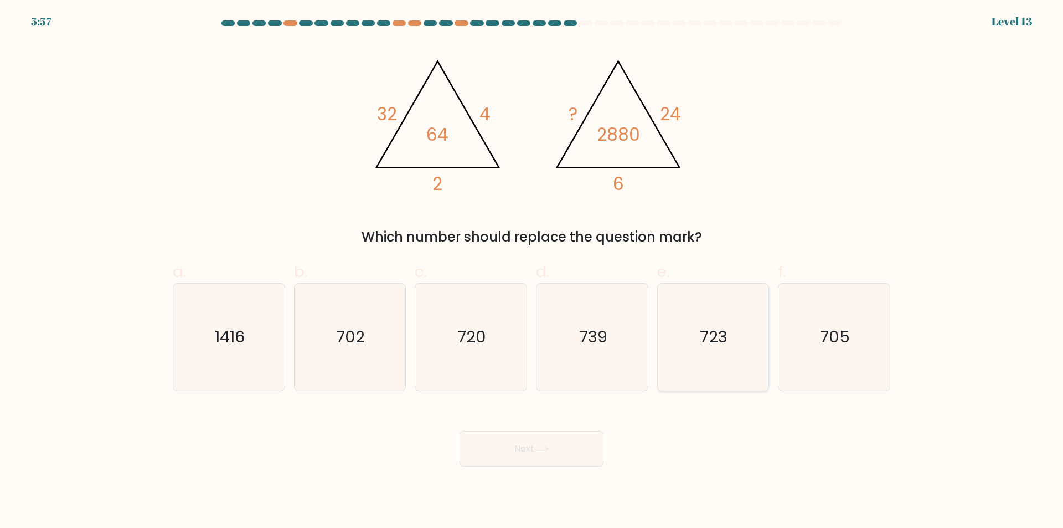
click at [726, 349] on icon "723" at bounding box center [713, 337] width 107 height 107
click at [532, 271] on input "e. 723" at bounding box center [532, 267] width 1 height 7
radio input "true"
click at [536, 456] on button "Next" at bounding box center [532, 448] width 144 height 35
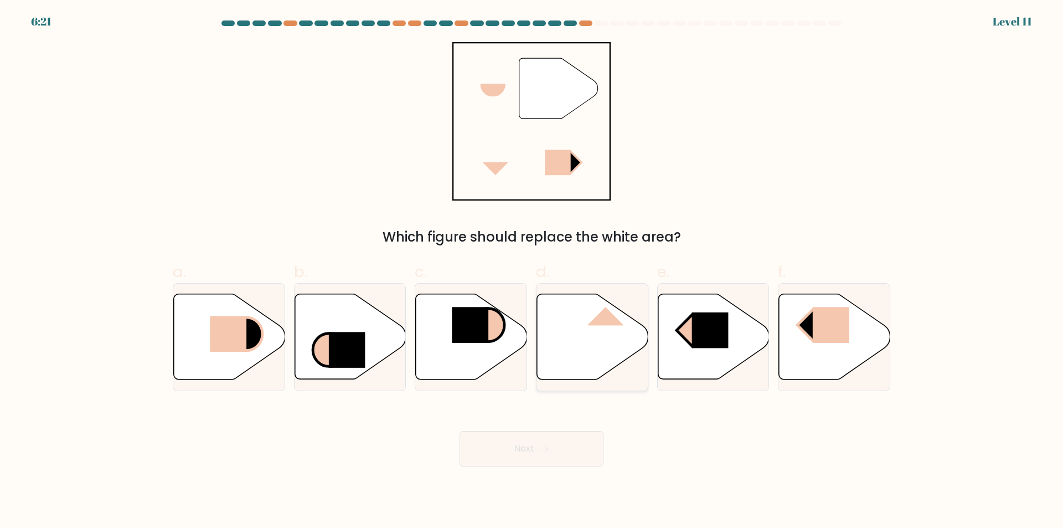
click at [603, 322] on rect at bounding box center [606, 307] width 36 height 37
click at [532, 271] on input "d." at bounding box center [532, 267] width 1 height 7
radio input "true"
click at [527, 456] on button "Next" at bounding box center [532, 448] width 144 height 35
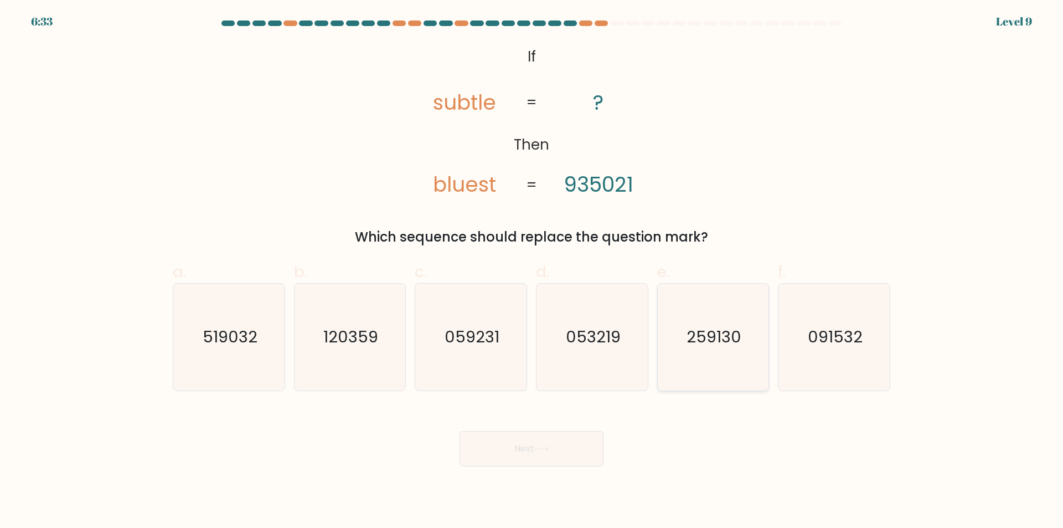
click at [696, 311] on icon "259130" at bounding box center [713, 337] width 107 height 107
click at [532, 271] on input "e. 259130" at bounding box center [532, 267] width 1 height 7
radio input "true"
click at [539, 454] on button "Next" at bounding box center [532, 448] width 144 height 35
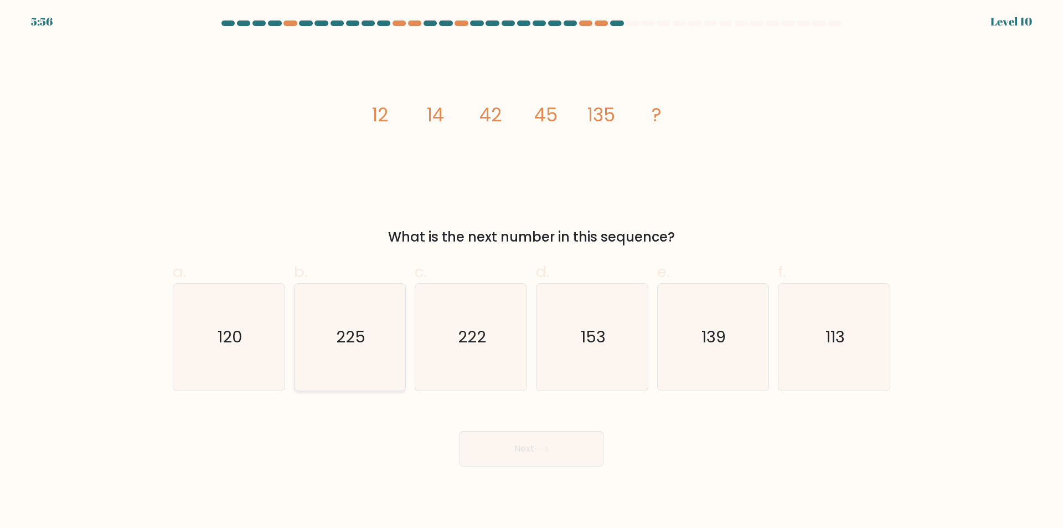
click at [338, 328] on text "225" at bounding box center [350, 337] width 29 height 22
click at [532, 271] on input "b. 225" at bounding box center [532, 267] width 1 height 7
radio input "true"
click at [513, 446] on button "Next" at bounding box center [532, 448] width 144 height 35
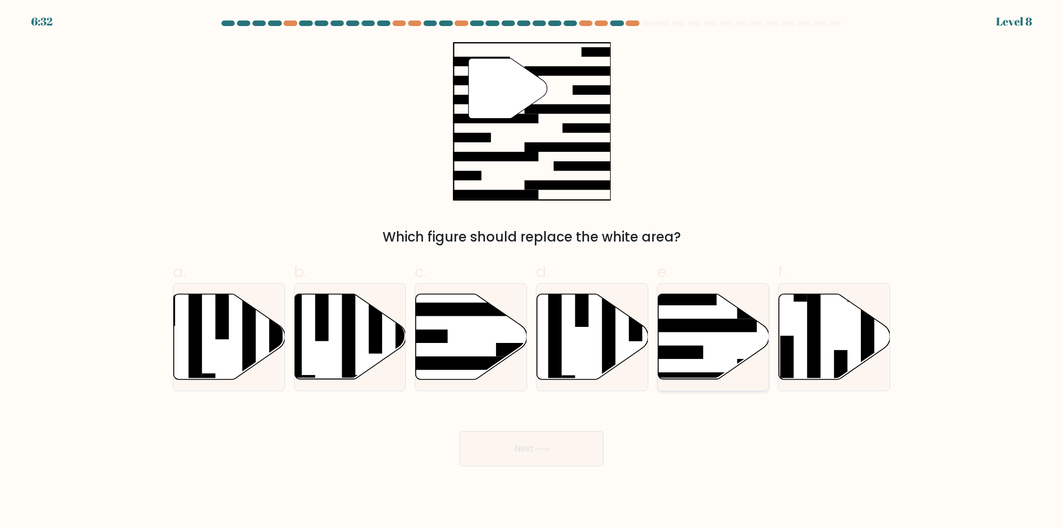
click at [682, 353] on rect at bounding box center [669, 352] width 67 height 13
click at [532, 271] on input "e." at bounding box center [532, 267] width 1 height 7
radio input "true"
click at [523, 445] on button "Next" at bounding box center [532, 448] width 144 height 35
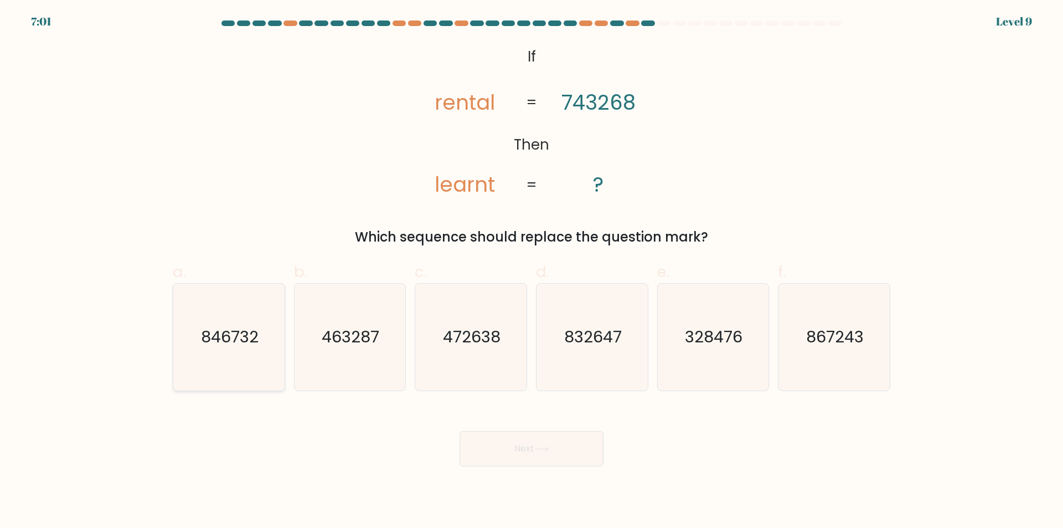
click at [191, 333] on icon "846732" at bounding box center [229, 337] width 107 height 107
click at [532, 271] on input "a. 846732" at bounding box center [532, 267] width 1 height 7
radio input "true"
click at [520, 441] on button "Next" at bounding box center [532, 448] width 144 height 35
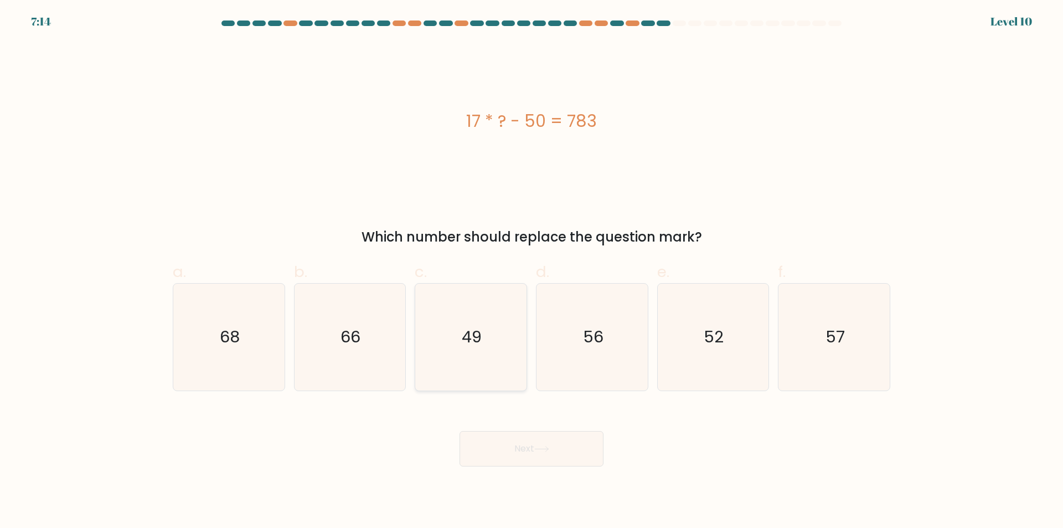
click at [469, 364] on icon "49" at bounding box center [471, 337] width 107 height 107
click at [532, 271] on input "c. 49" at bounding box center [532, 267] width 1 height 7
radio input "true"
click at [504, 446] on button "Next" at bounding box center [532, 448] width 144 height 35
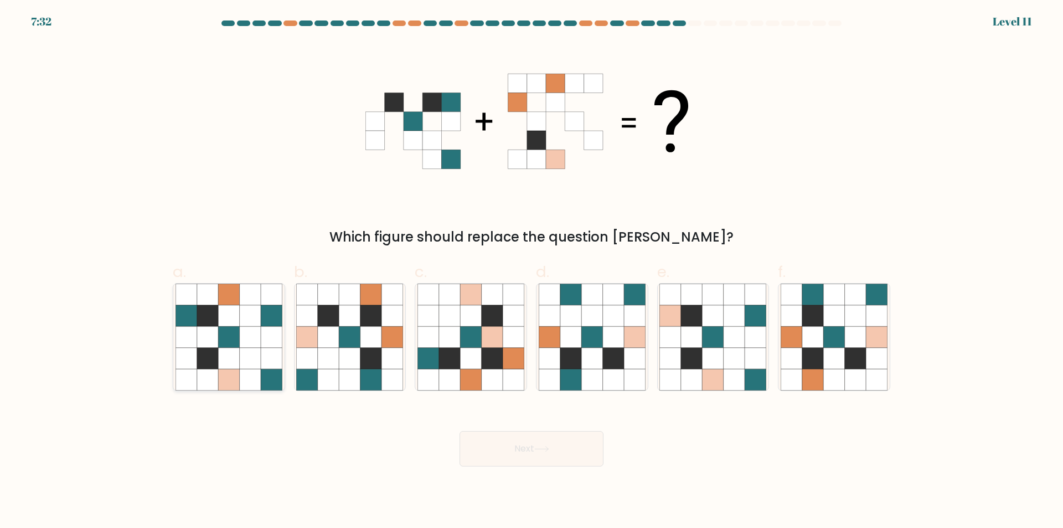
click at [233, 351] on icon at bounding box center [228, 358] width 21 height 21
click at [532, 271] on input "a." at bounding box center [532, 267] width 1 height 7
radio input "true"
click at [508, 441] on button "Next" at bounding box center [532, 448] width 144 height 35
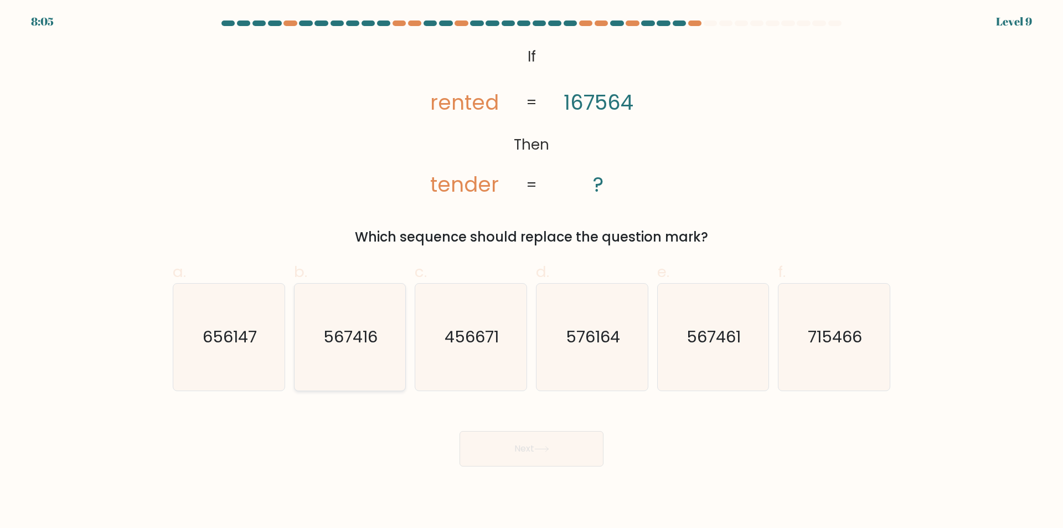
click at [367, 353] on icon "567416" at bounding box center [349, 337] width 107 height 107
click at [532, 271] on input "b. 567416" at bounding box center [532, 267] width 1 height 7
radio input "true"
click at [732, 358] on icon "567461" at bounding box center [713, 337] width 107 height 107
click at [532, 271] on input "e. 567461" at bounding box center [532, 267] width 1 height 7
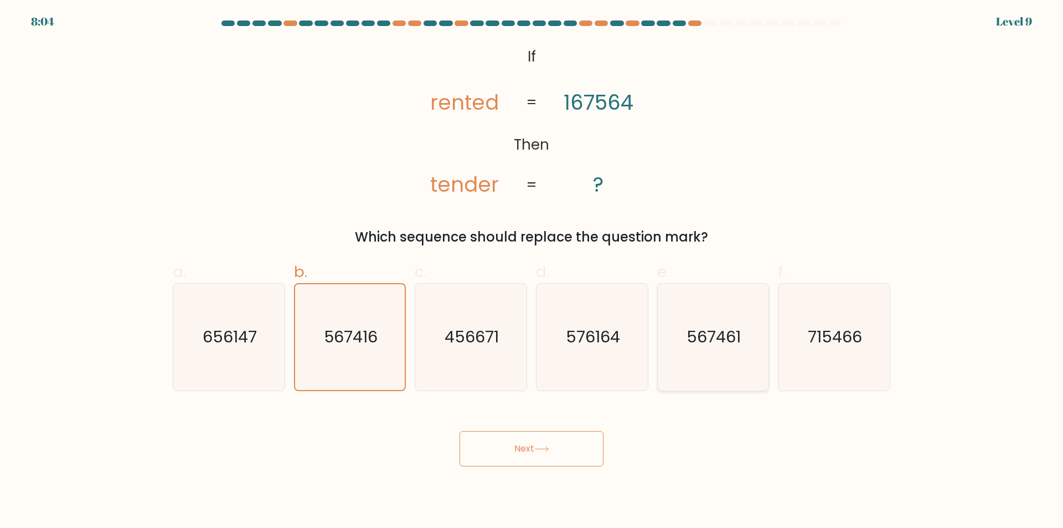
radio input "true"
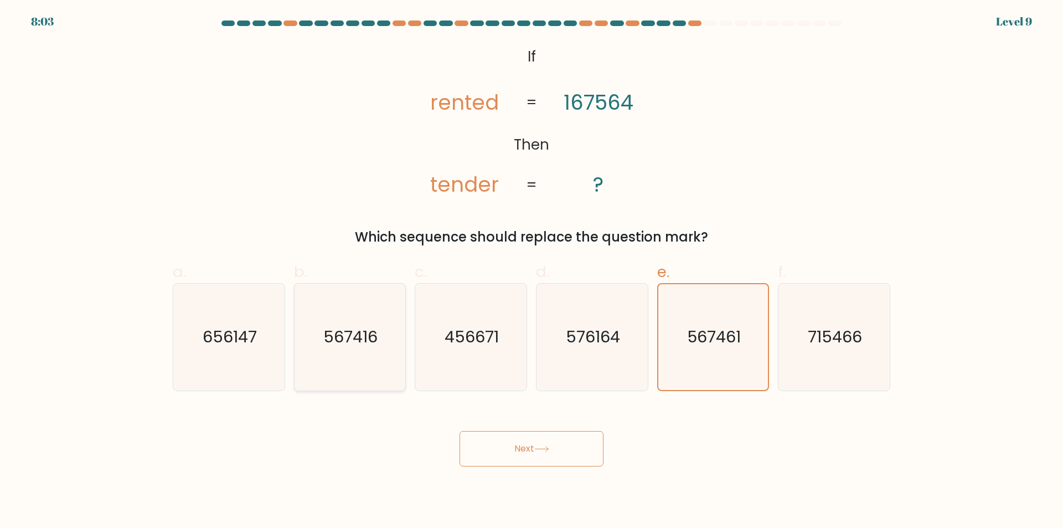
click at [367, 322] on icon "567416" at bounding box center [349, 337] width 107 height 107
click at [532, 271] on input "b. 567416" at bounding box center [532, 267] width 1 height 7
radio input "true"
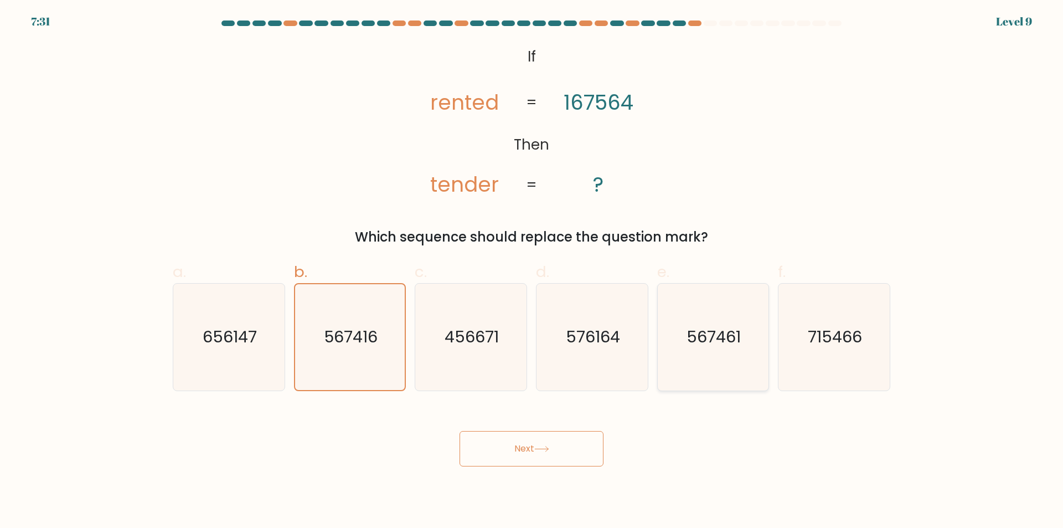
click at [690, 338] on text "567461" at bounding box center [714, 337] width 54 height 22
click at [532, 271] on input "e. 567461" at bounding box center [532, 267] width 1 height 7
radio input "true"
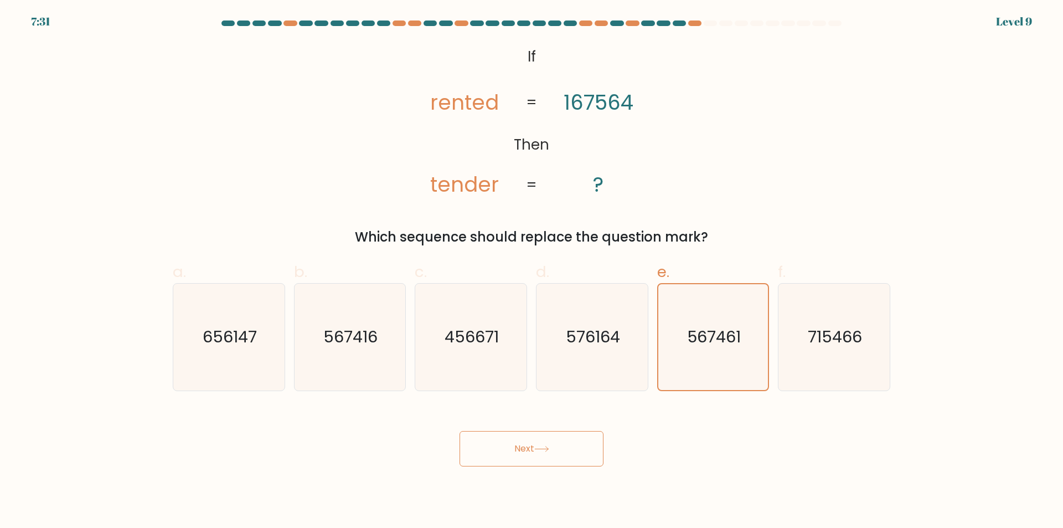
click at [549, 451] on icon at bounding box center [541, 449] width 15 height 6
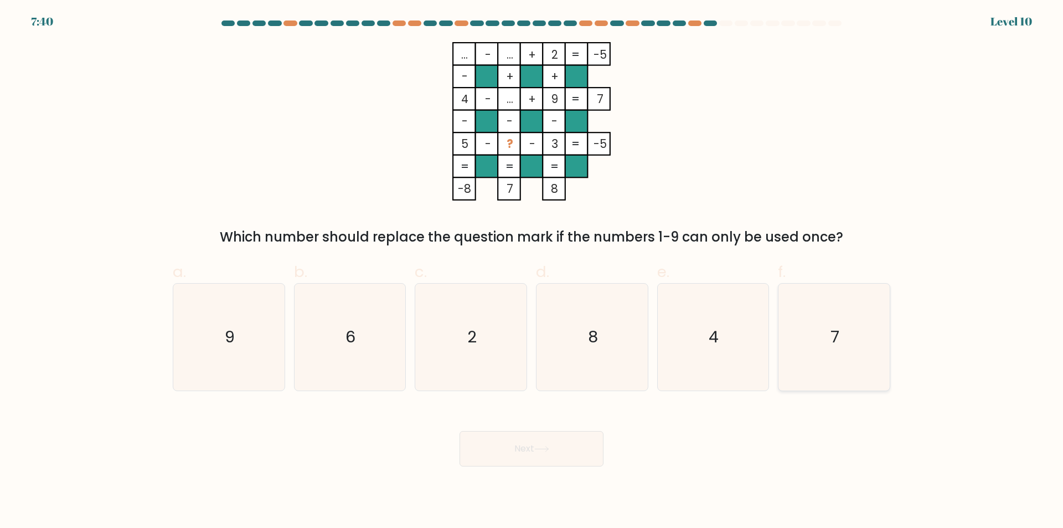
click at [841, 338] on icon "7" at bounding box center [834, 337] width 107 height 107
click at [532, 271] on input "f. 7" at bounding box center [532, 267] width 1 height 7
radio input "true"
click at [517, 450] on button "Next" at bounding box center [532, 448] width 144 height 35
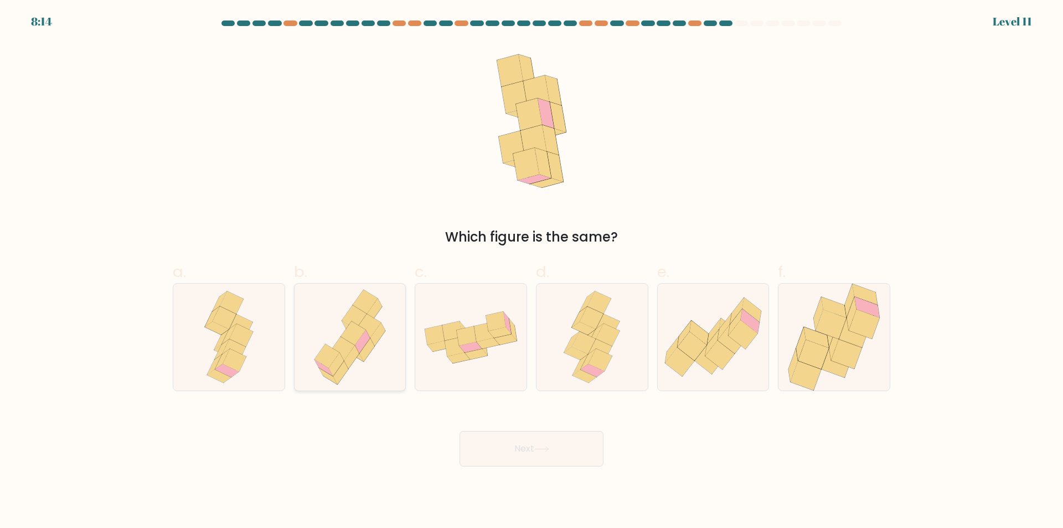
click at [349, 338] on icon at bounding box center [353, 333] width 25 height 24
click at [532, 271] on input "b." at bounding box center [532, 267] width 1 height 7
radio input "true"
click at [537, 451] on icon at bounding box center [541, 449] width 15 height 6
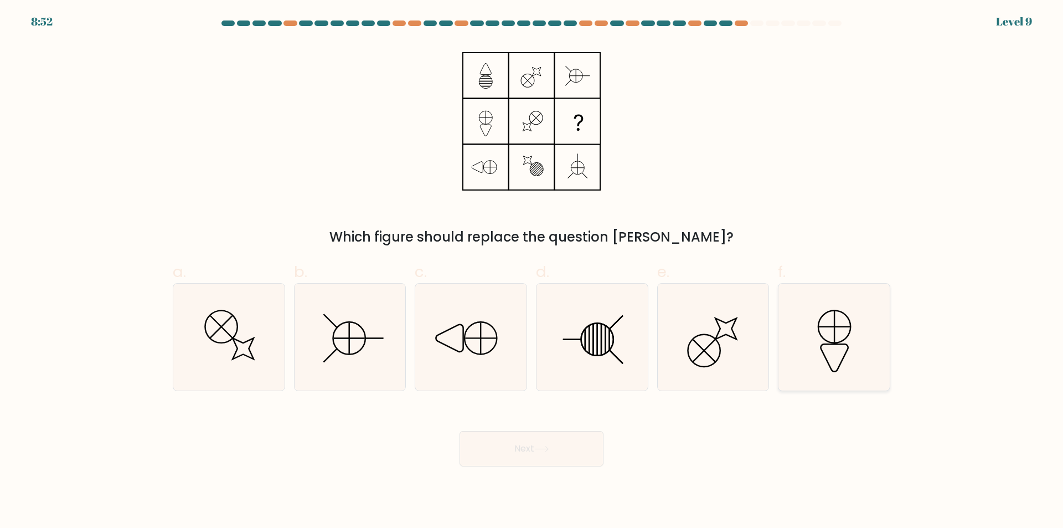
drag, startPoint x: 817, startPoint y: 323, endPoint x: 621, endPoint y: 431, distance: 223.3
click at [814, 325] on icon at bounding box center [834, 337] width 107 height 107
click at [532, 271] on input "f." at bounding box center [532, 267] width 1 height 7
radio input "true"
click at [565, 446] on button "Next" at bounding box center [532, 448] width 144 height 35
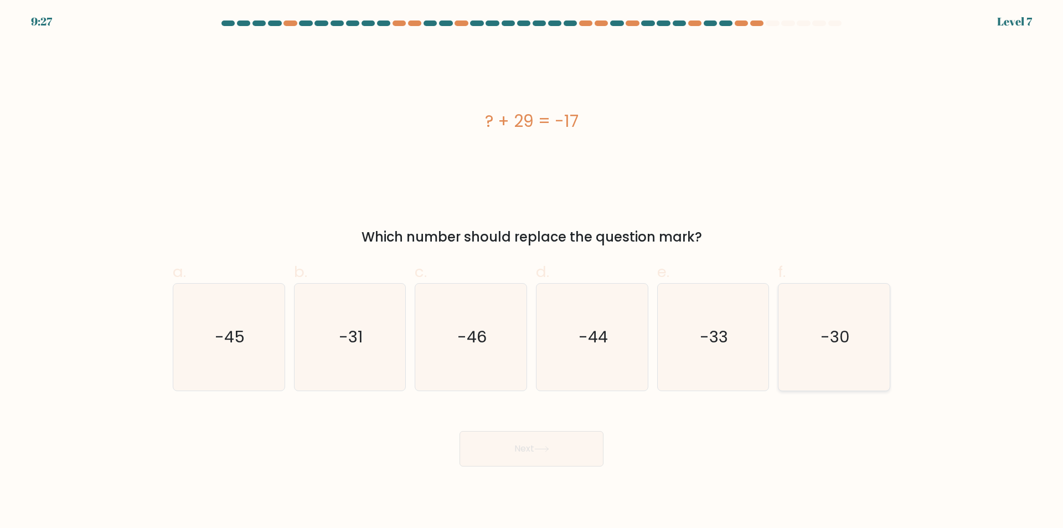
click at [824, 348] on text "-30" at bounding box center [835, 337] width 29 height 22
click at [532, 271] on input "f. -30" at bounding box center [532, 267] width 1 height 7
radio input "true"
click at [563, 449] on button "Next" at bounding box center [532, 448] width 144 height 35
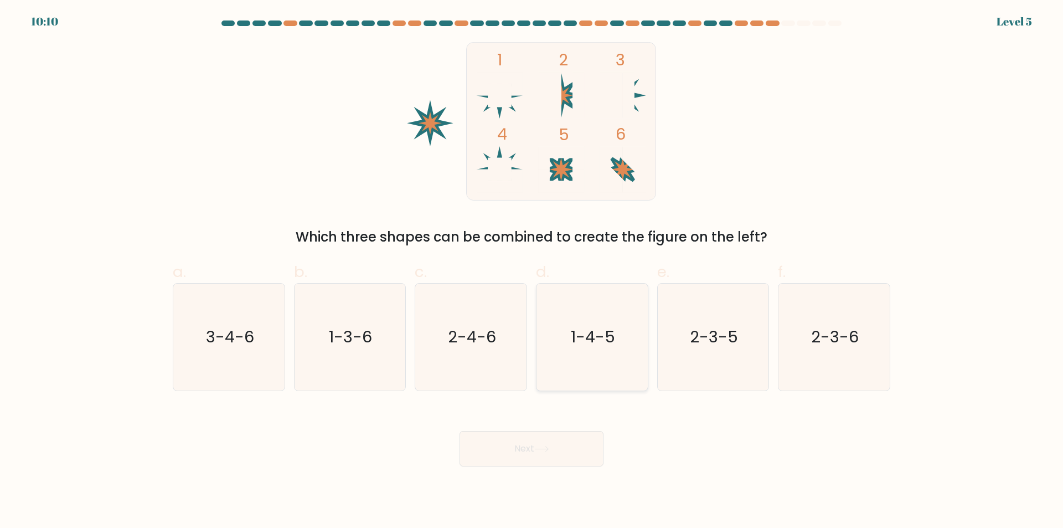
click at [580, 341] on text "1-4-5" at bounding box center [593, 337] width 44 height 22
click at [532, 271] on input "d. 1-4-5" at bounding box center [532, 267] width 1 height 7
radio input "true"
click at [554, 433] on button "Next" at bounding box center [532, 448] width 144 height 35
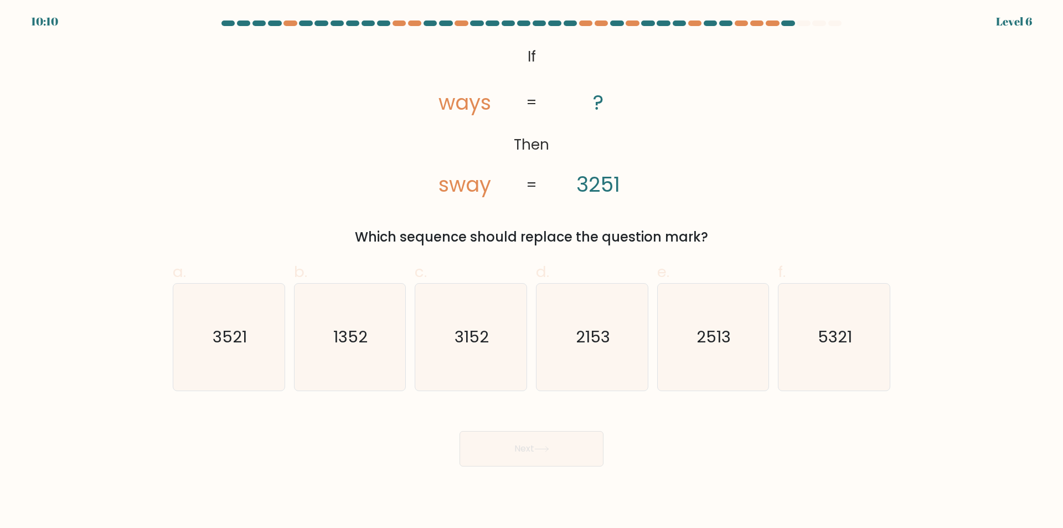
click at [577, 347] on text "2153" at bounding box center [593, 337] width 34 height 22
click at [532, 271] on input "d. 2153" at bounding box center [532, 267] width 1 height 7
radio input "true"
click at [563, 441] on button "Next" at bounding box center [532, 448] width 144 height 35
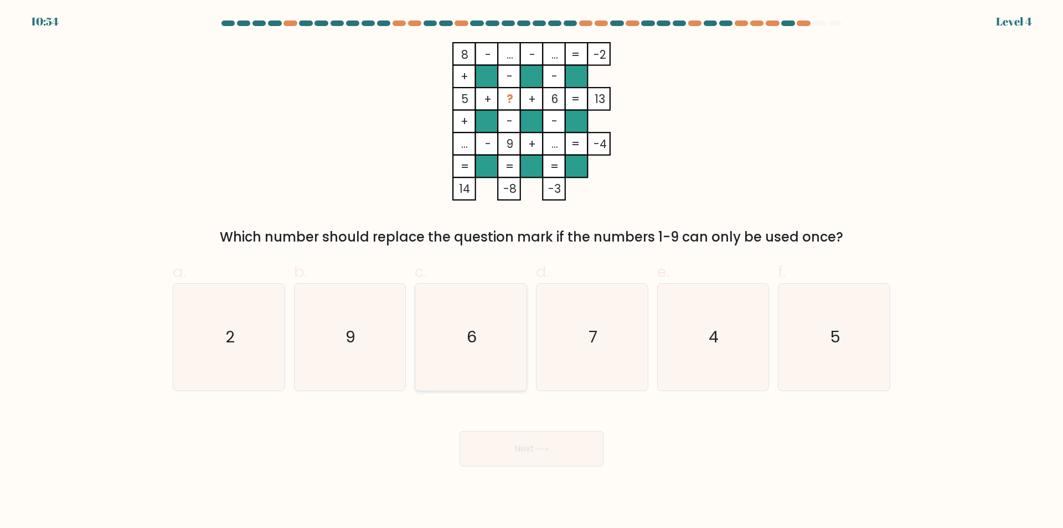
click at [434, 317] on icon "6" at bounding box center [471, 337] width 107 height 107
click at [532, 271] on input "c. 6" at bounding box center [532, 267] width 1 height 7
radio input "true"
click at [494, 456] on button "Next" at bounding box center [532, 448] width 144 height 35
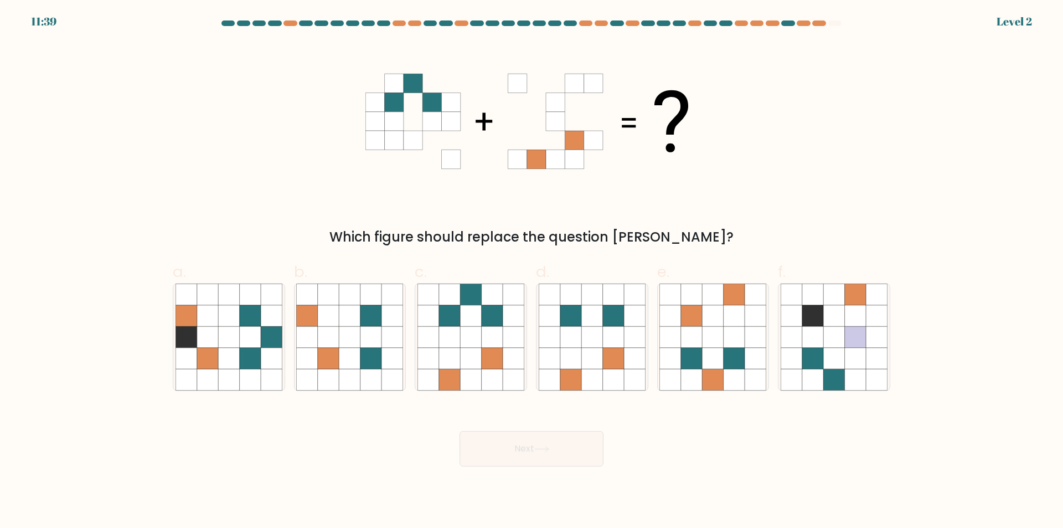
click at [652, 346] on div "d." at bounding box center [592, 325] width 121 height 131
click at [584, 351] on icon at bounding box center [591, 358] width 21 height 21
click at [532, 271] on input "d." at bounding box center [532, 267] width 1 height 7
radio input "true"
click at [550, 458] on button "Next" at bounding box center [532, 448] width 144 height 35
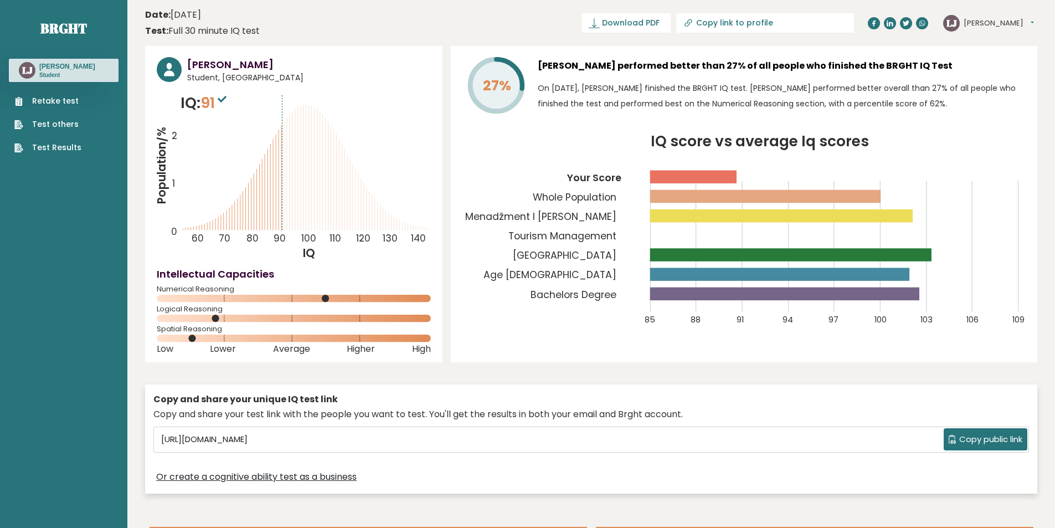
click at [225, 93] on sup at bounding box center [222, 99] width 14 height 16
click at [225, 95] on sup at bounding box center [222, 99] width 14 height 16
drag, startPoint x: 281, startPoint y: 126, endPoint x: 328, endPoint y: 175, distance: 67.8
click at [328, 175] on icon "Population/% IQ 0 1 2 60 70 80 90 100 110 120 130 140" at bounding box center [294, 176] width 274 height 169
click at [350, 156] on icon "Population/% IQ 0 1 2 60 70 80 90 100 110 120 130 140" at bounding box center [294, 176] width 274 height 169
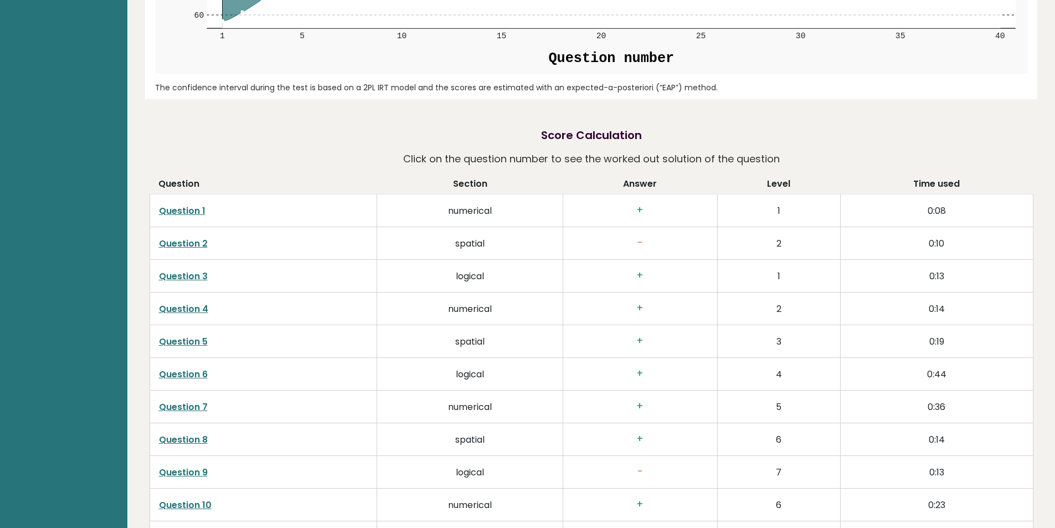
scroll to position [1440, 0]
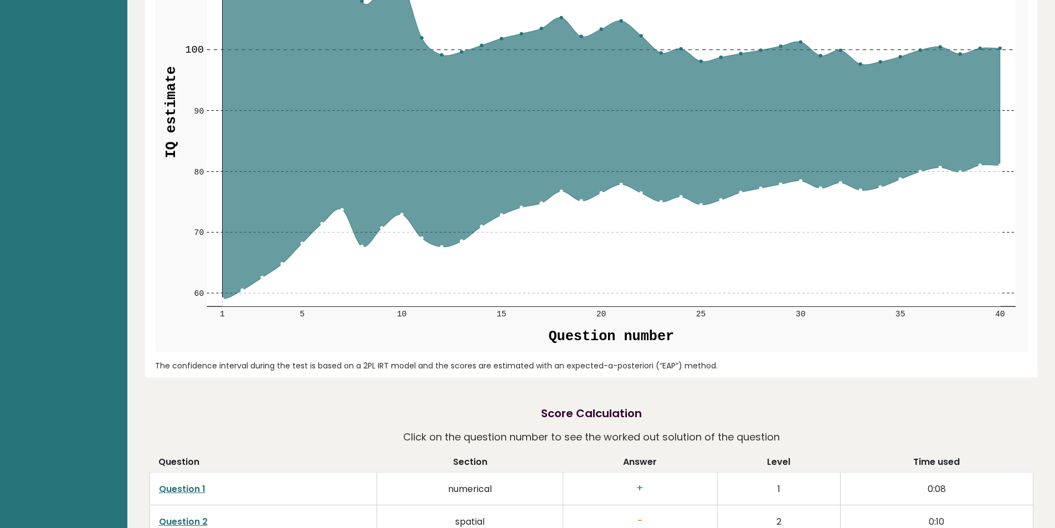
click at [191, 482] on link "Question 1" at bounding box center [182, 488] width 47 height 13
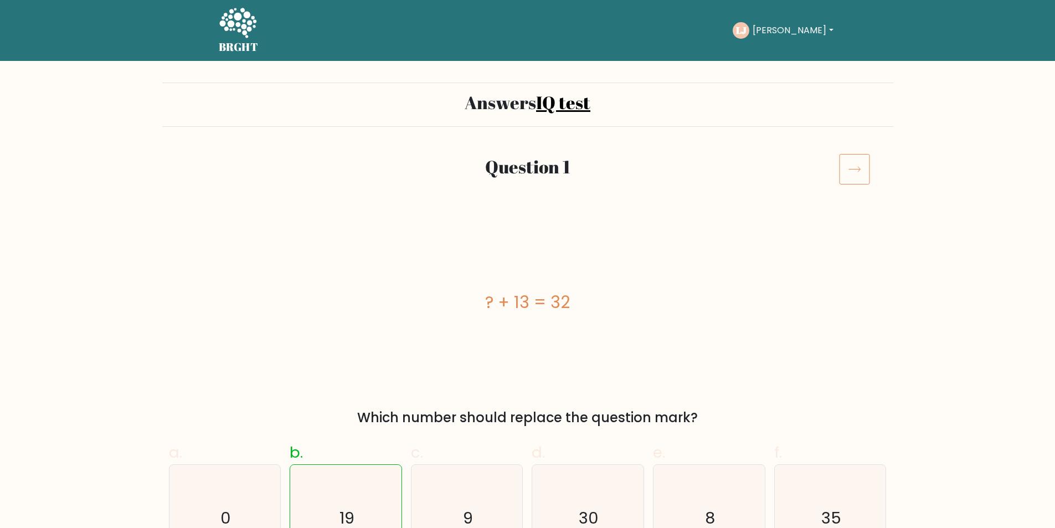
click at [243, 42] on h5 "BRGHT" at bounding box center [239, 46] width 40 height 13
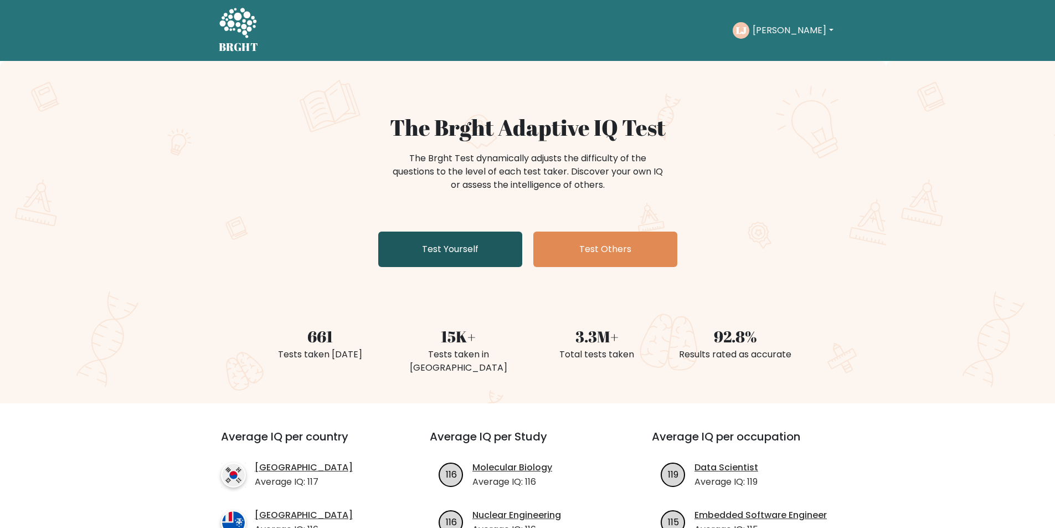
click at [472, 259] on link "Test Yourself" at bounding box center [450, 248] width 144 height 35
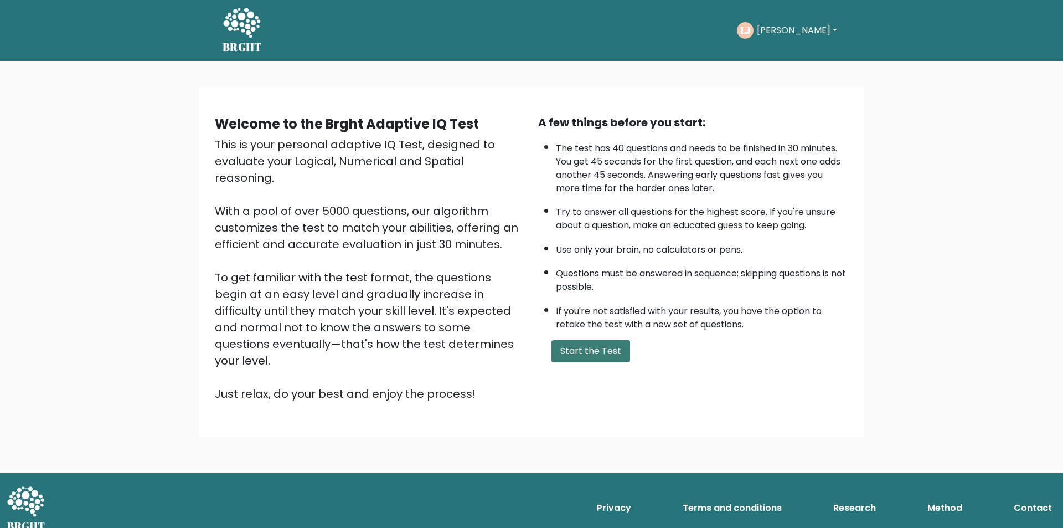
click at [574, 361] on button "Start the Test" at bounding box center [591, 351] width 79 height 22
